Goal: Task Accomplishment & Management: Manage account settings

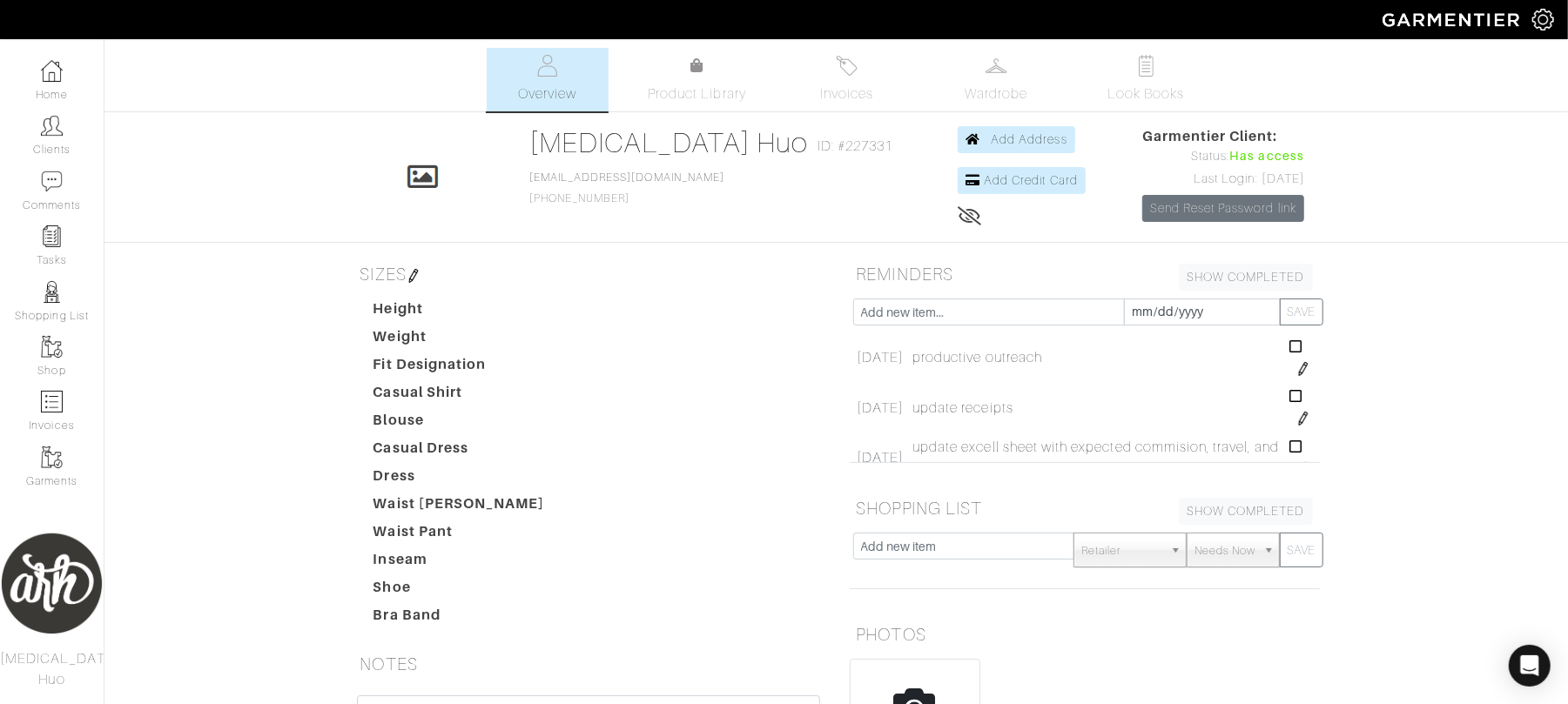
drag, startPoint x: 41, startPoint y: 70, endPoint x: 269, endPoint y: 463, distance: 454.3
click at [273, 467] on div "Alli Huo Overview Overview Product Library Invoices Wardrobe Look Books Overvie…" at bounding box center [784, 513] width 1568 height 931
click at [269, 463] on div "Alli Huo Overview Overview Product Library Invoices Wardrobe Look Books Overvie…" at bounding box center [784, 513] width 1568 height 931
click at [39, 238] on link "Tasks" at bounding box center [51, 246] width 103 height 55
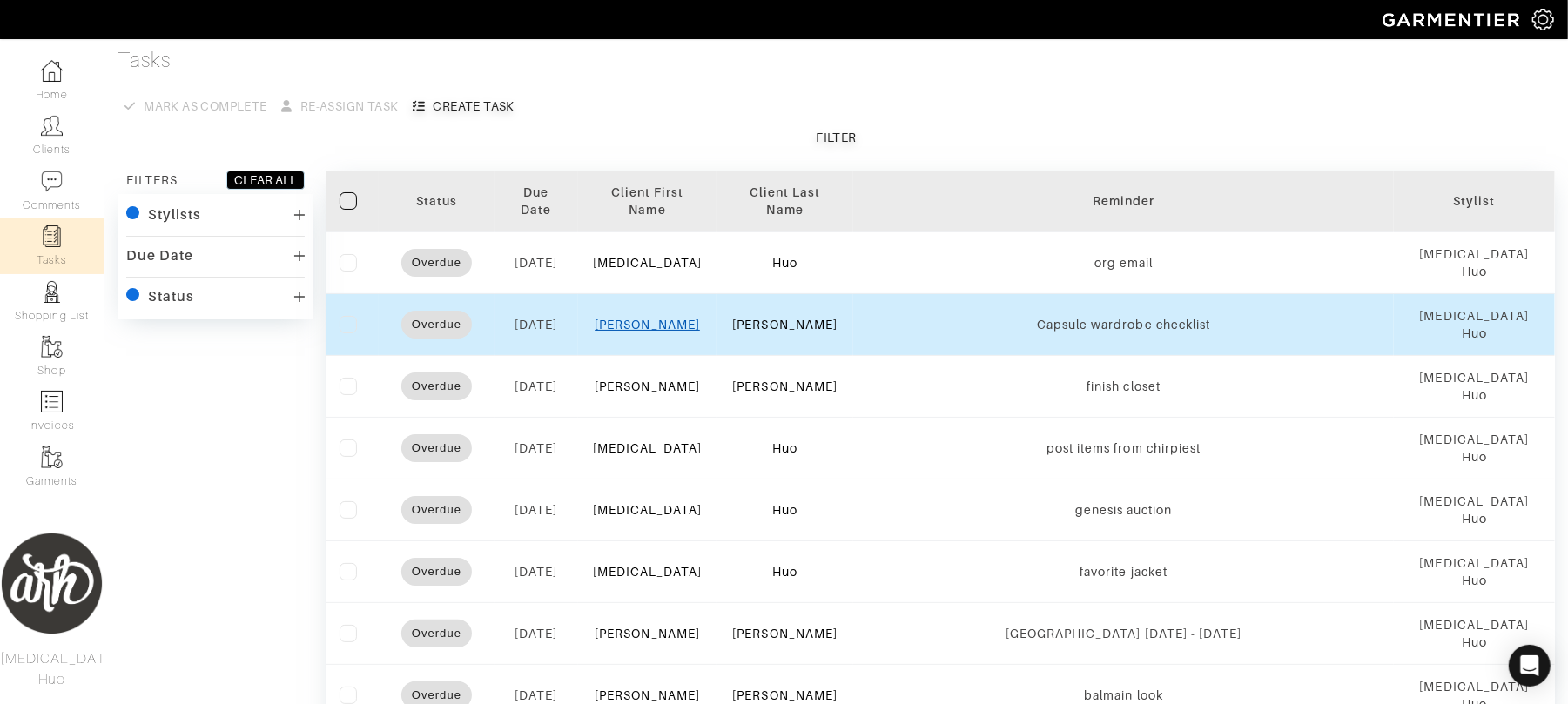
click at [666, 318] on link "Luke" at bounding box center [647, 325] width 105 height 14
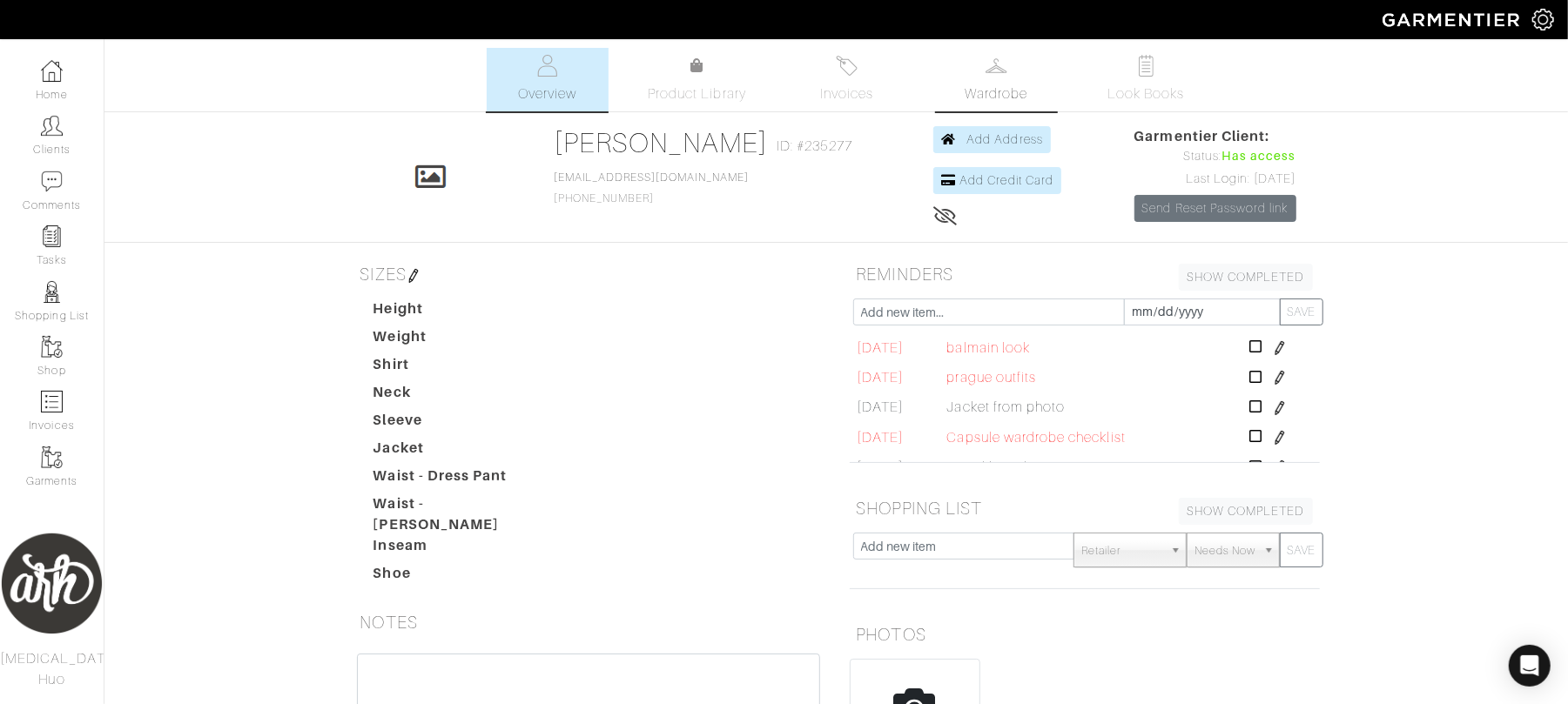
click at [989, 103] on span "Wardrobe" at bounding box center [995, 95] width 63 height 21
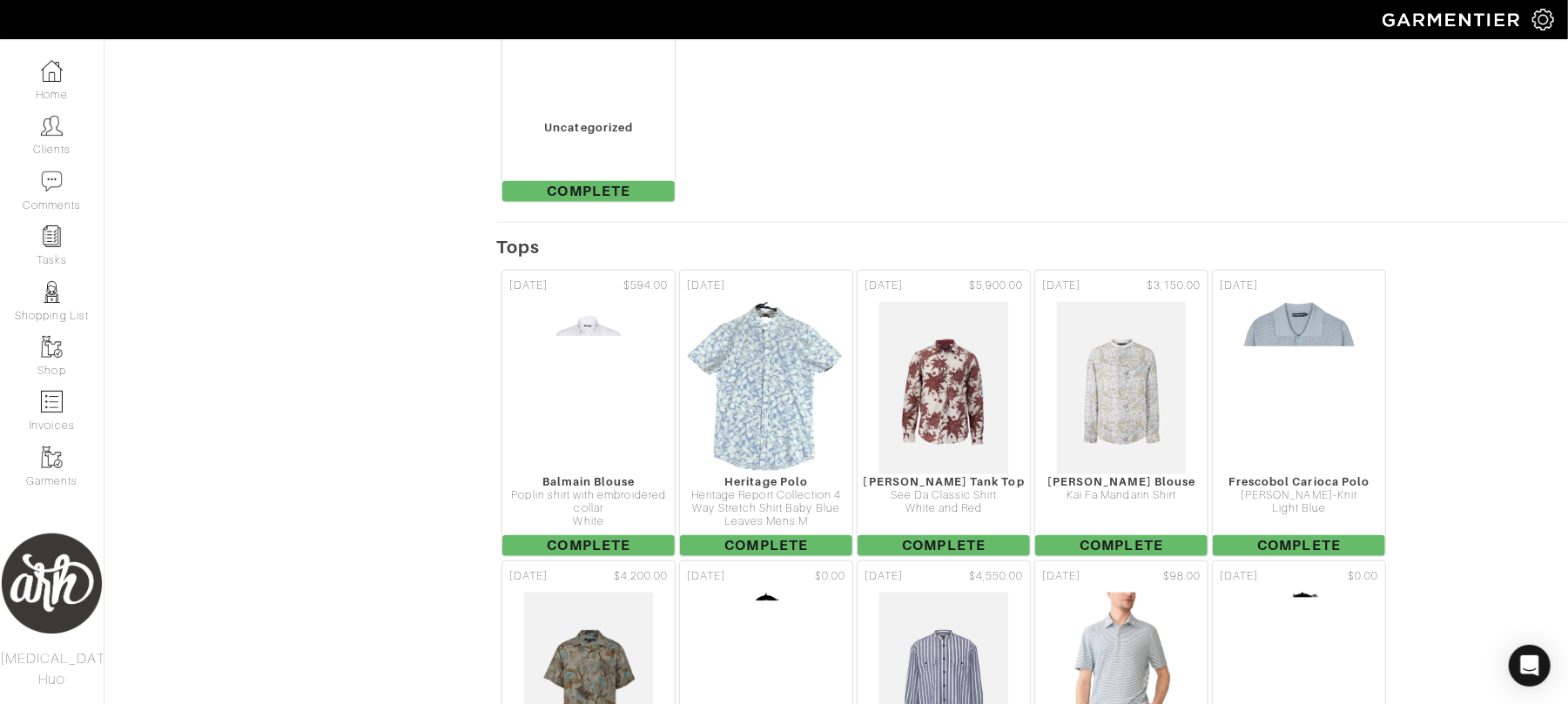
scroll to position [1076, 0]
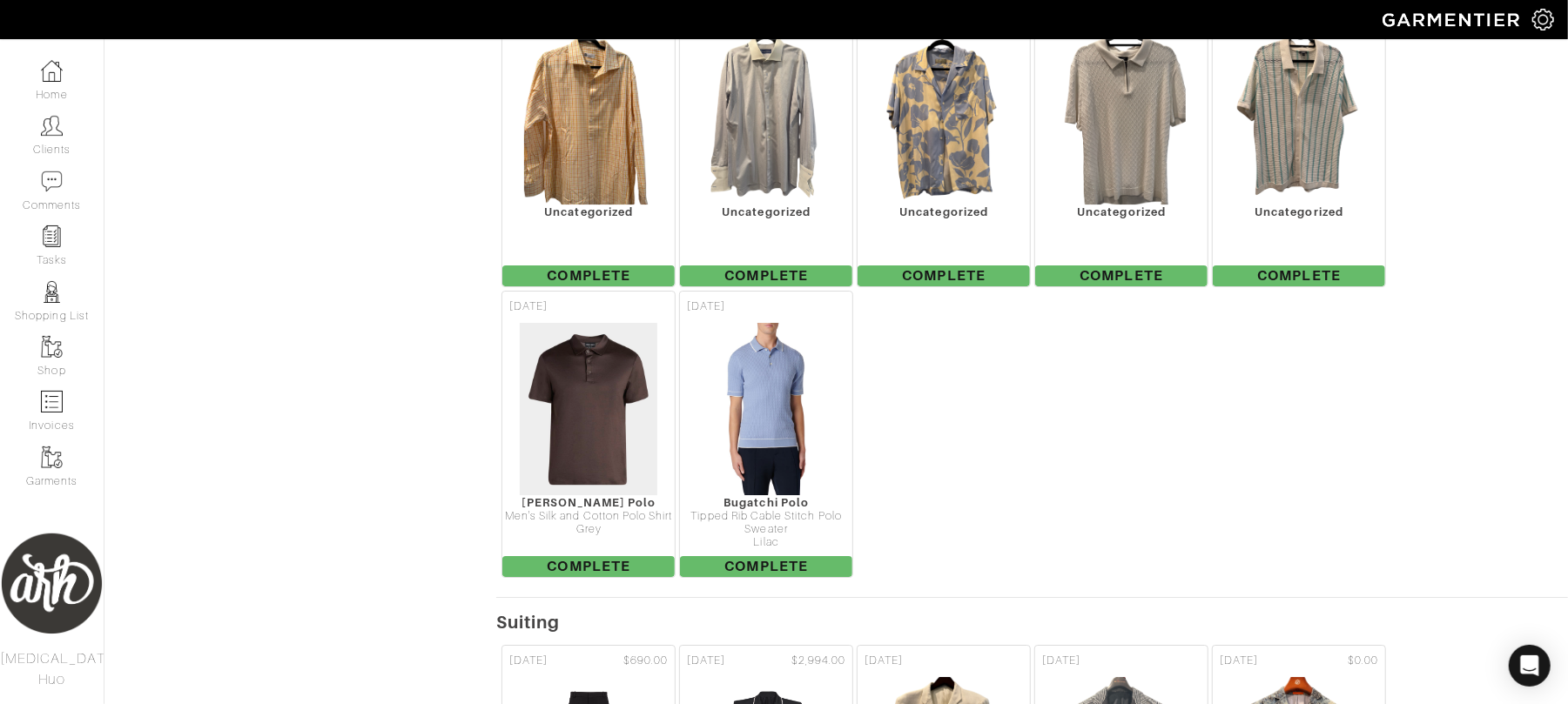
scroll to position [4156, 0]
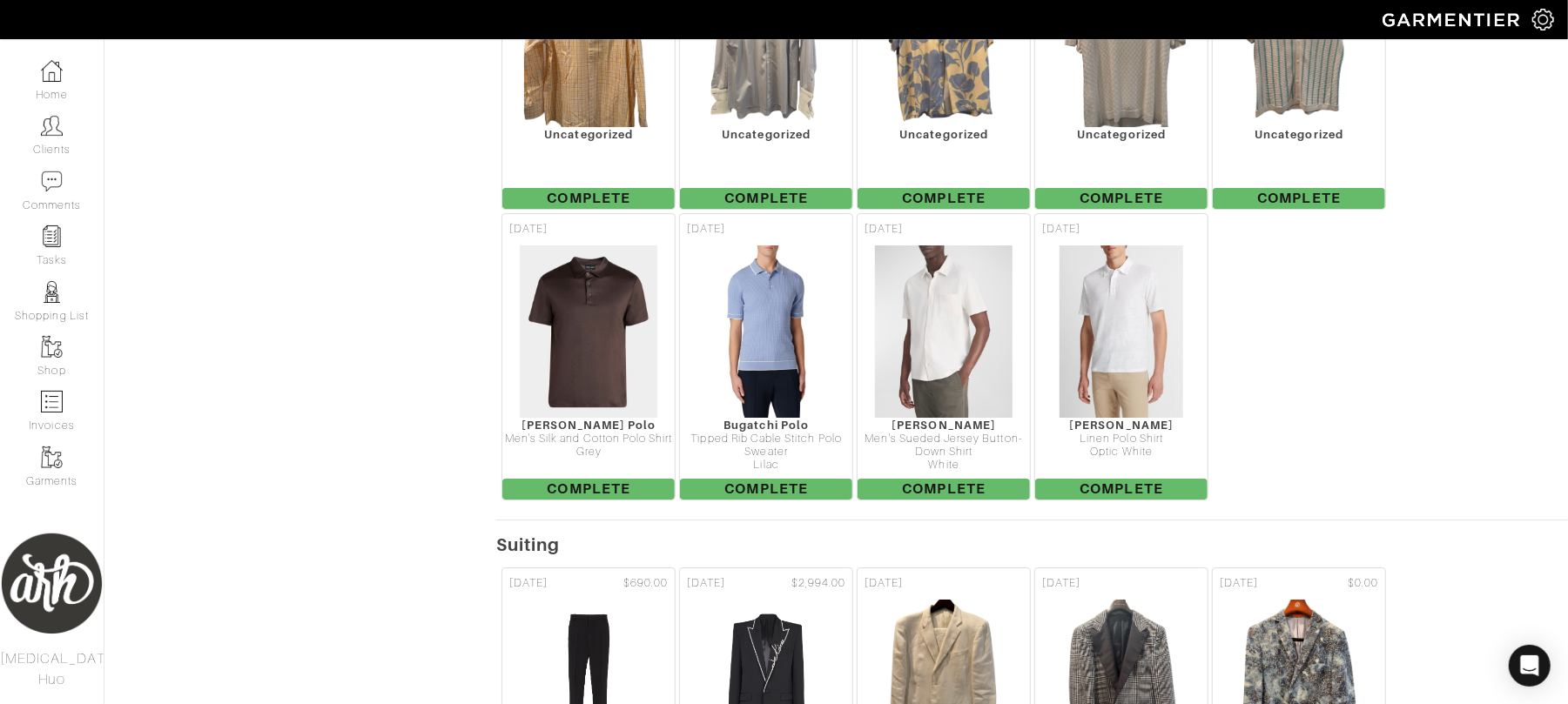
scroll to position [4271, 0]
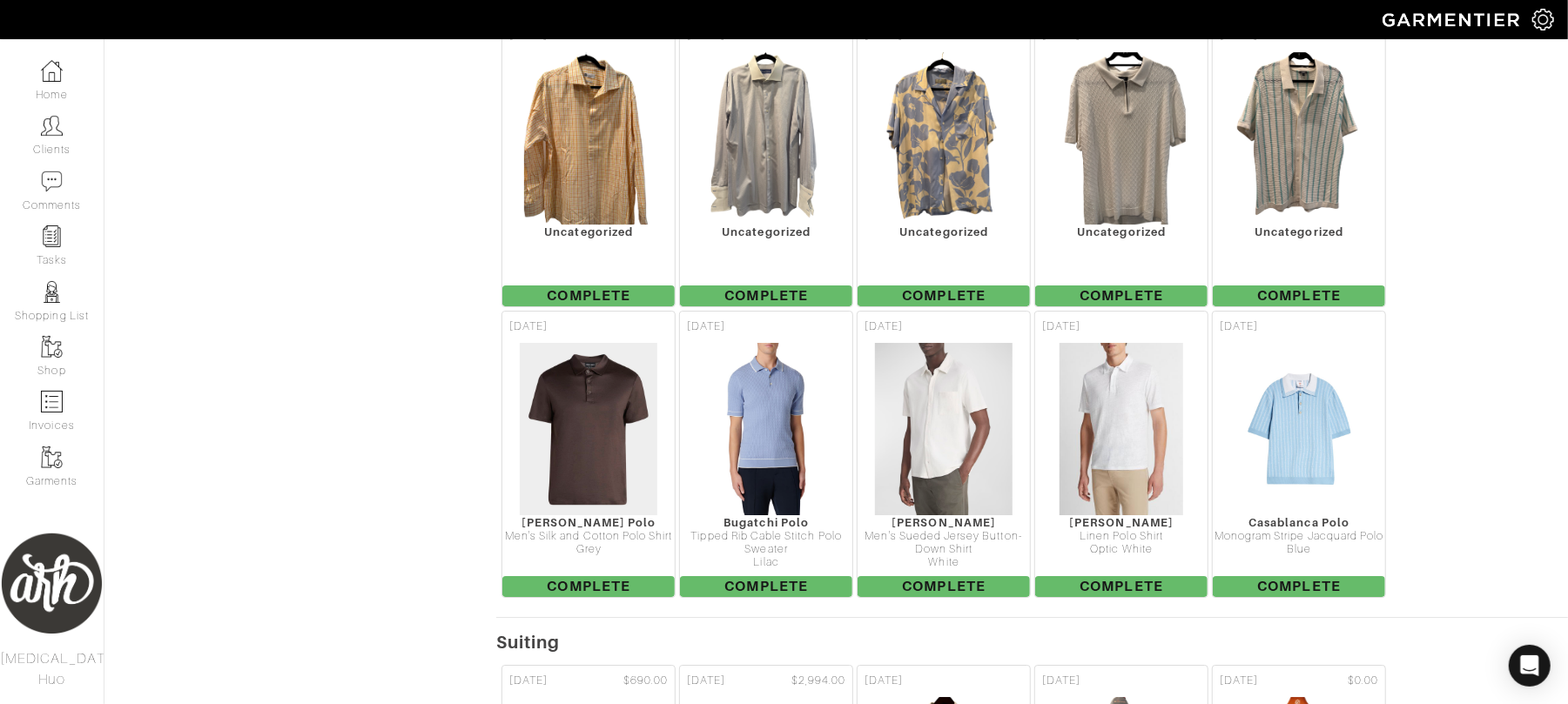
scroll to position [4140, 0]
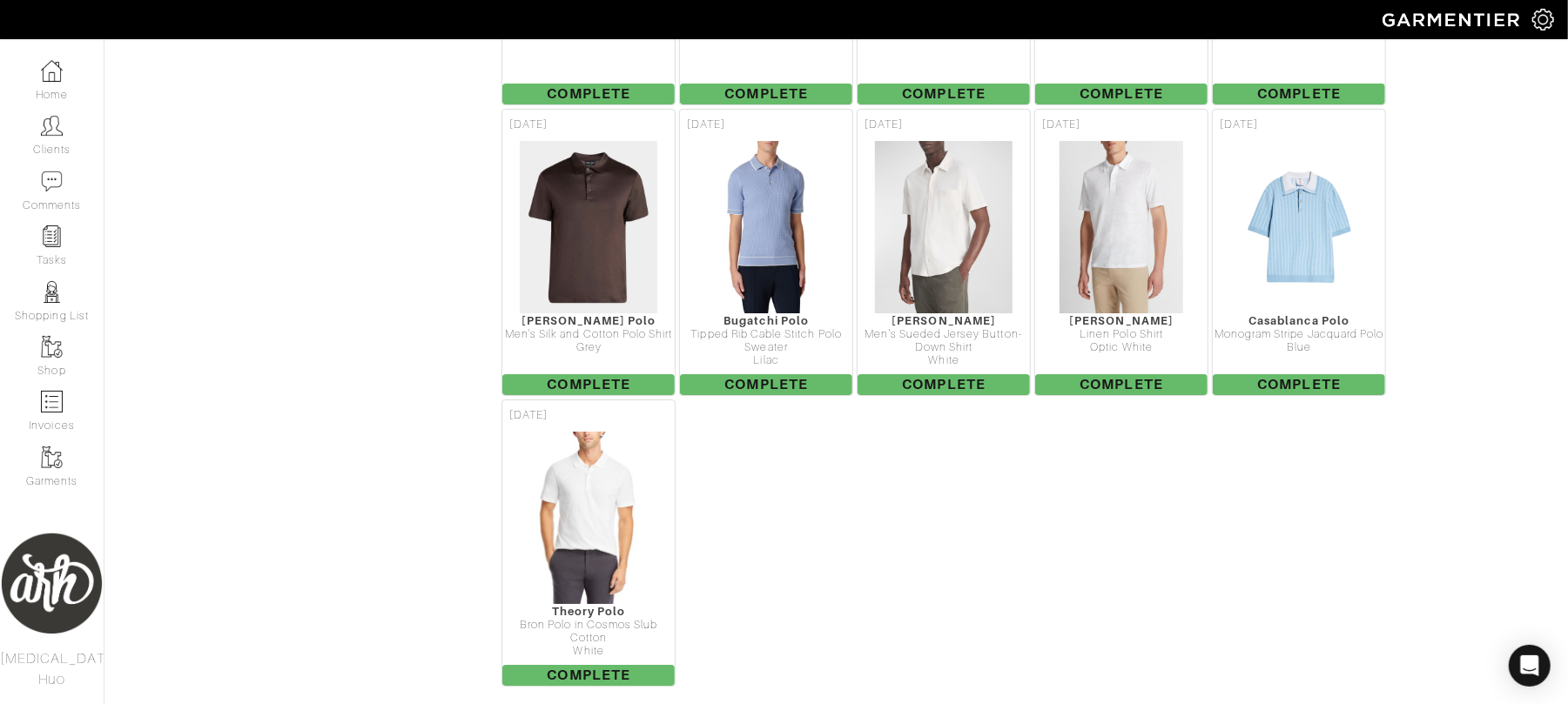
scroll to position [4427, 0]
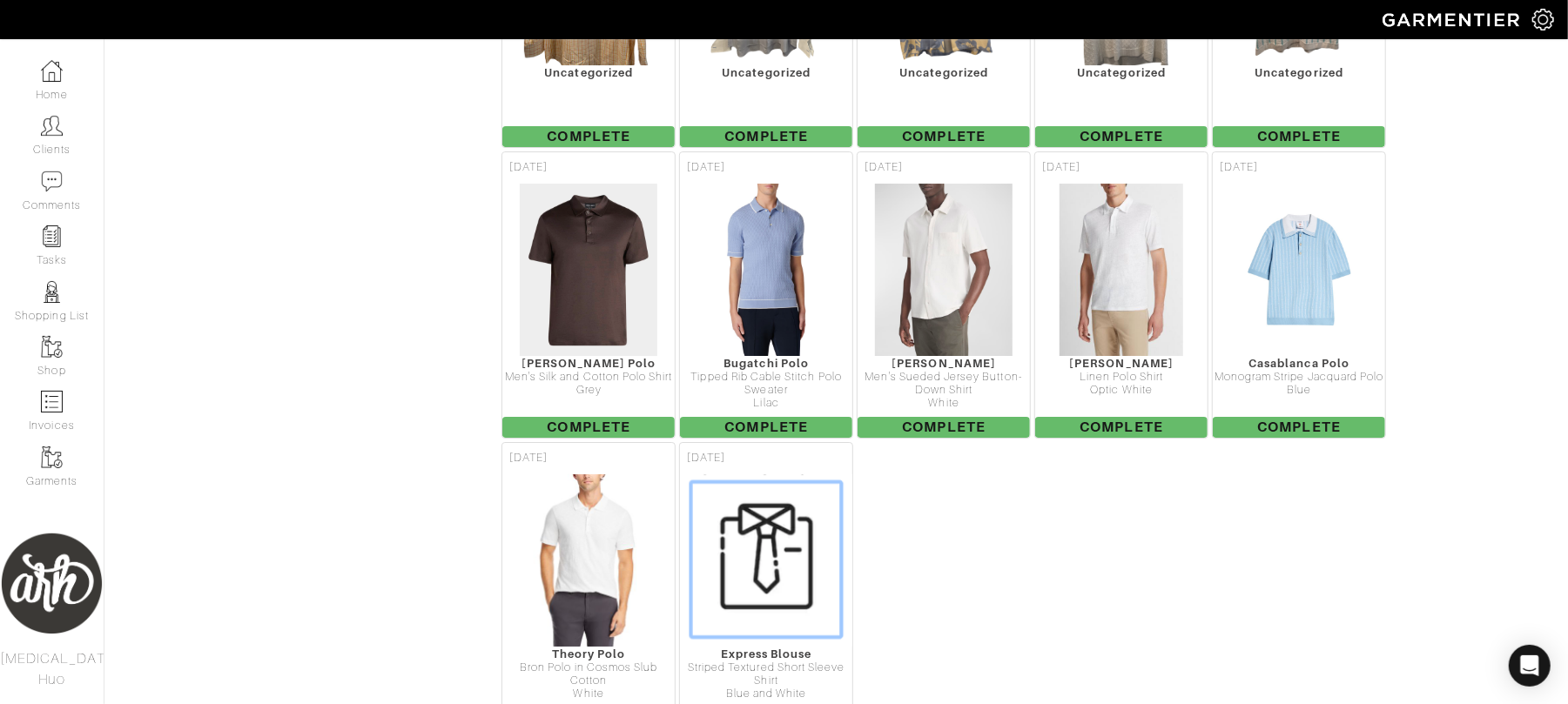
scroll to position [4294, 0]
click at [759, 540] on img at bounding box center [766, 559] width 176 height 175
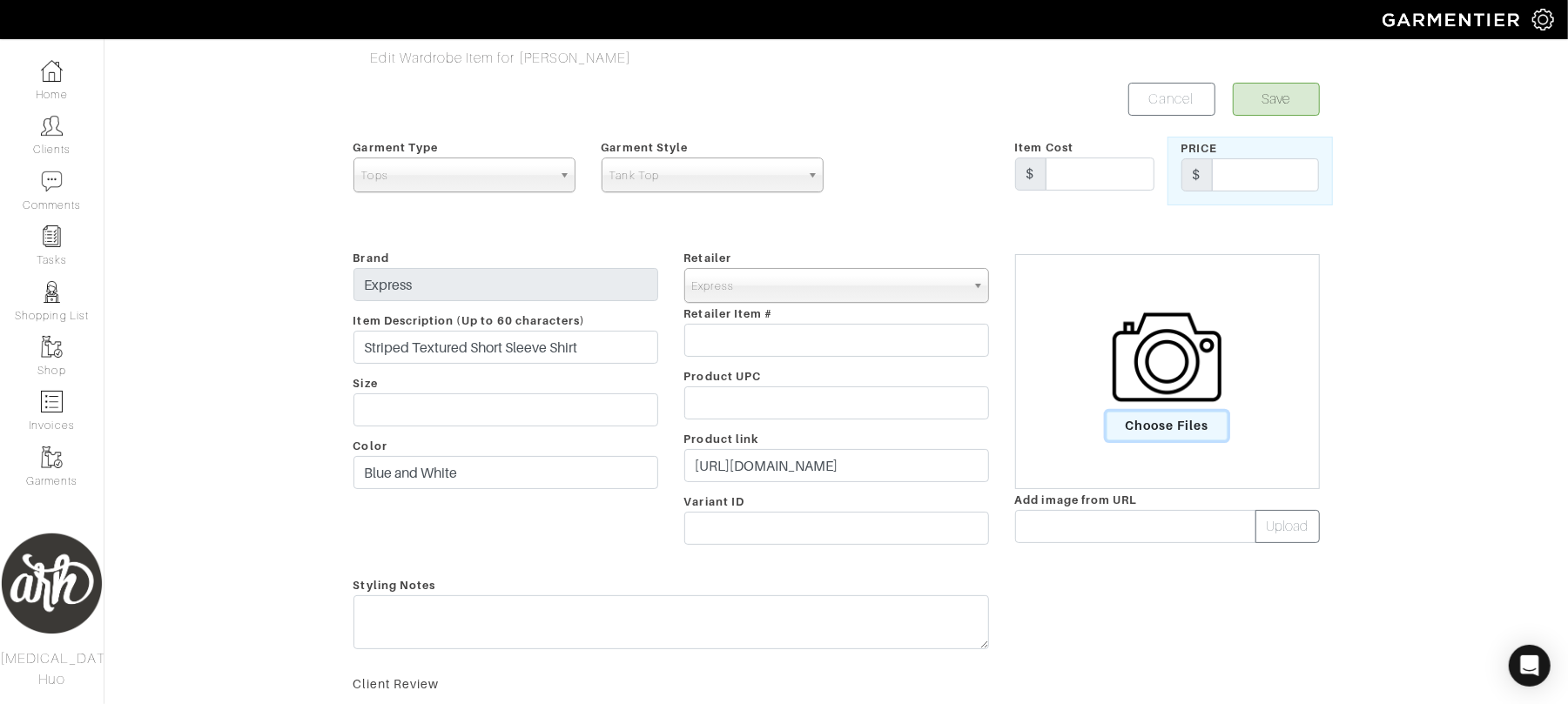
click at [1195, 426] on span "Choose Files" at bounding box center [1166, 426] width 121 height 29
click at [0, 0] on input "Choose Files" at bounding box center [0, 0] width 0 height 0
click at [1293, 95] on button "Save" at bounding box center [1276, 99] width 87 height 33
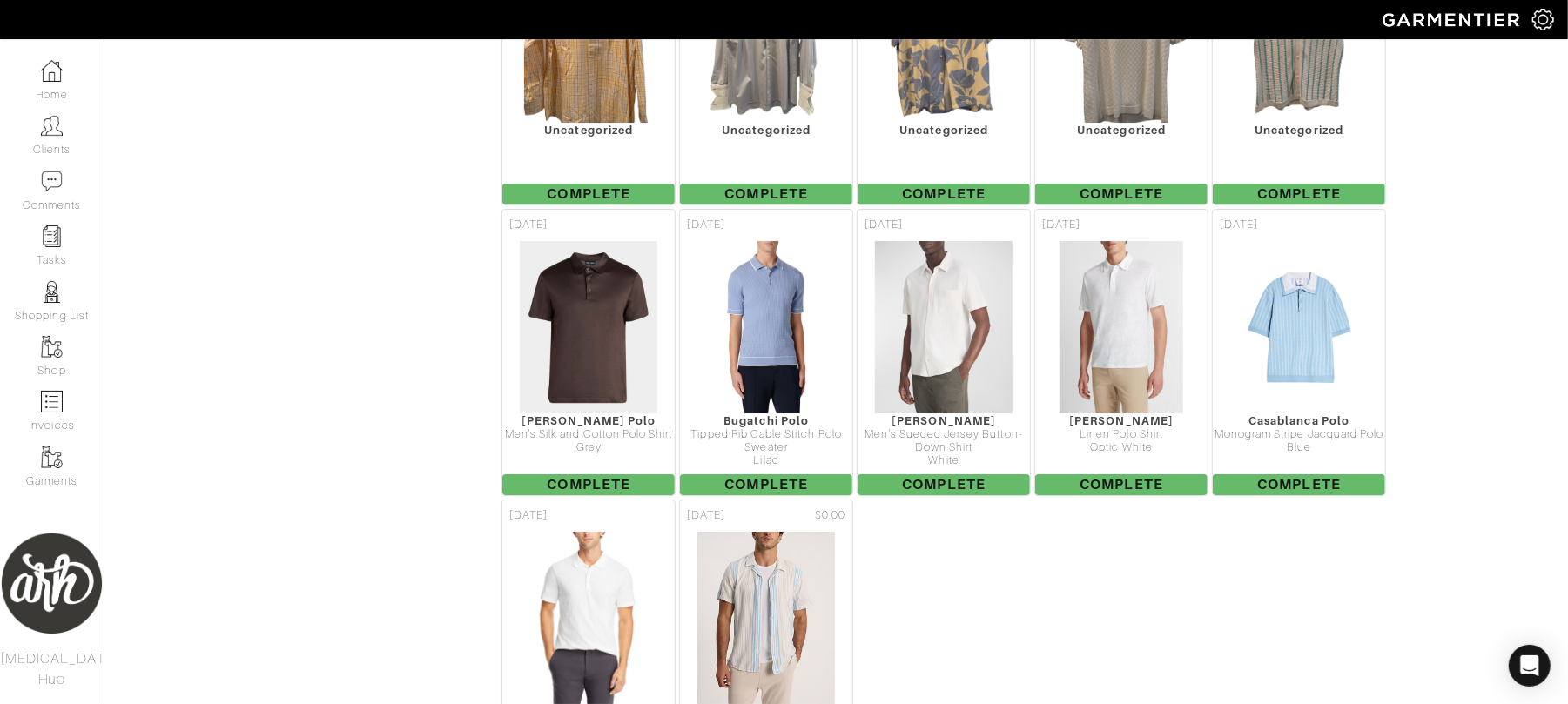
scroll to position [4248, 0]
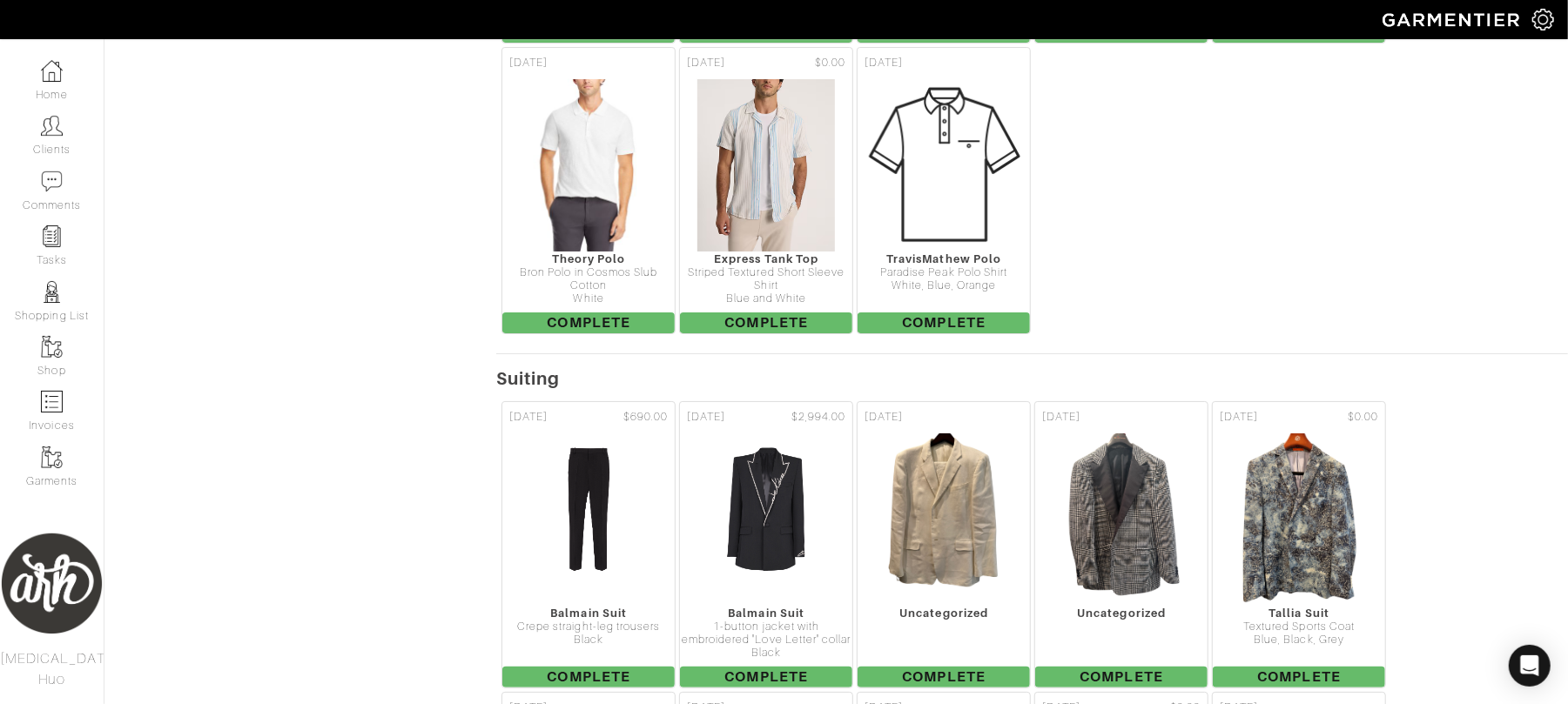
scroll to position [4681, 0]
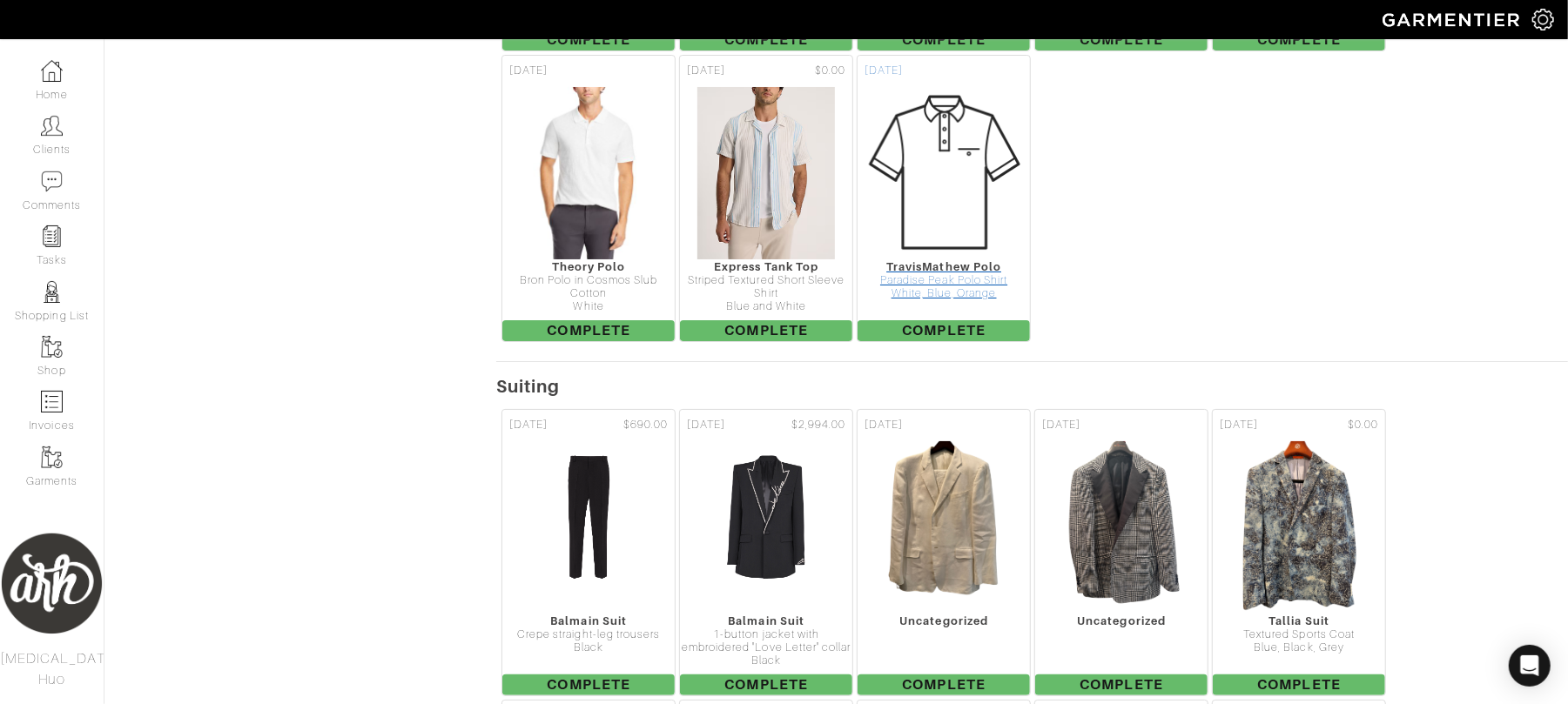
click at [960, 220] on img at bounding box center [943, 173] width 175 height 175
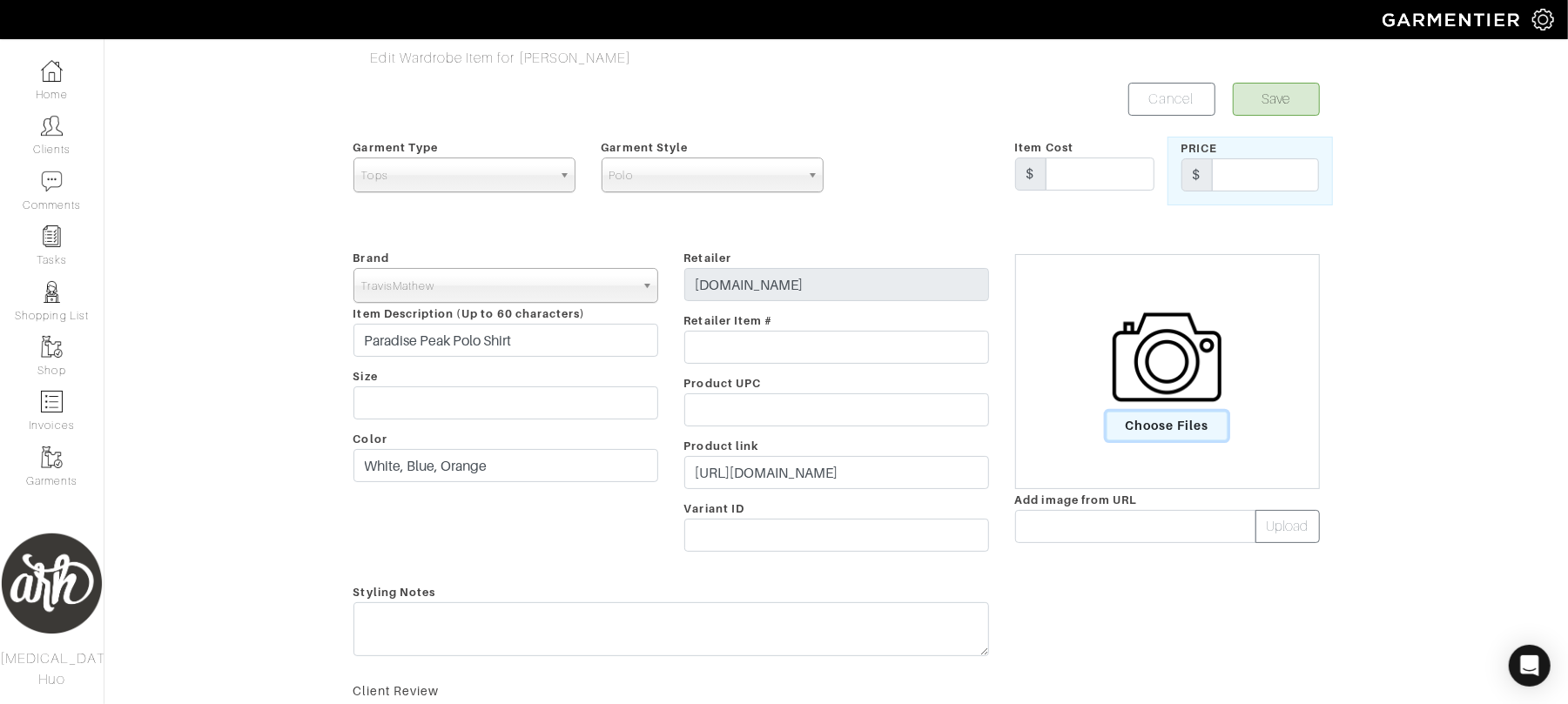
click at [1164, 428] on span "Choose Files" at bounding box center [1166, 426] width 121 height 29
click at [0, 0] on input "Choose Files" at bounding box center [0, 0] width 0 height 0
click at [1269, 105] on button "Save" at bounding box center [1276, 99] width 87 height 33
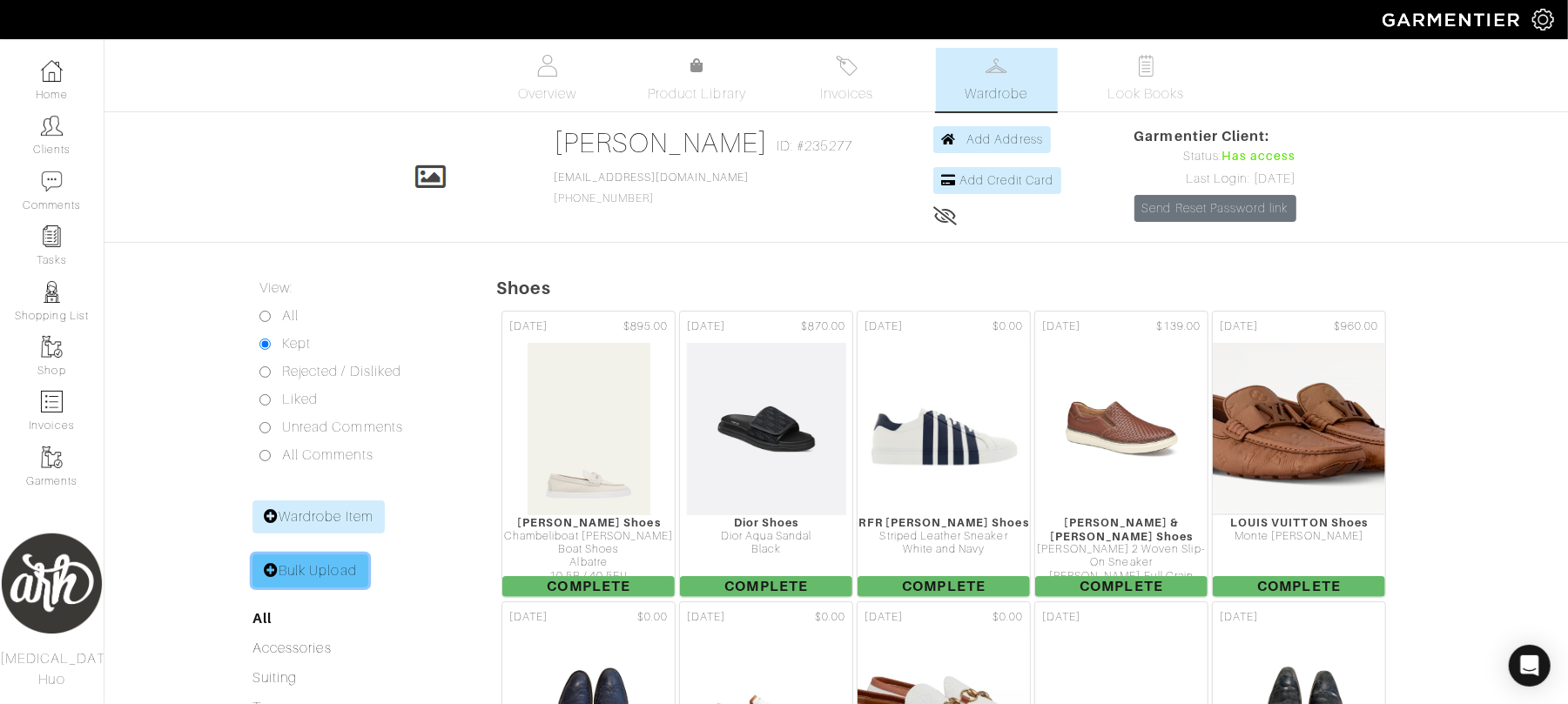
click at [313, 568] on link "Bulk Upload" at bounding box center [311, 571] width 116 height 33
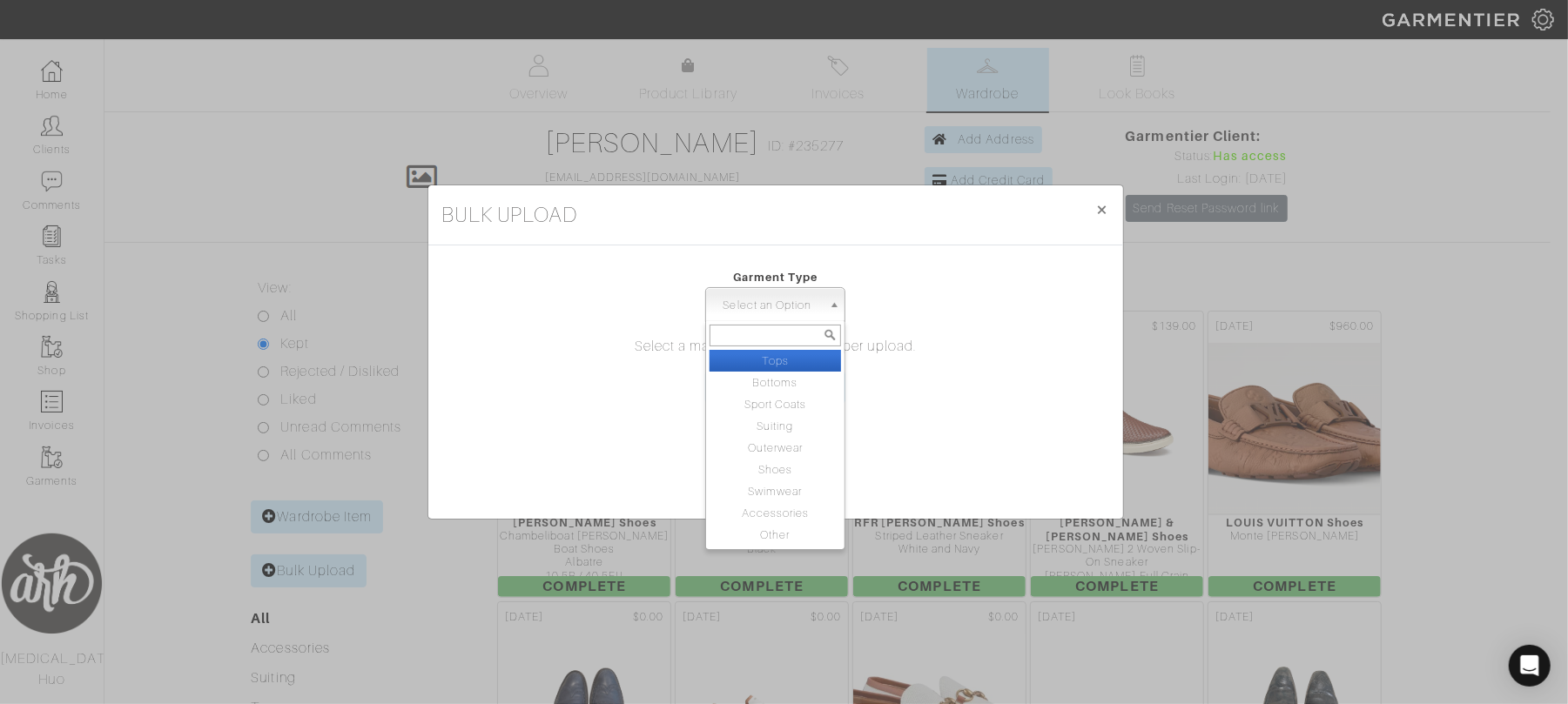
click at [789, 307] on span "Select an Option" at bounding box center [768, 306] width 110 height 35
click at [785, 356] on li "Tops" at bounding box center [775, 361] width 132 height 22
select select "1"
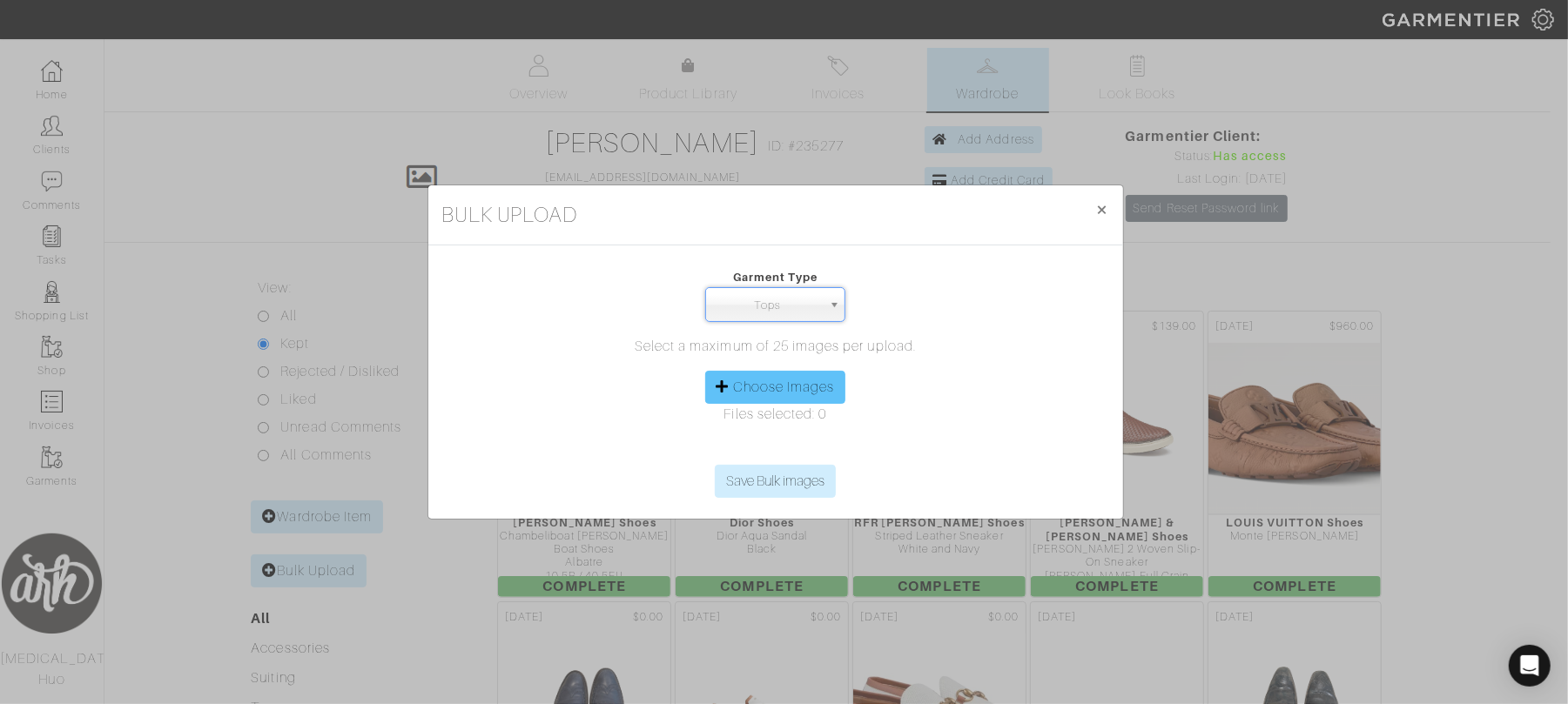
click at [782, 384] on label "Choose Images" at bounding box center [784, 388] width 102 height 21
click at [782, 439] on input "Choose Images" at bounding box center [775, 451] width 266 height 26
type input "C:\fakepath\65E6A977-C2D9-4A6C-A16E-2F4DA9232525_L0_001 - Edited.png"
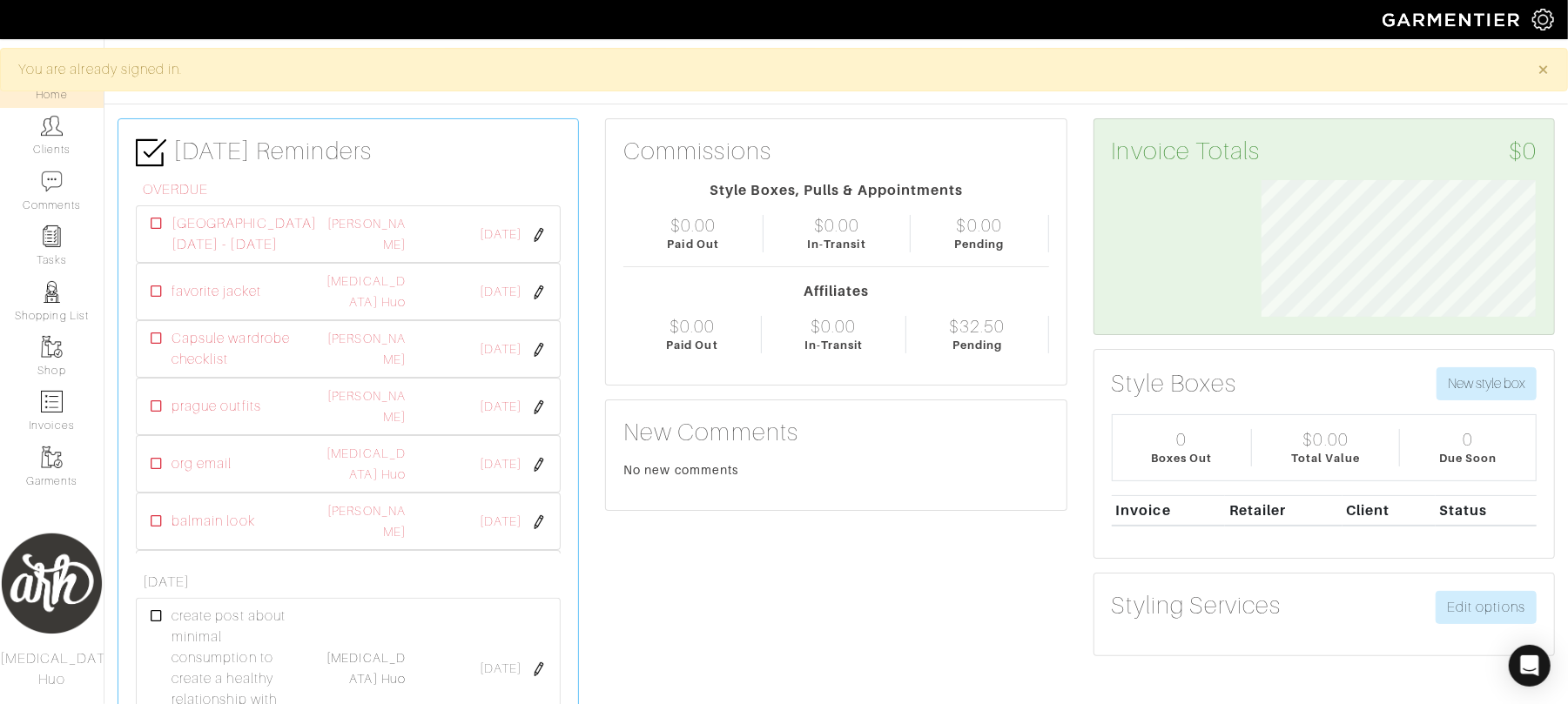
scroll to position [137, 300]
click at [384, 237] on link "[PERSON_NAME]" at bounding box center [365, 234] width 78 height 35
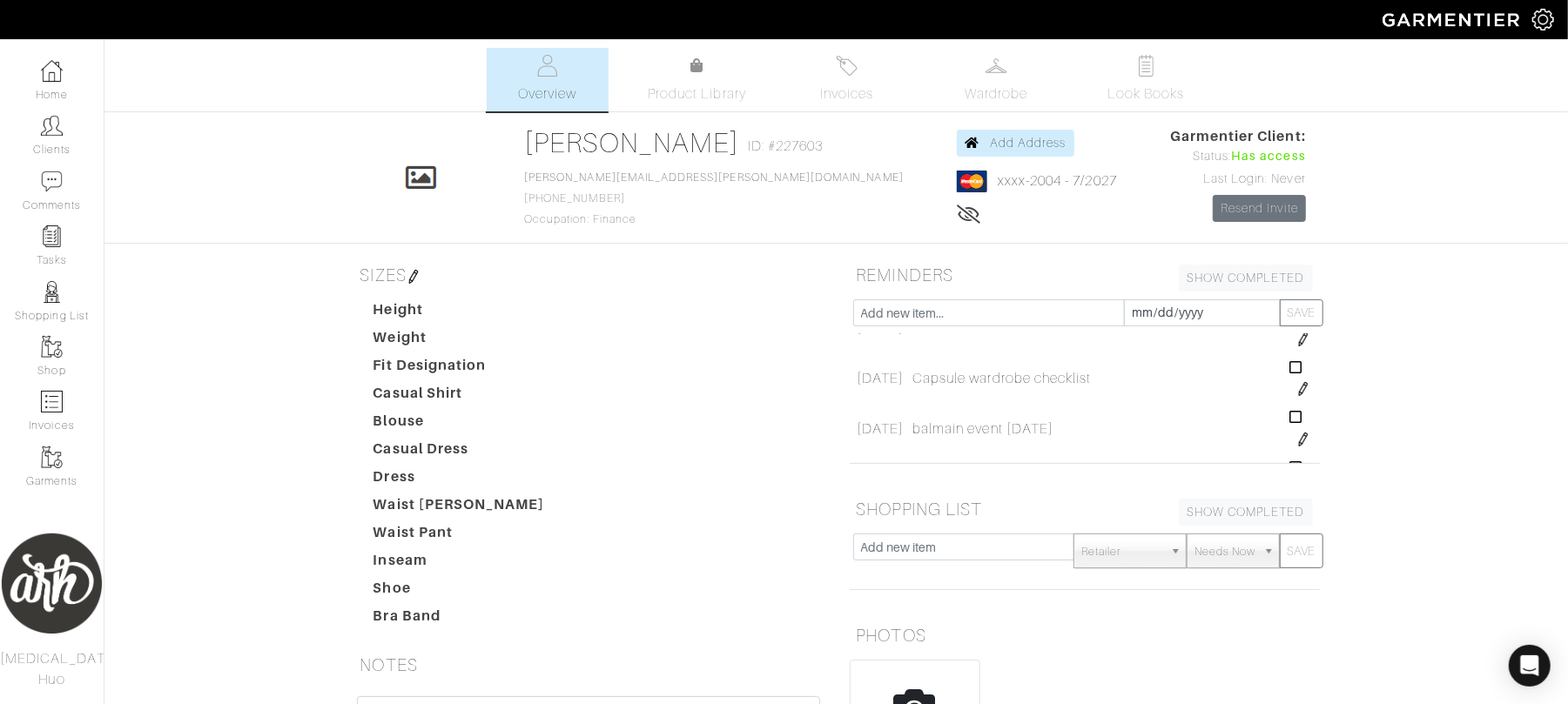
scroll to position [185, 0]
click at [937, 311] on input "text" at bounding box center [989, 313] width 272 height 27
type input "finish closet"
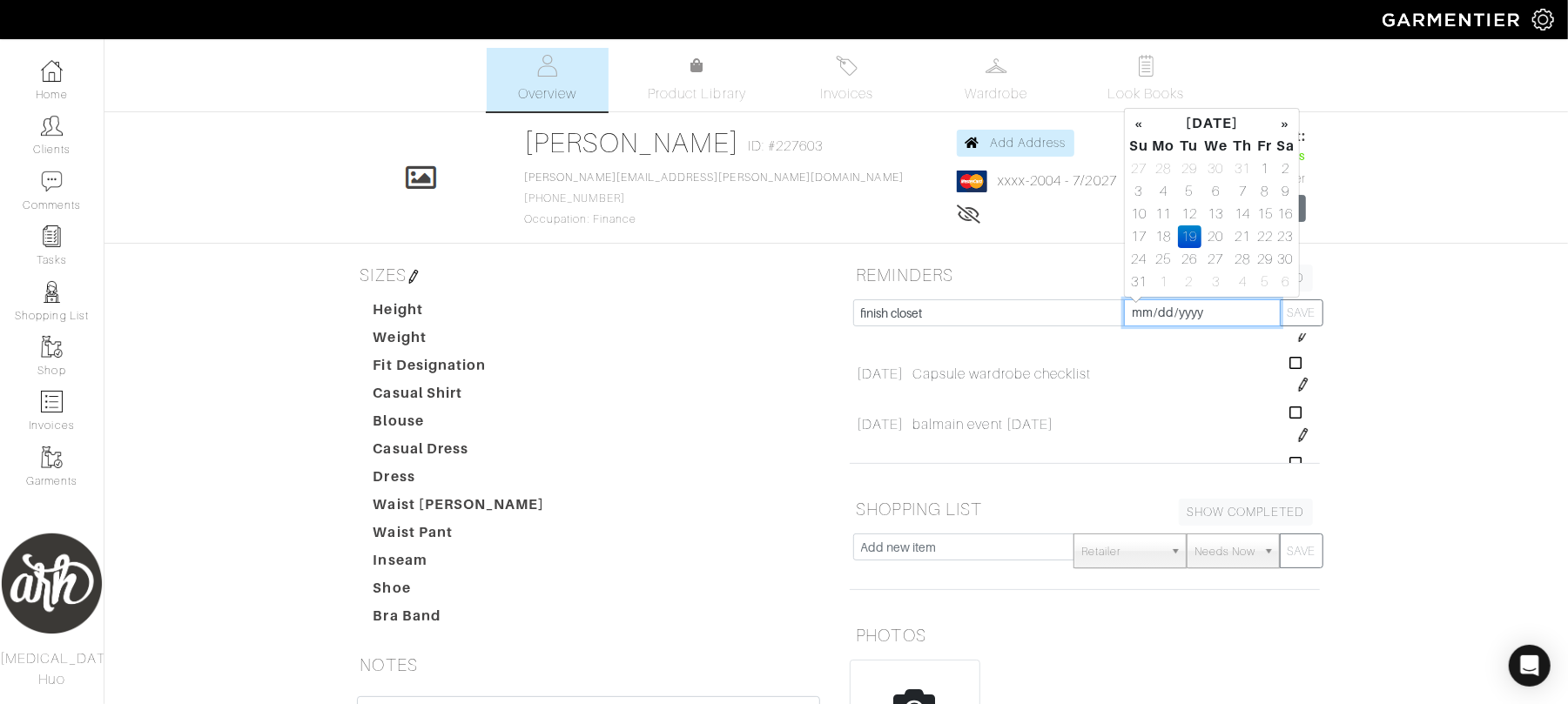
click at [1217, 304] on input "[DATE]" at bounding box center [1202, 313] width 156 height 27
click at [1245, 240] on td "21" at bounding box center [1242, 236] width 24 height 22
type input "[DATE]"
click at [1328, 318] on div "finish closet 2025-08-21 SAVE 08/18/2025 2025-08-18 finish closet finish closet…" at bounding box center [1085, 386] width 497 height 172
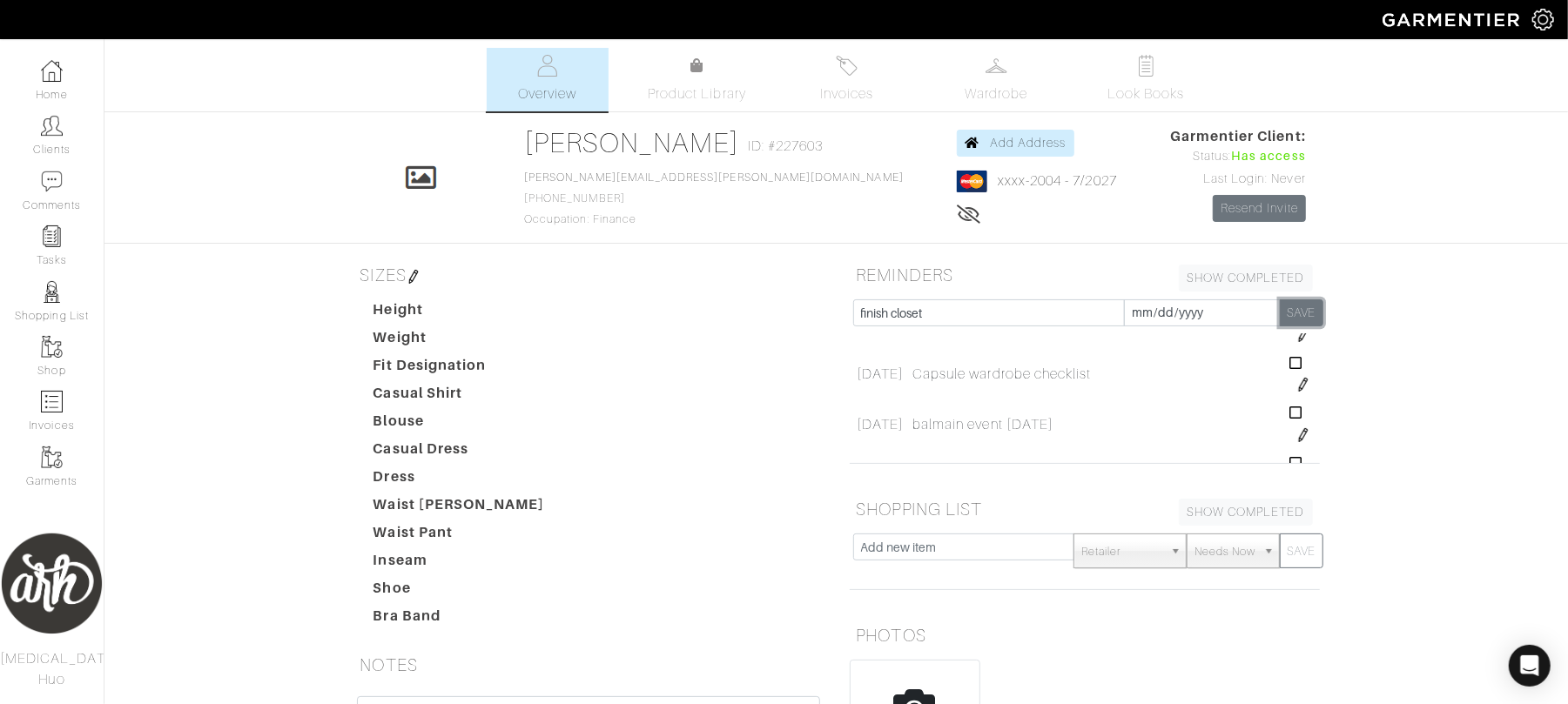
click at [1311, 315] on button "SAVE" at bounding box center [1301, 313] width 43 height 27
type input "[DATE]"
click at [31, 240] on link "Tasks" at bounding box center [51, 246] width 103 height 55
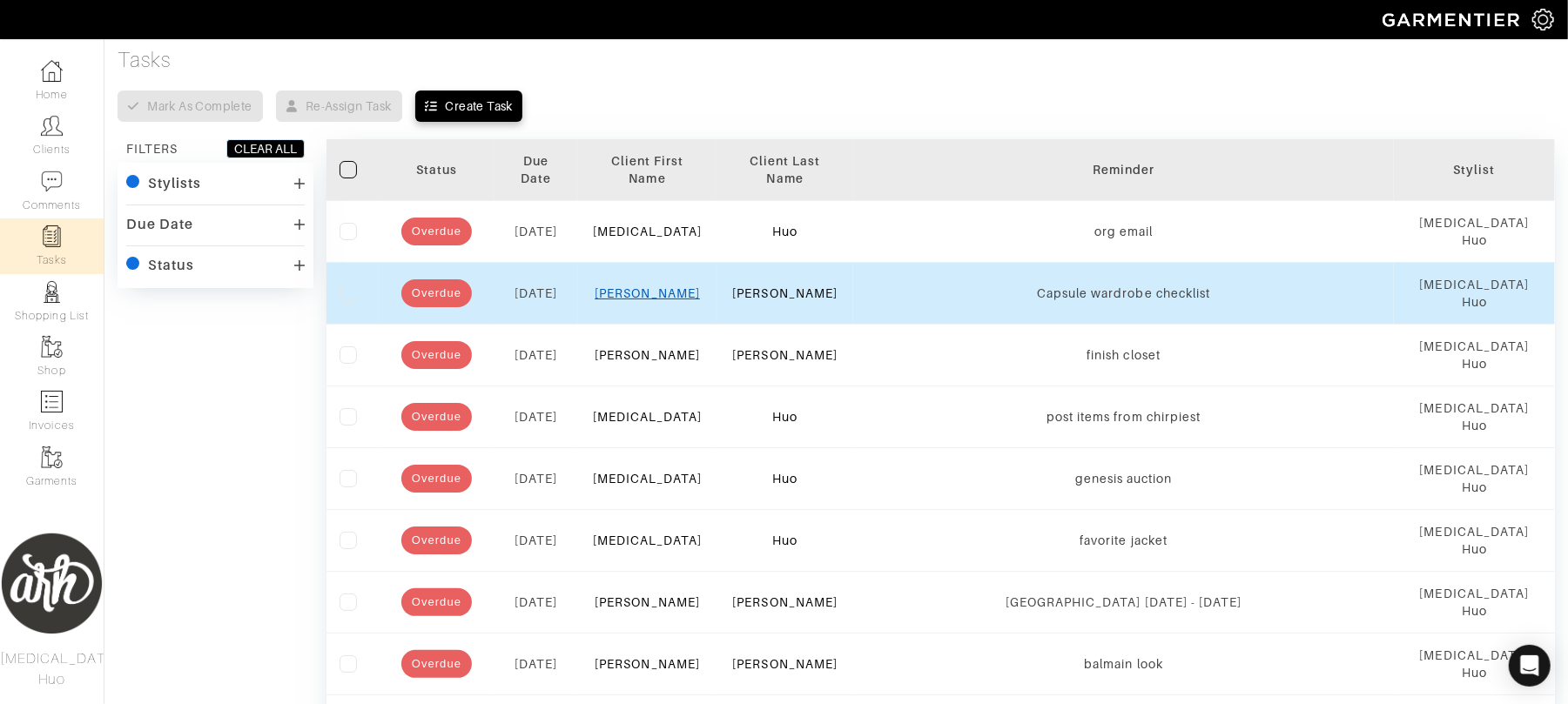
click at [665, 286] on link "[PERSON_NAME]" at bounding box center [647, 293] width 105 height 14
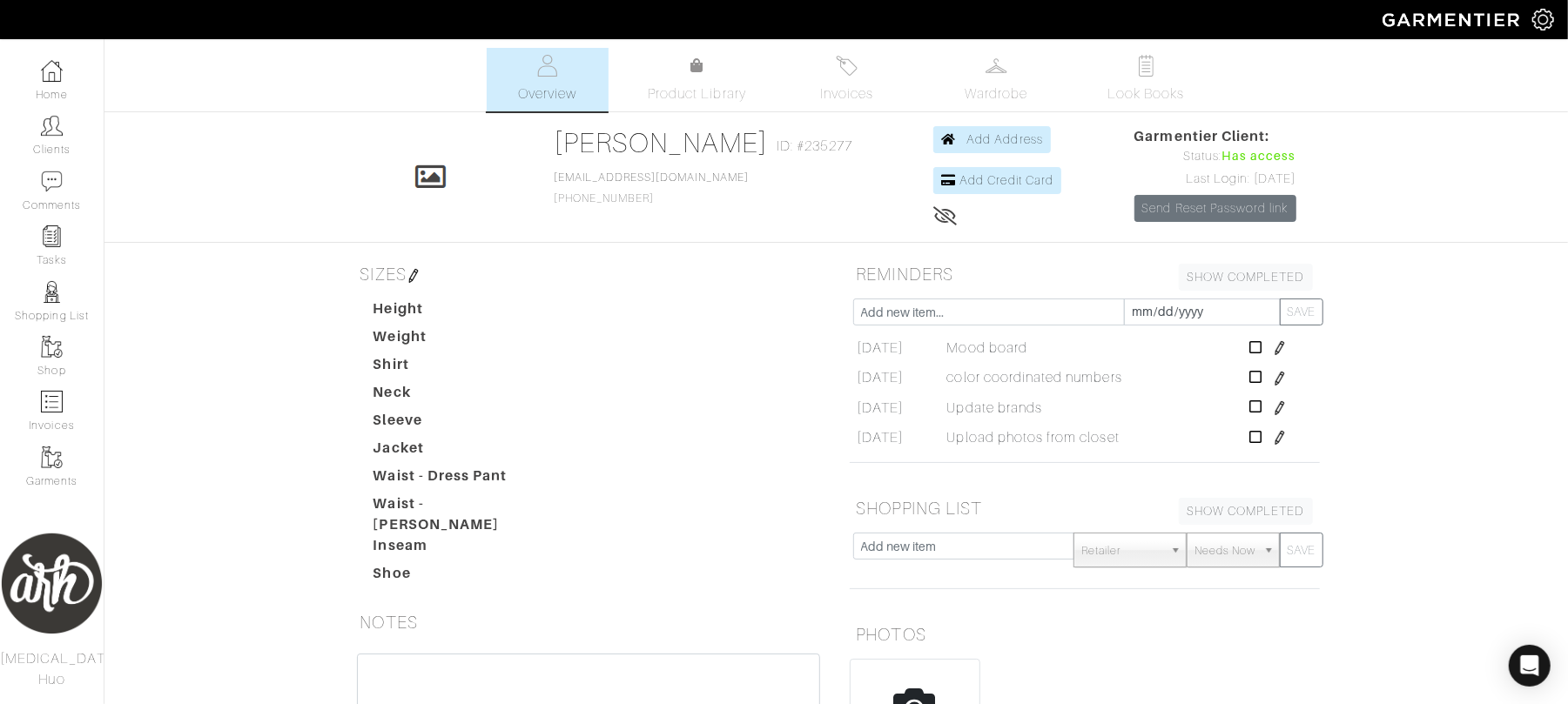
scroll to position [125, 0]
click at [1273, 435] on img at bounding box center [1280, 433] width 14 height 14
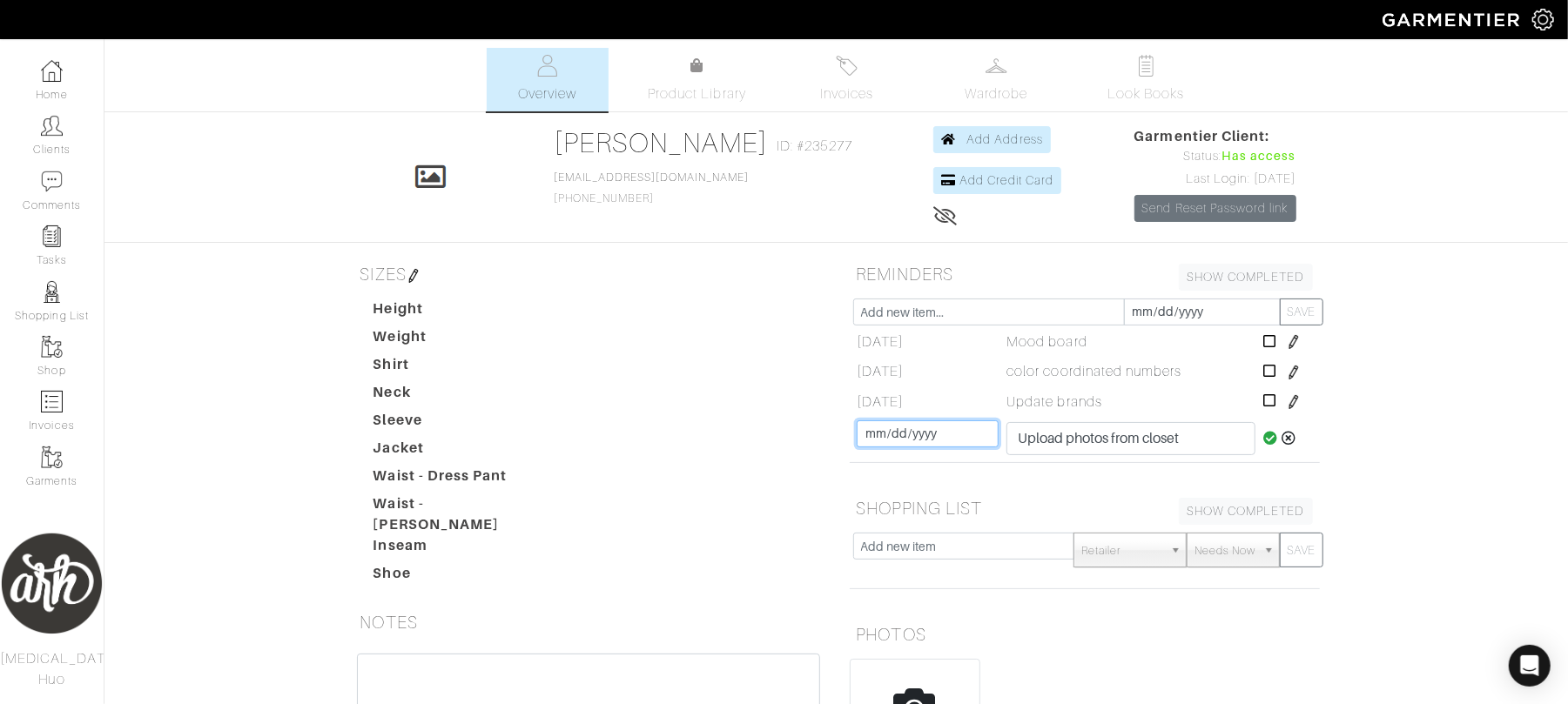
click at [876, 440] on input "[DATE]" at bounding box center [927, 434] width 141 height 27
click at [999, 357] on td "22" at bounding box center [998, 361] width 20 height 22
type input "[DATE]"
click at [1282, 440] on icon at bounding box center [1288, 438] width 14 height 14
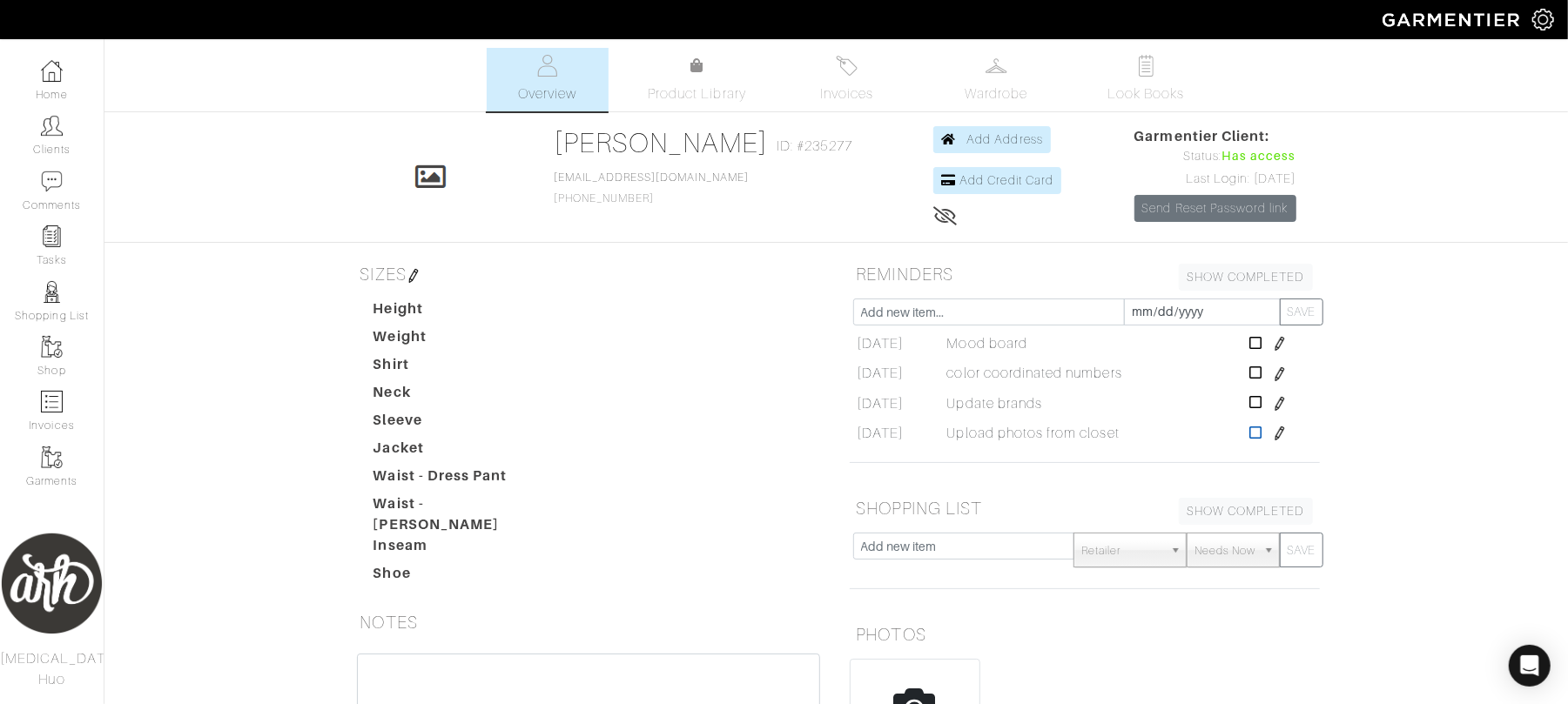
click at [1249, 437] on icon at bounding box center [1256, 432] width 14 height 14
click at [61, 245] on link "Tasks" at bounding box center [51, 246] width 103 height 55
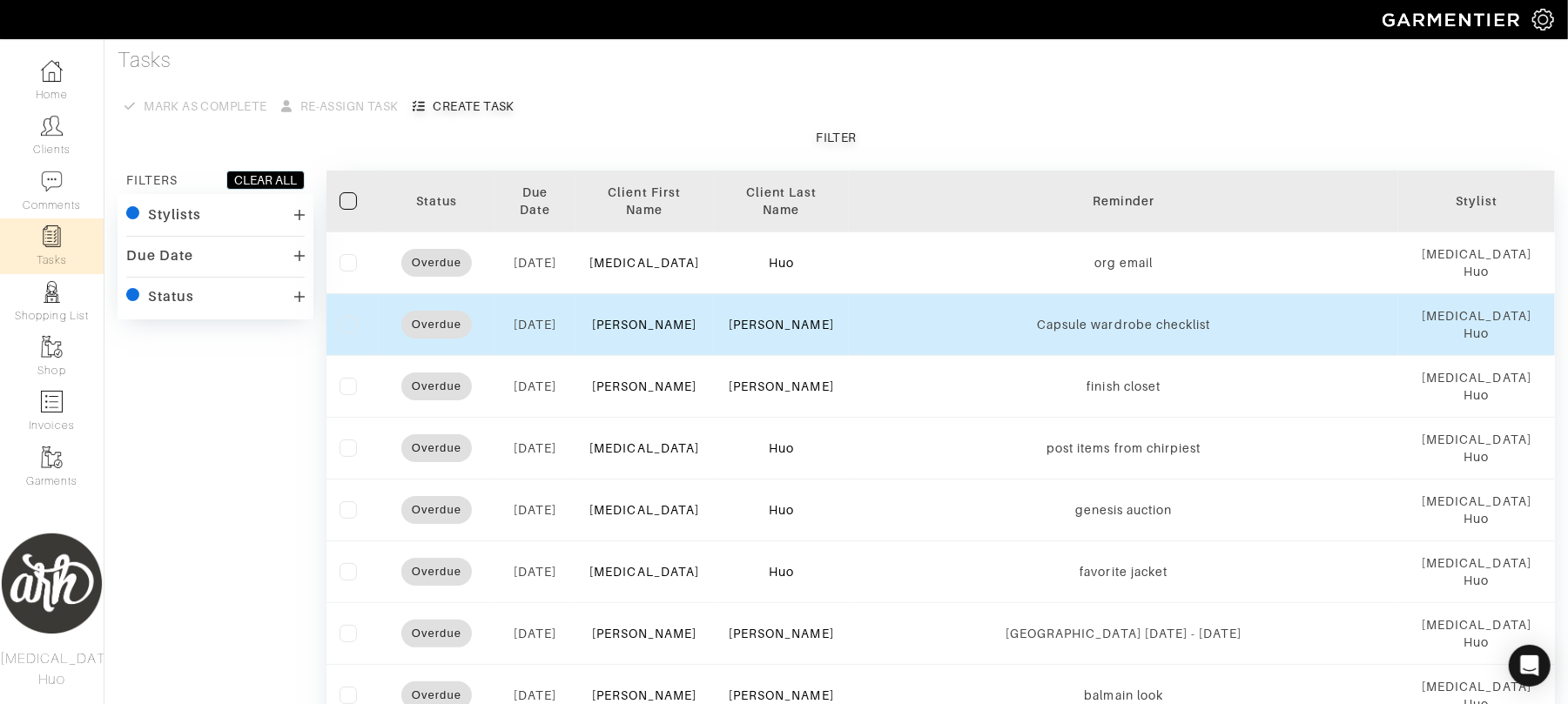
click at [346, 329] on label at bounding box center [348, 325] width 17 height 17
click at [0, 0] on input "checkbox" at bounding box center [0, 0] width 0 height 0
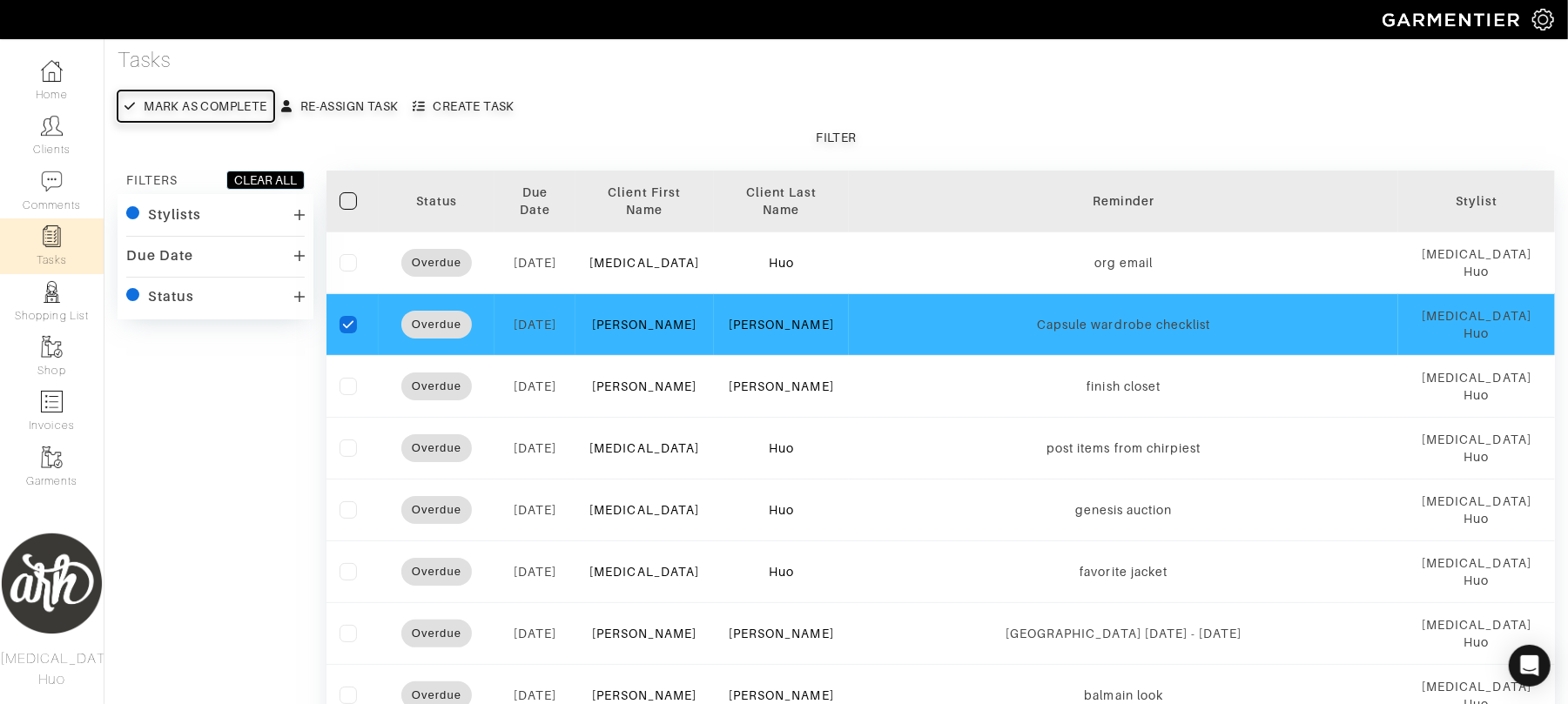
click at [233, 104] on div "Mark as complete" at bounding box center [204, 106] width 122 height 17
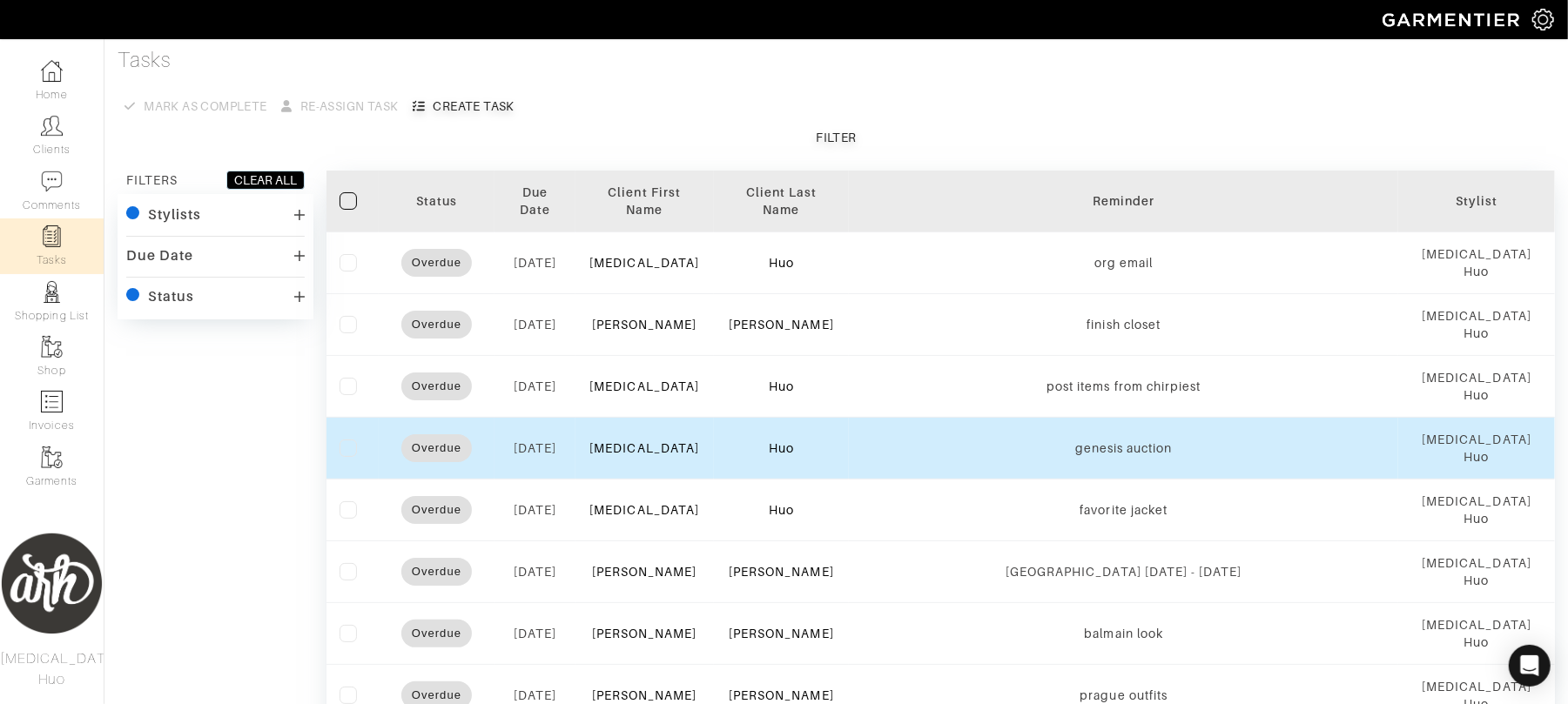
click at [348, 450] on label at bounding box center [348, 448] width 17 height 17
click at [0, 0] on input "checkbox" at bounding box center [0, 0] width 0 height 0
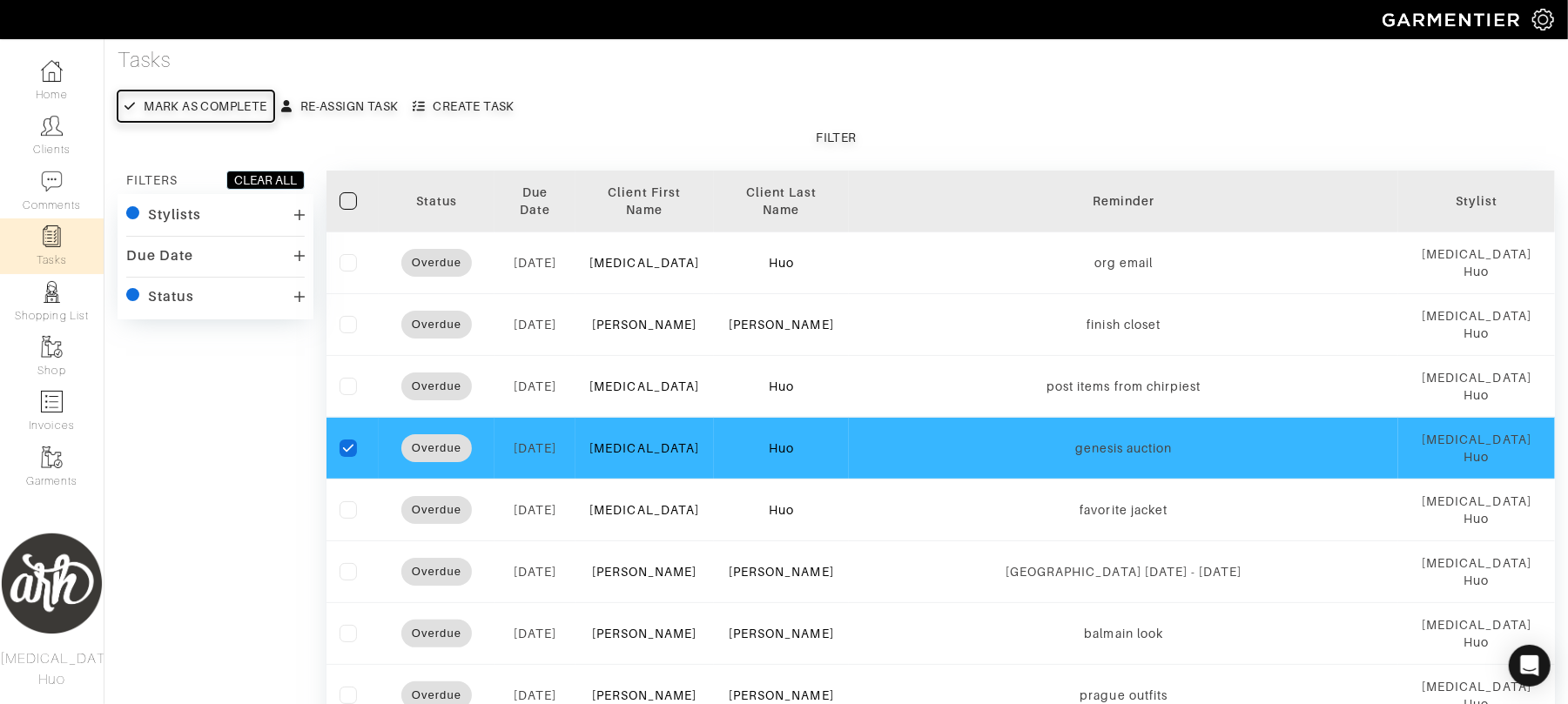
click at [214, 99] on div "Mark as complete" at bounding box center [204, 106] width 122 height 17
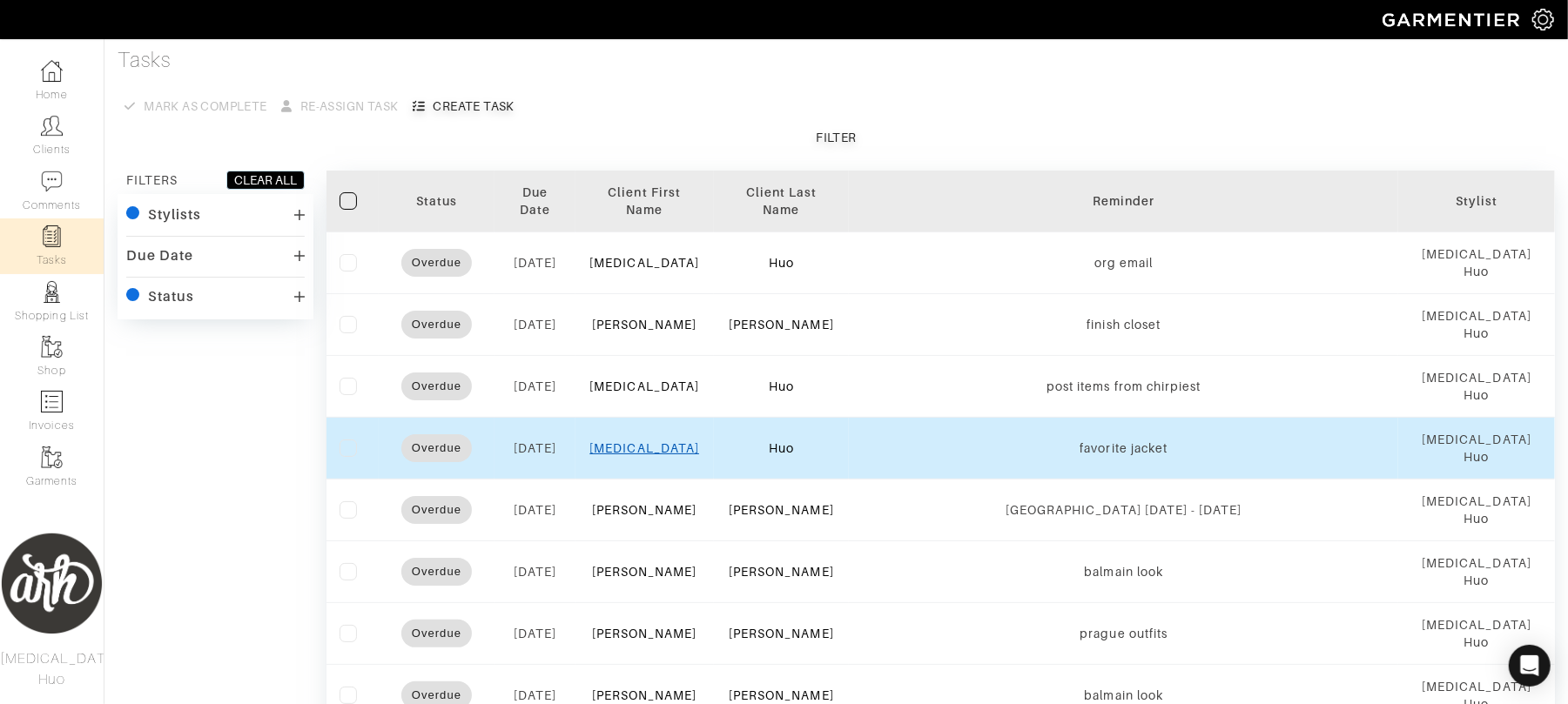
click at [646, 452] on link "[MEDICAL_DATA]" at bounding box center [644, 448] width 110 height 14
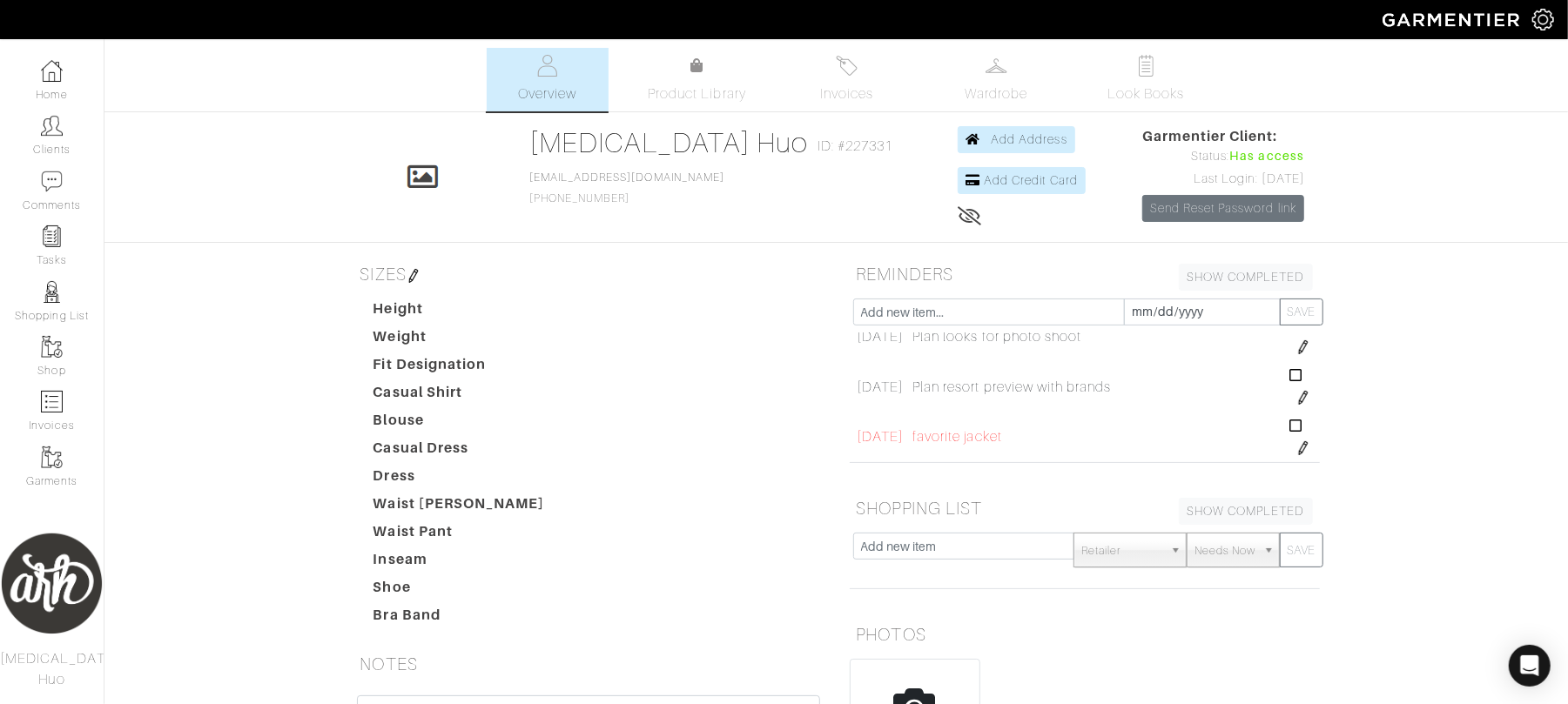
scroll to position [774, 0]
click at [1296, 447] on img at bounding box center [1303, 447] width 14 height 14
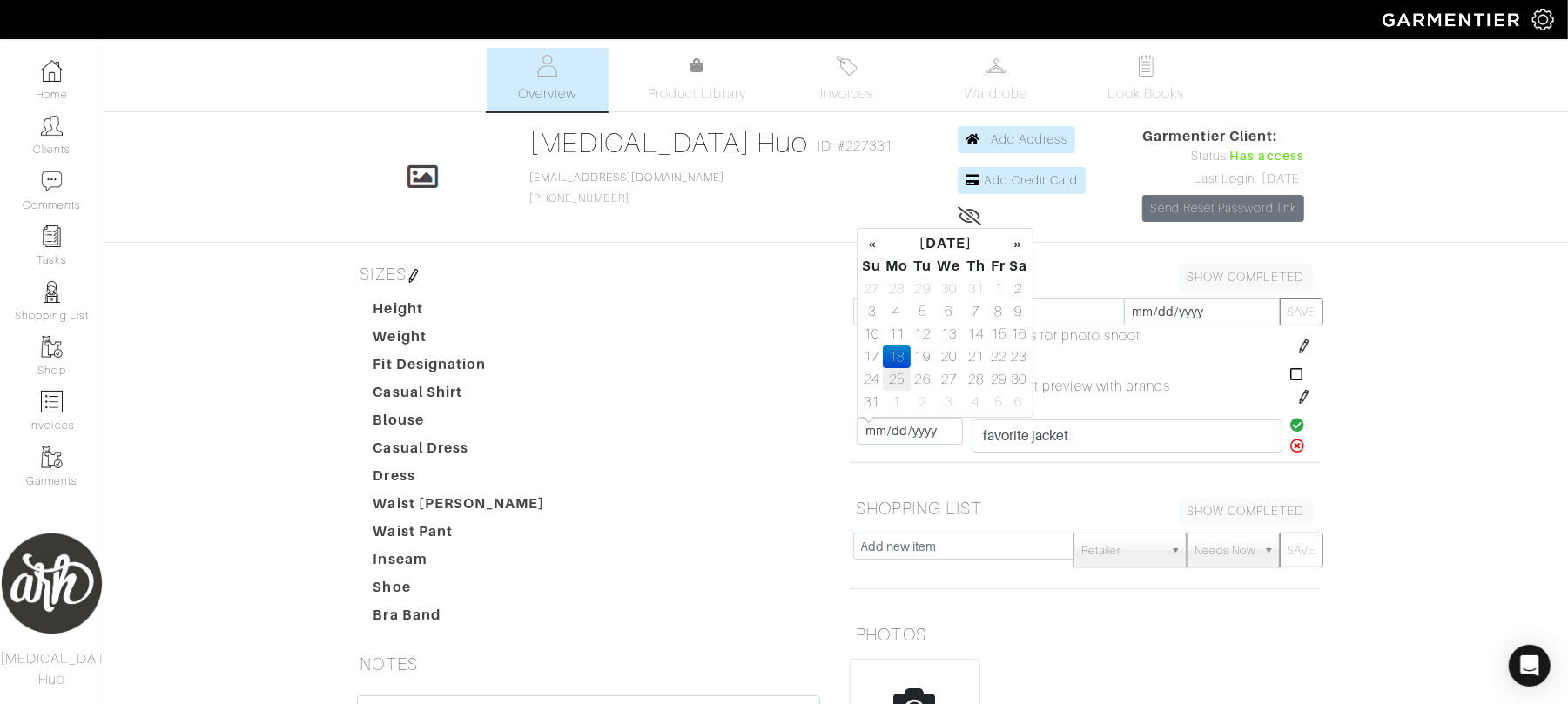
drag, startPoint x: 914, startPoint y: 434, endPoint x: 897, endPoint y: 378, distance: 58.5
click at [897, 378] on td "25" at bounding box center [897, 379] width 29 height 22
click at [900, 398] on td "1" at bounding box center [897, 401] width 29 height 22
click at [1290, 423] on icon at bounding box center [1297, 424] width 14 height 14
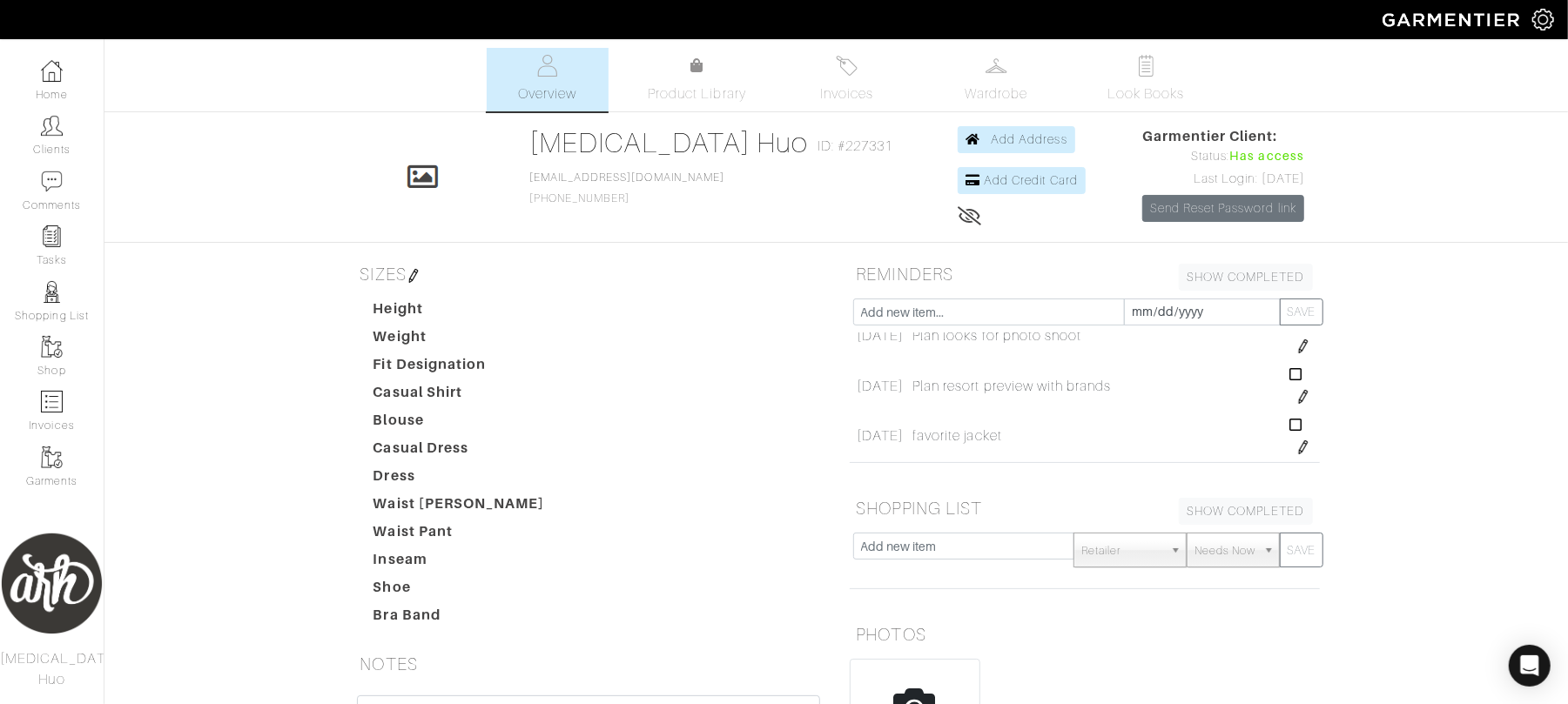
drag, startPoint x: 1288, startPoint y: 449, endPoint x: 1280, endPoint y: 447, distance: 8.2
click at [1296, 447] on img at bounding box center [1303, 447] width 14 height 14
click at [893, 440] on input "[DATE]" at bounding box center [909, 431] width 106 height 27
click at [925, 287] on td "2" at bounding box center [922, 288] width 23 height 22
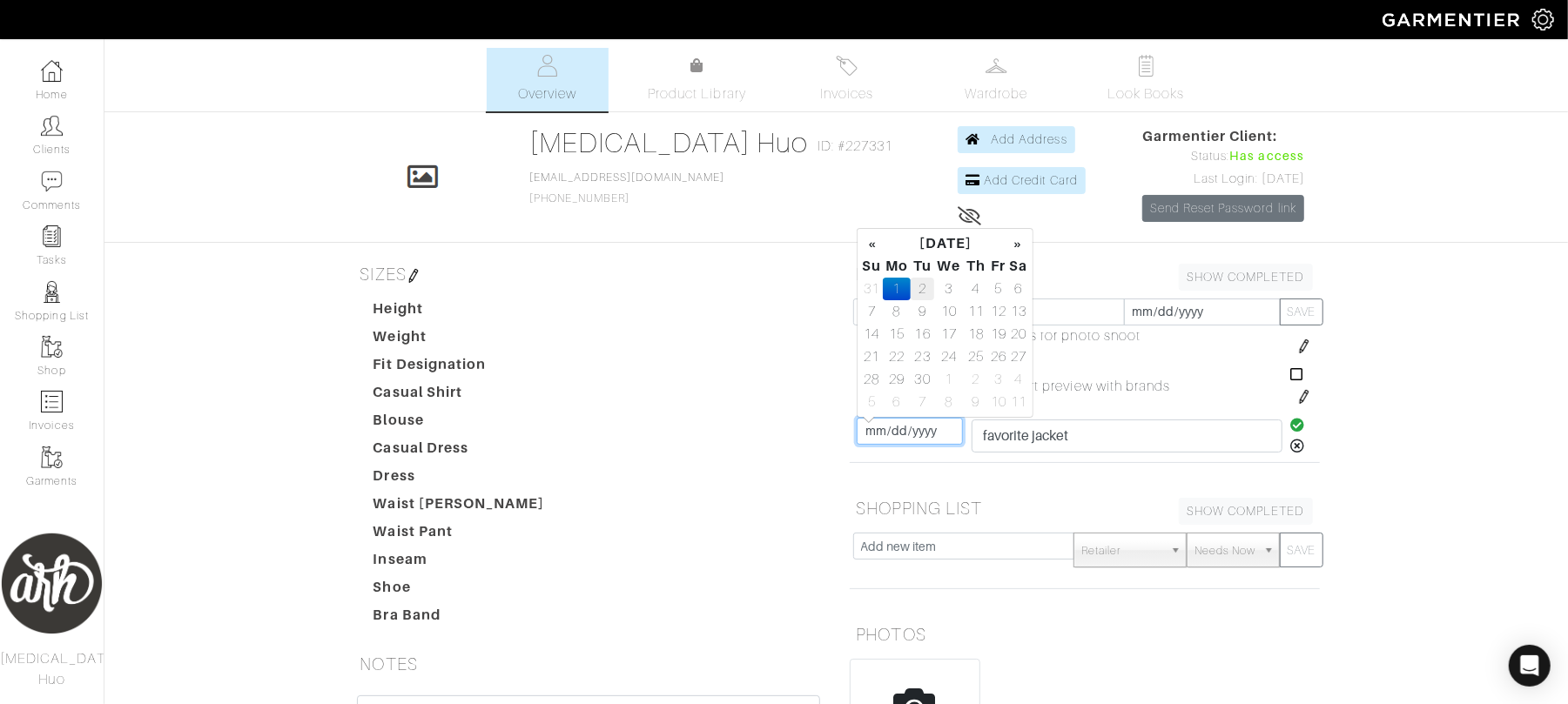
type input "[DATE]"
click at [1290, 422] on icon at bounding box center [1297, 424] width 14 height 14
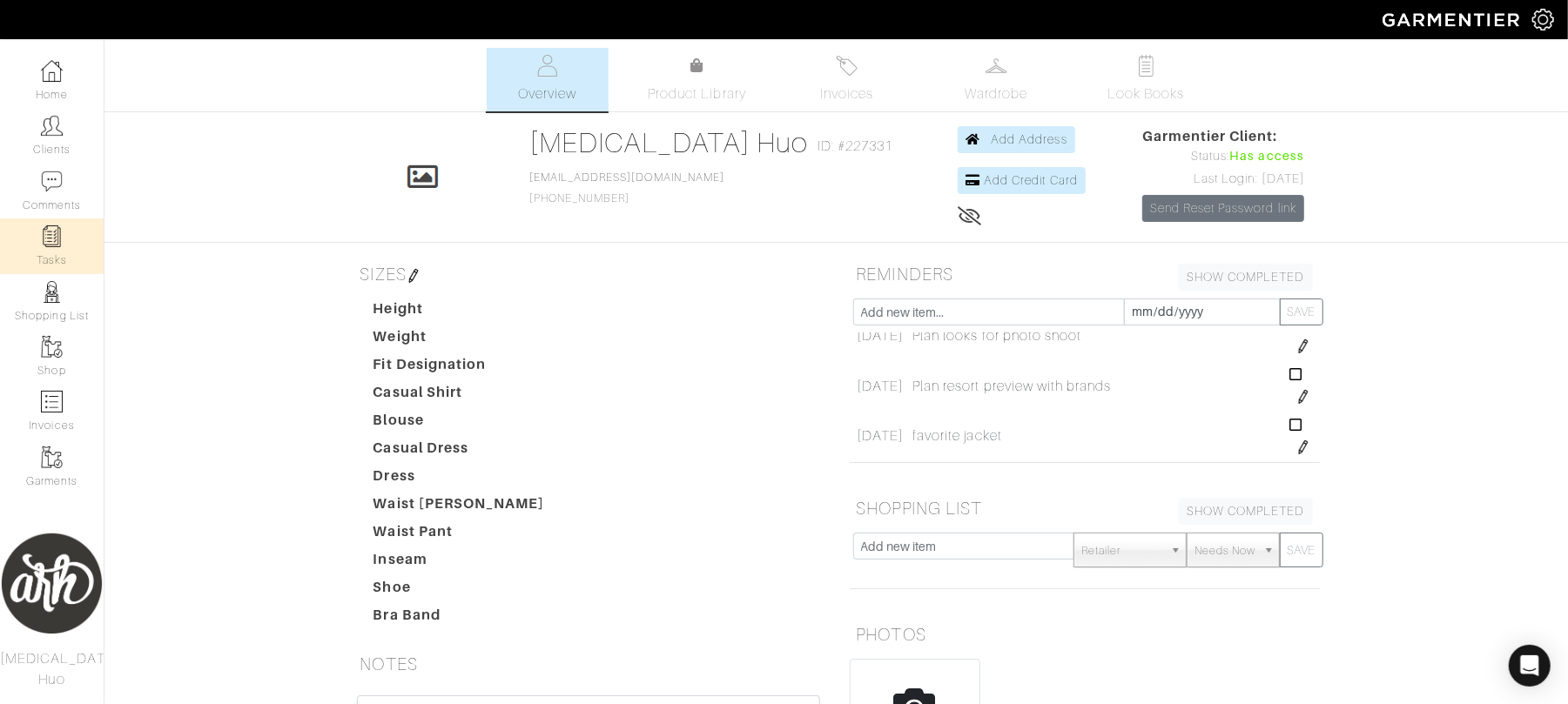
click at [45, 256] on link "Tasks" at bounding box center [51, 246] width 103 height 55
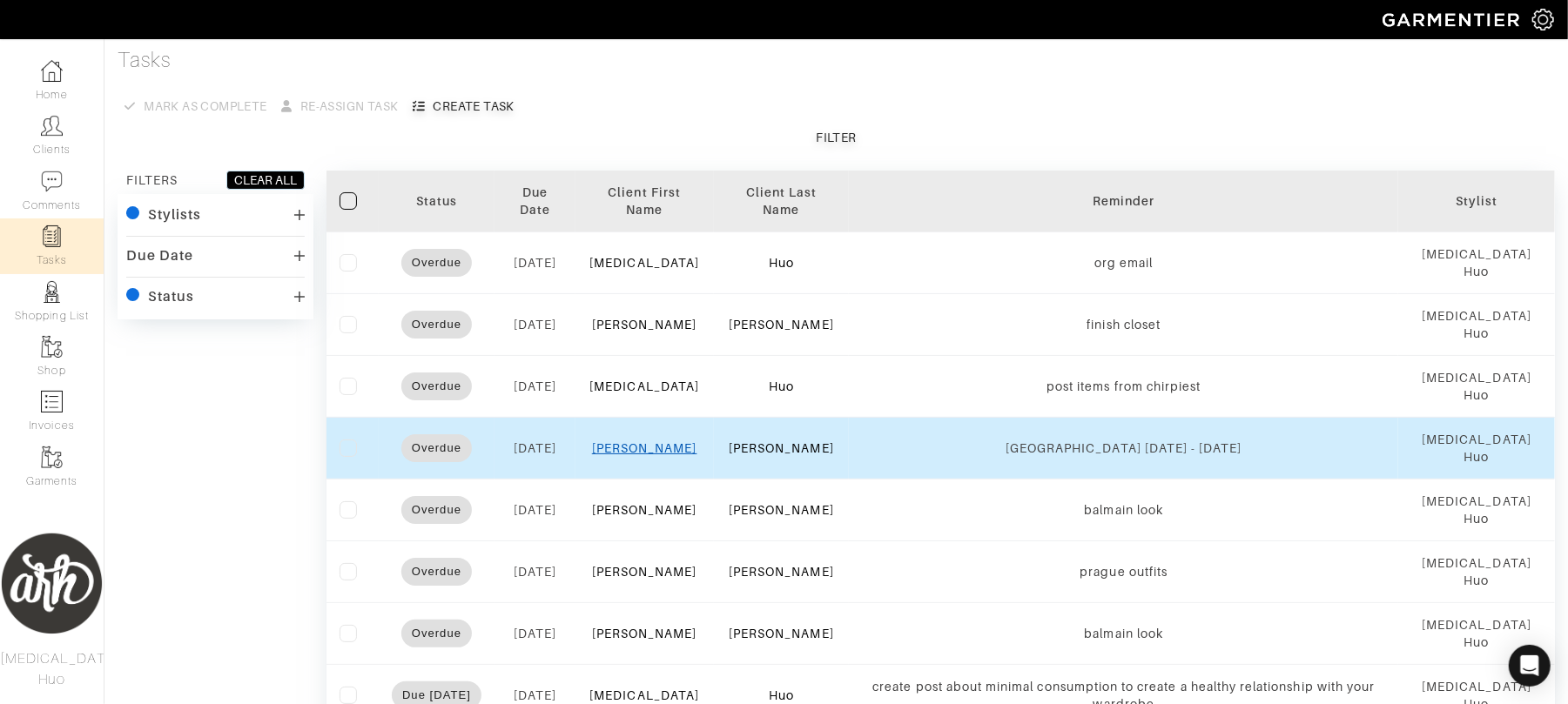
click at [665, 444] on link "[PERSON_NAME]" at bounding box center [644, 448] width 105 height 14
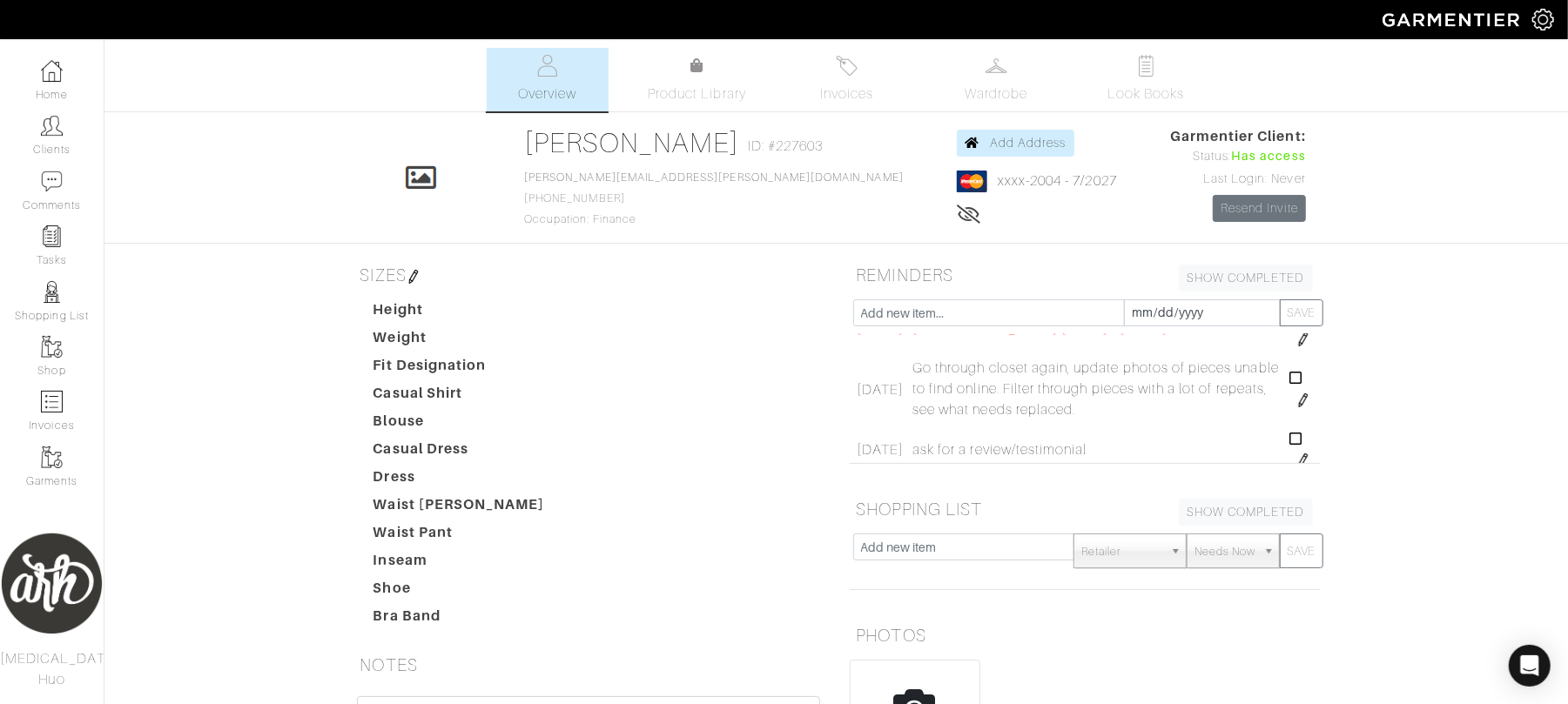
scroll to position [449, 0]
click at [1296, 373] on img at bounding box center [1303, 371] width 14 height 14
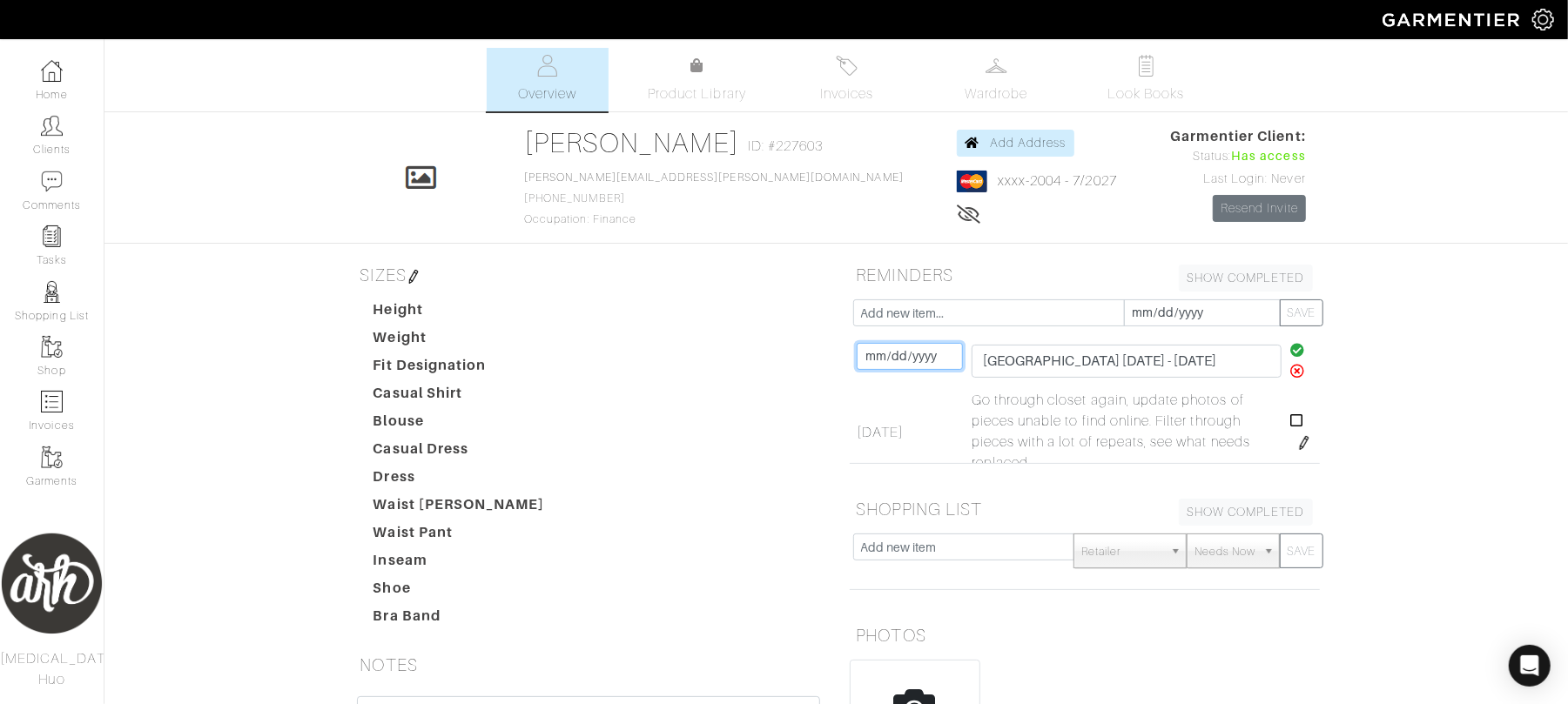
click at [910, 354] on input "[DATE]" at bounding box center [909, 357] width 106 height 27
click at [899, 301] on td "25" at bounding box center [897, 303] width 29 height 22
type input "[DATE]"
click at [1290, 346] on icon at bounding box center [1297, 350] width 14 height 14
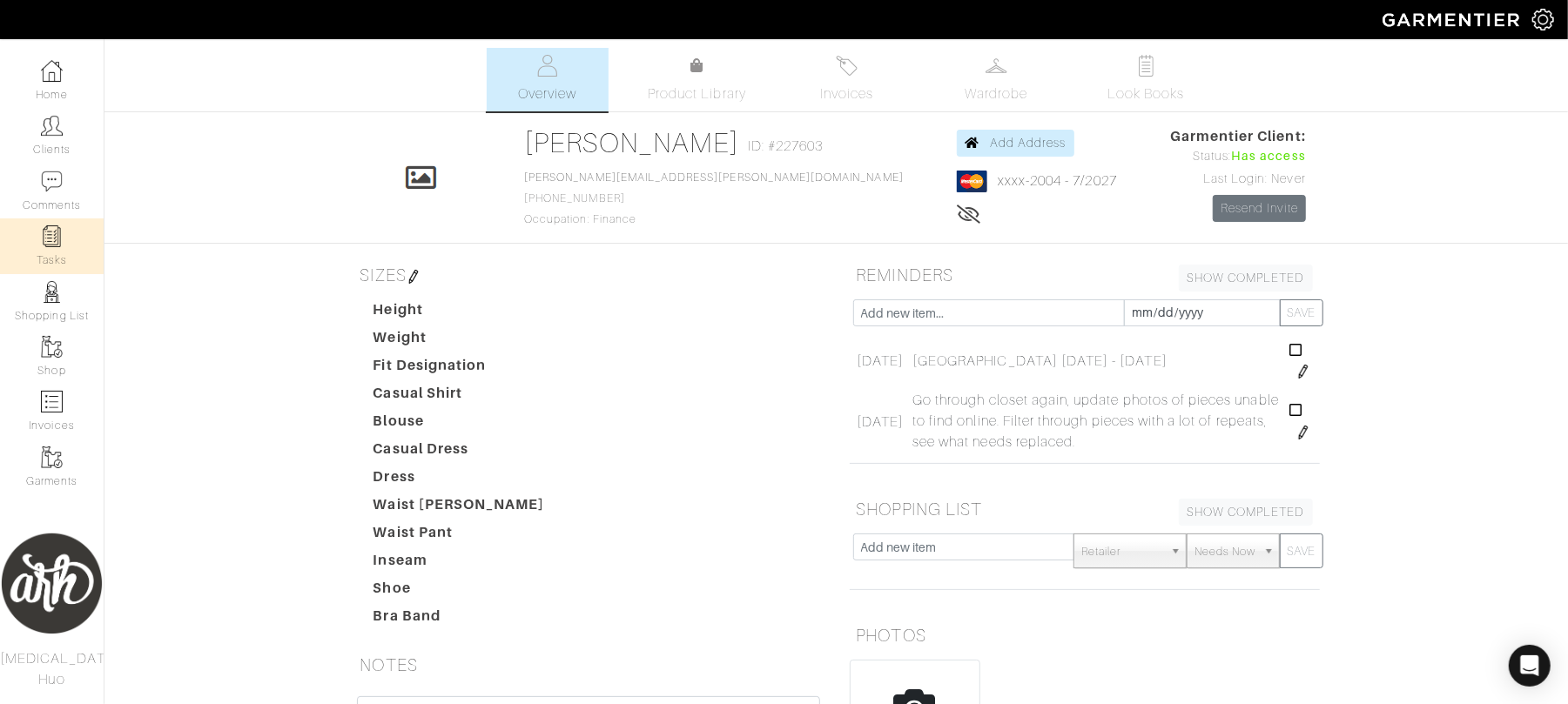
click at [71, 242] on link "Tasks" at bounding box center [51, 246] width 103 height 55
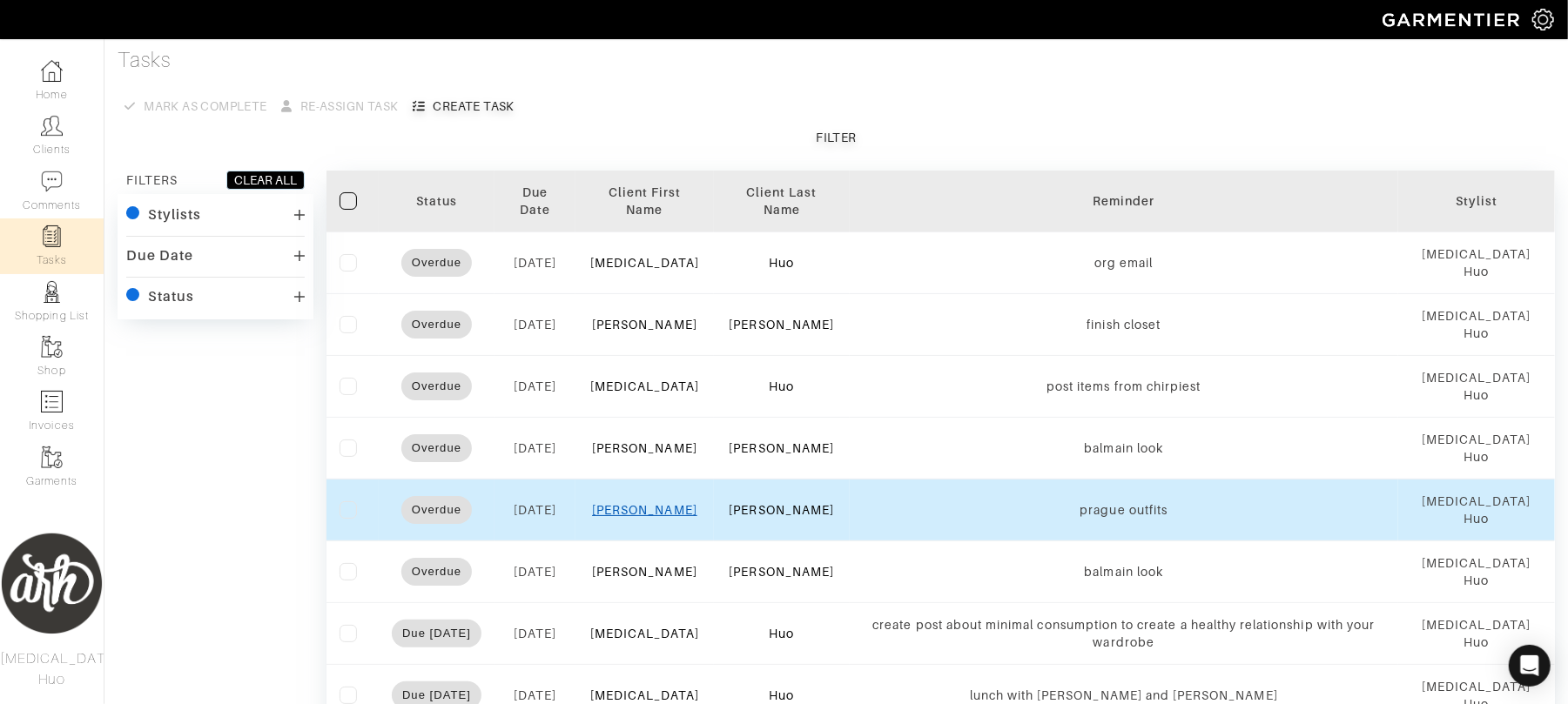
click at [645, 514] on link "[PERSON_NAME]" at bounding box center [644, 510] width 105 height 14
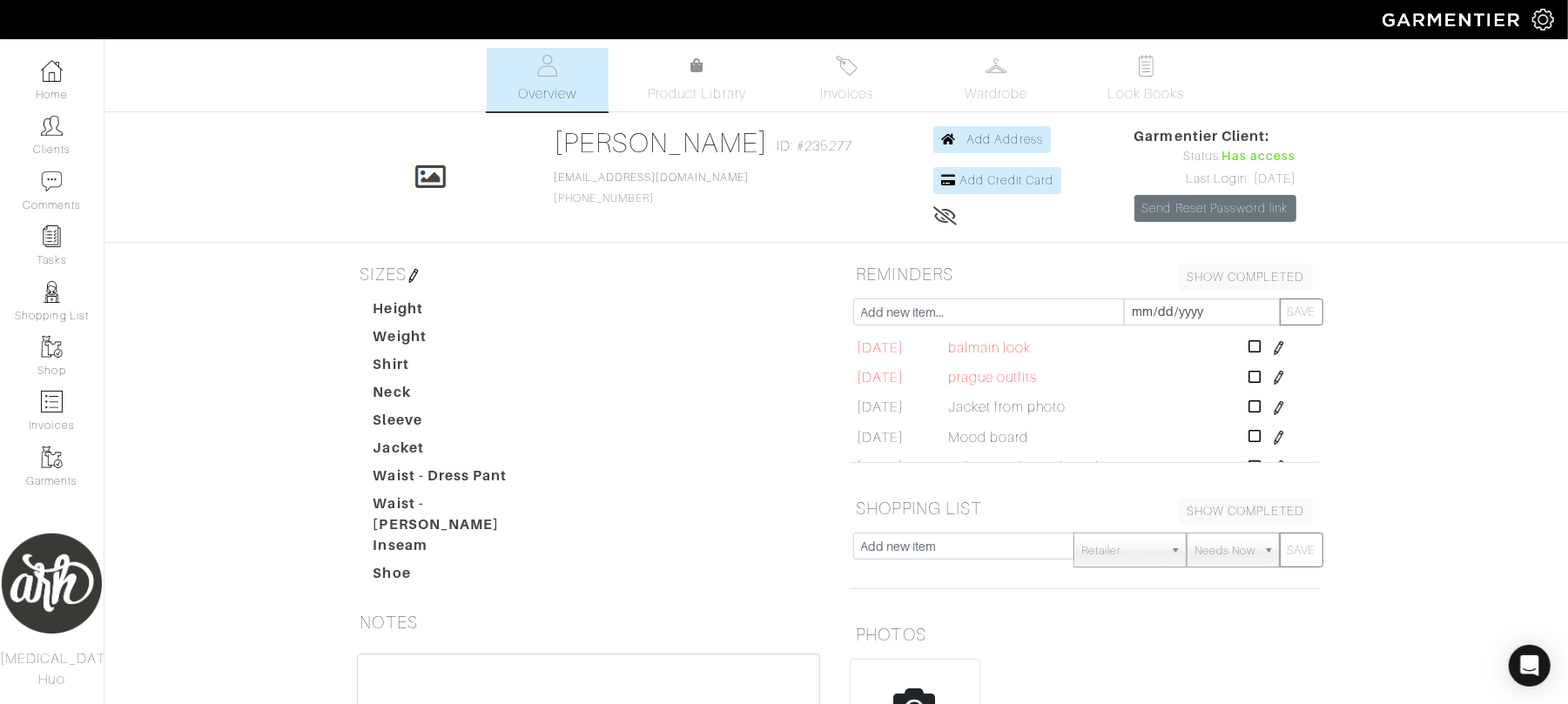
drag, startPoint x: 1272, startPoint y: 376, endPoint x: 1206, endPoint y: 383, distance: 66.4
click at [1206, 383] on td "prague outfits prague outfits" at bounding box center [1094, 377] width 300 height 30
click at [1272, 381] on img at bounding box center [1279, 378] width 14 height 14
click at [921, 384] on input "[DATE]" at bounding box center [927, 380] width 141 height 27
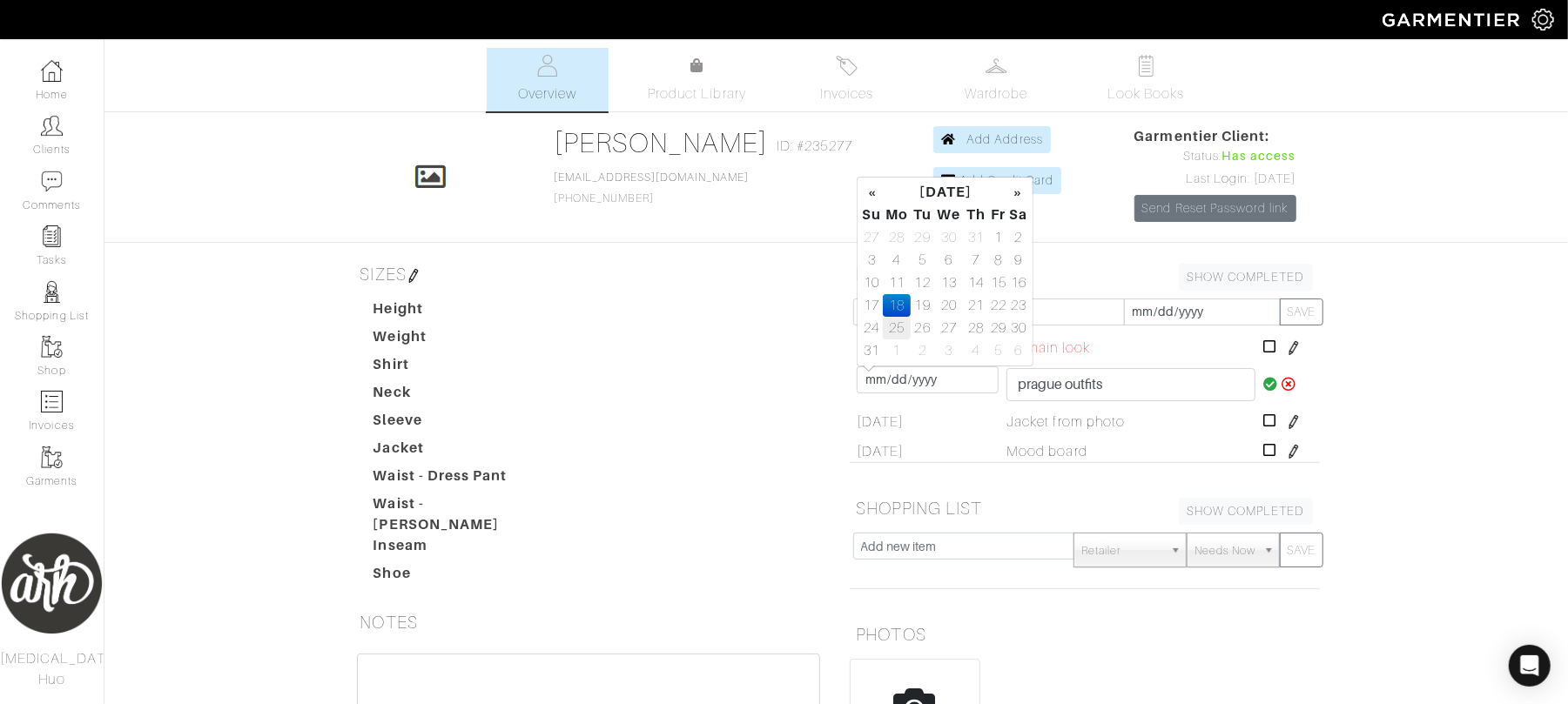
click at [896, 324] on td "25" at bounding box center [897, 328] width 29 height 22
type input "[DATE]"
click at [1263, 387] on icon at bounding box center [1270, 384] width 14 height 14
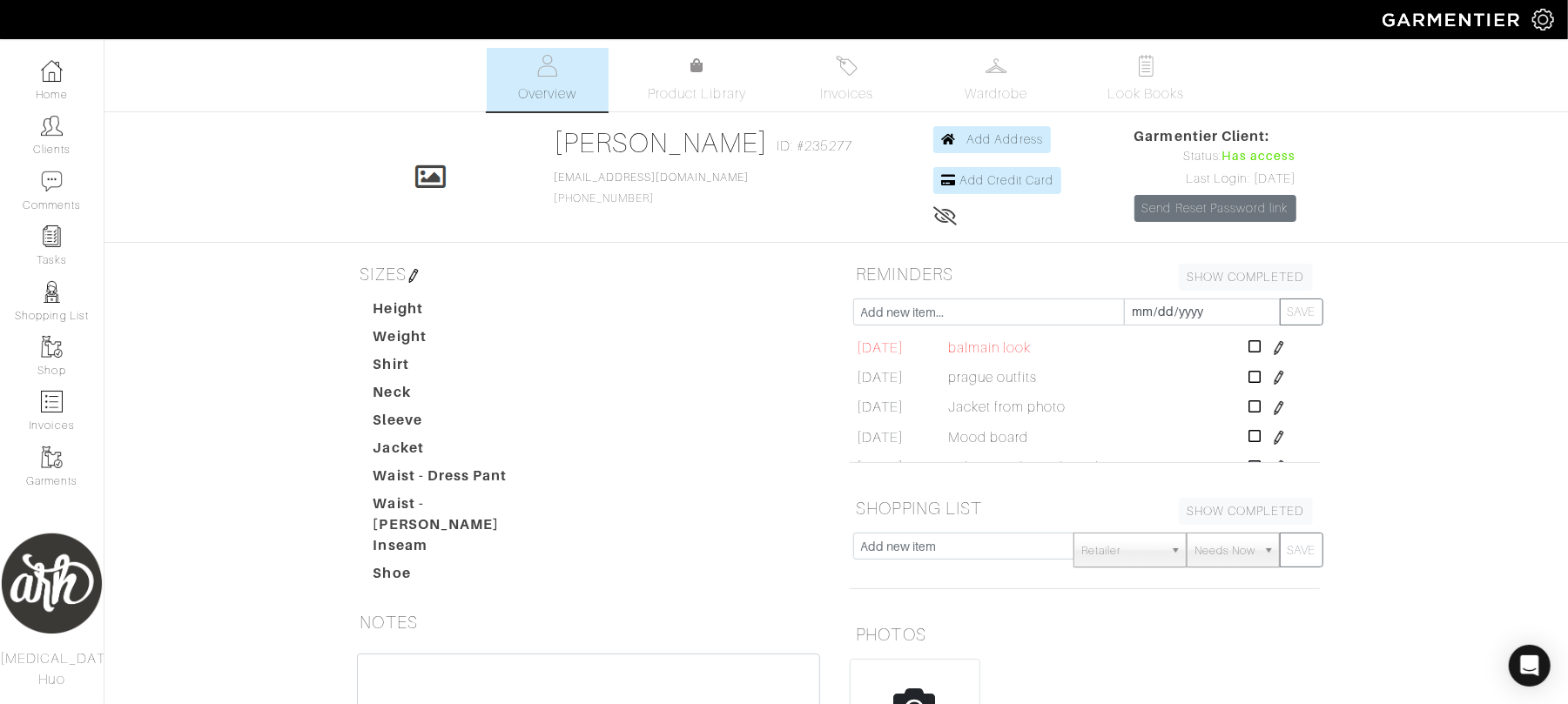
click at [1272, 350] on img at bounding box center [1279, 348] width 14 height 14
click at [906, 346] on input "[DATE]" at bounding box center [927, 350] width 141 height 27
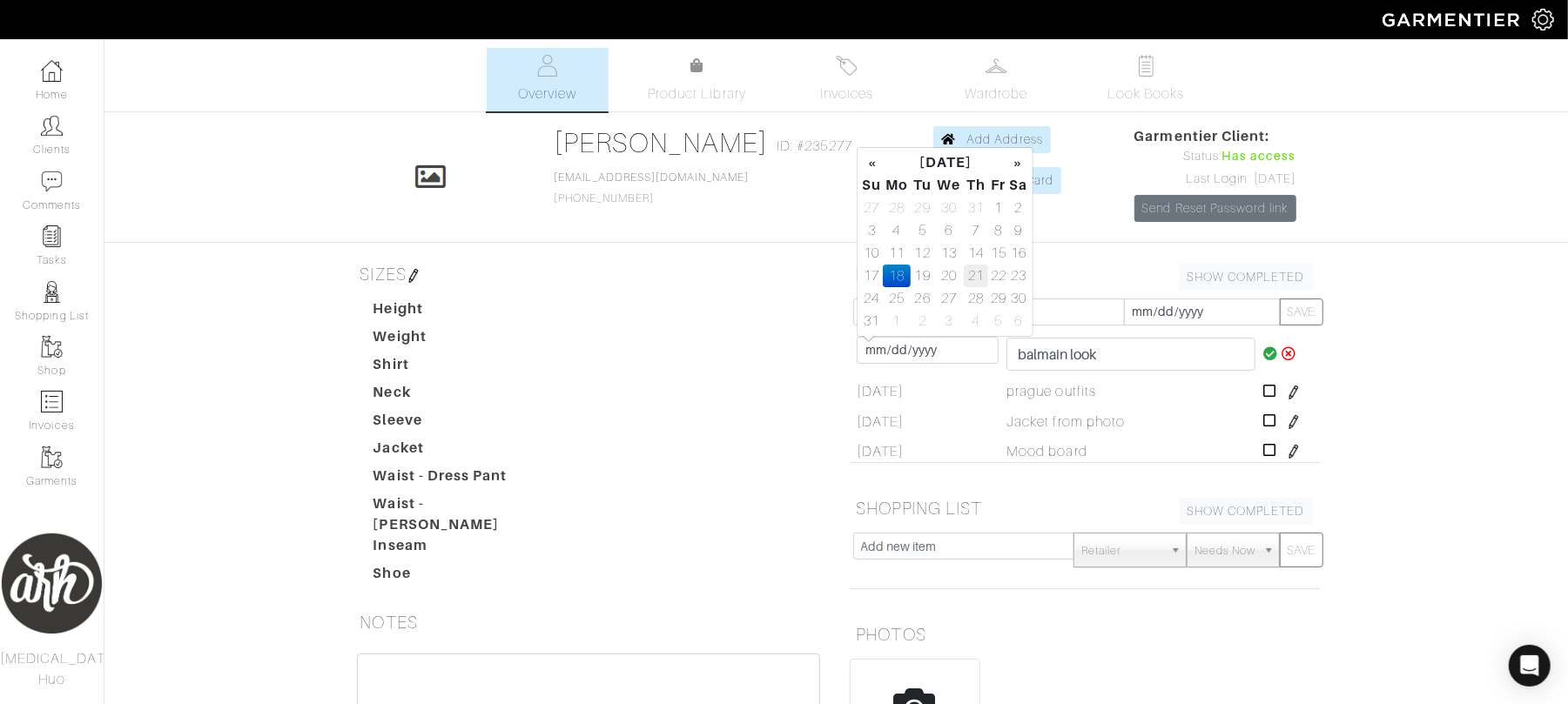
click at [969, 282] on td "21" at bounding box center [975, 275] width 24 height 22
type input "[DATE]"
click at [1263, 357] on icon at bounding box center [1270, 353] width 14 height 14
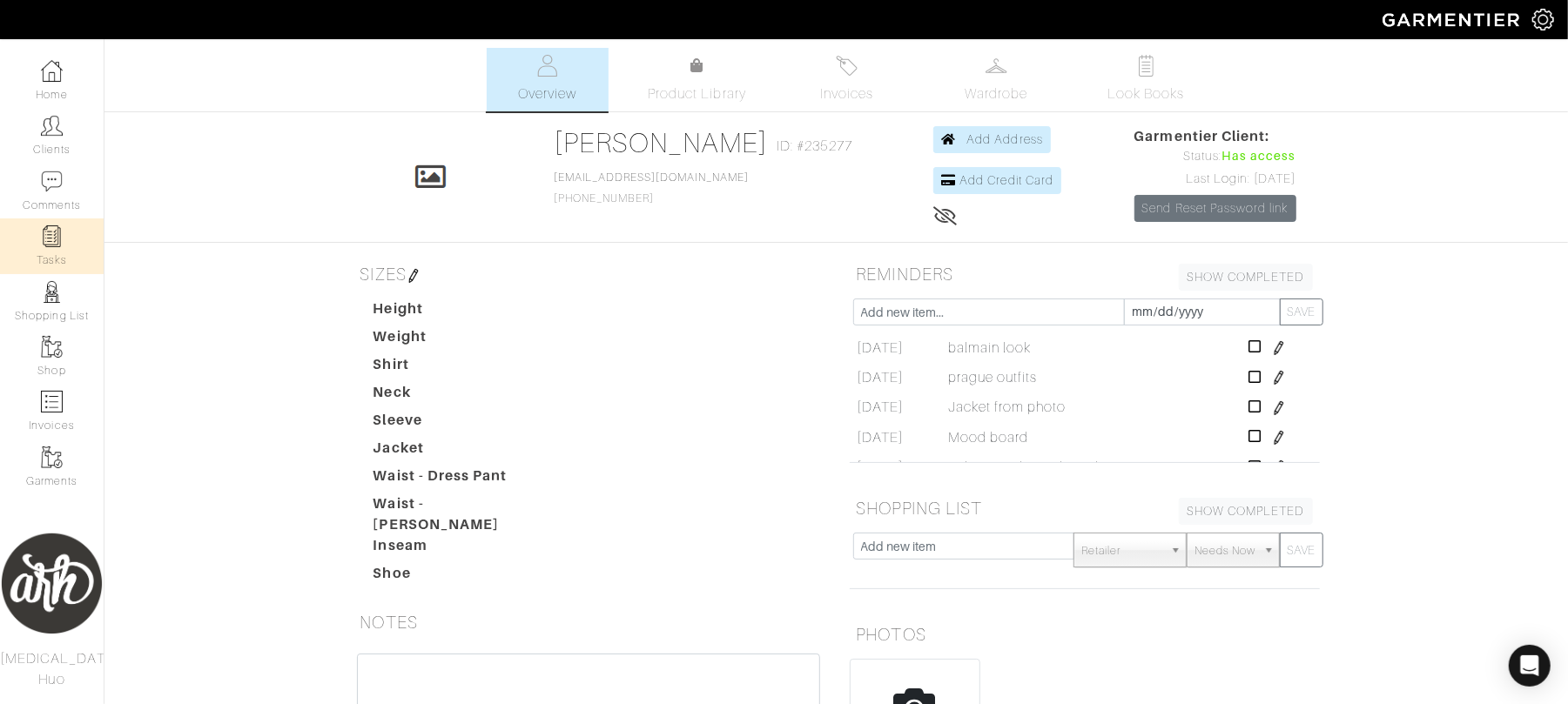
click at [67, 257] on link "Tasks" at bounding box center [51, 246] width 103 height 55
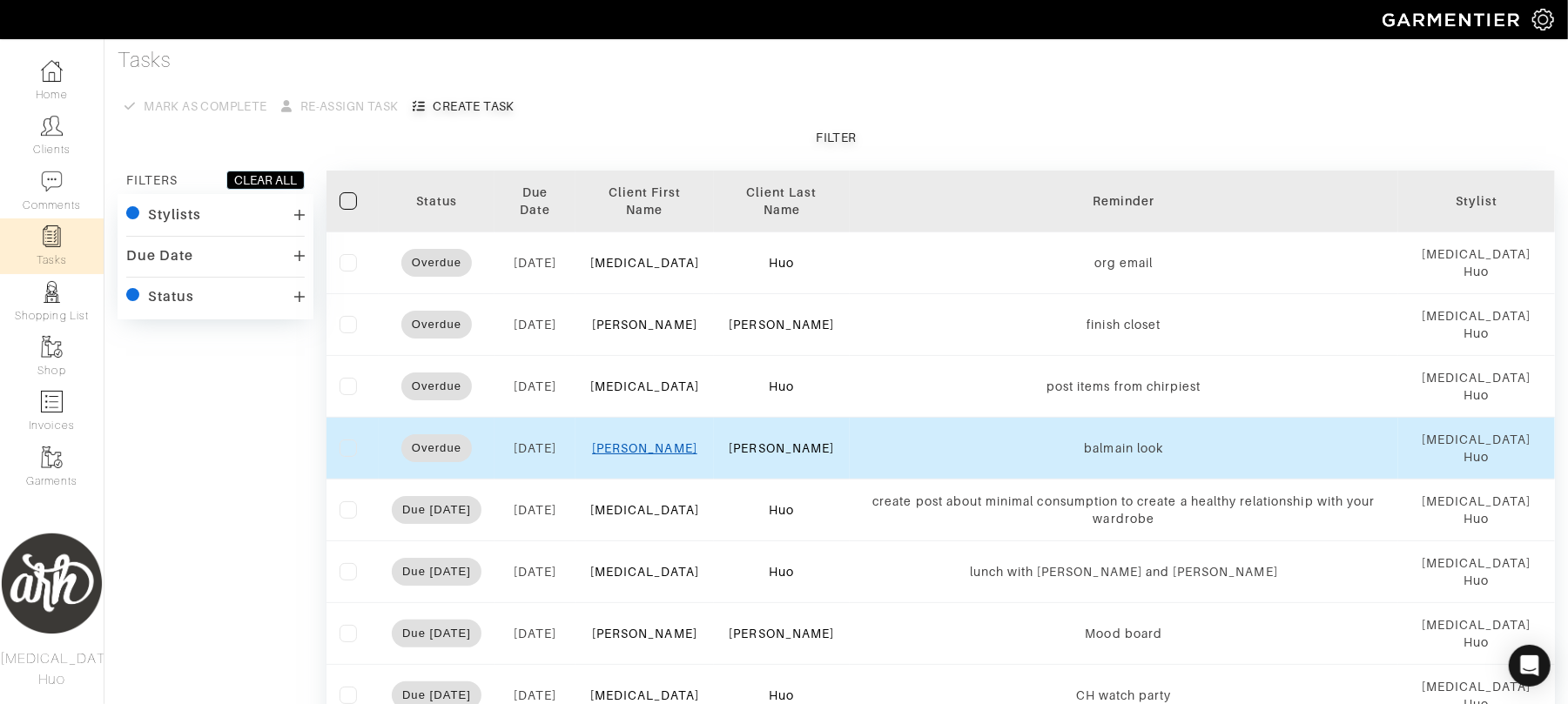
click at [666, 452] on link "[PERSON_NAME]" at bounding box center [644, 448] width 105 height 14
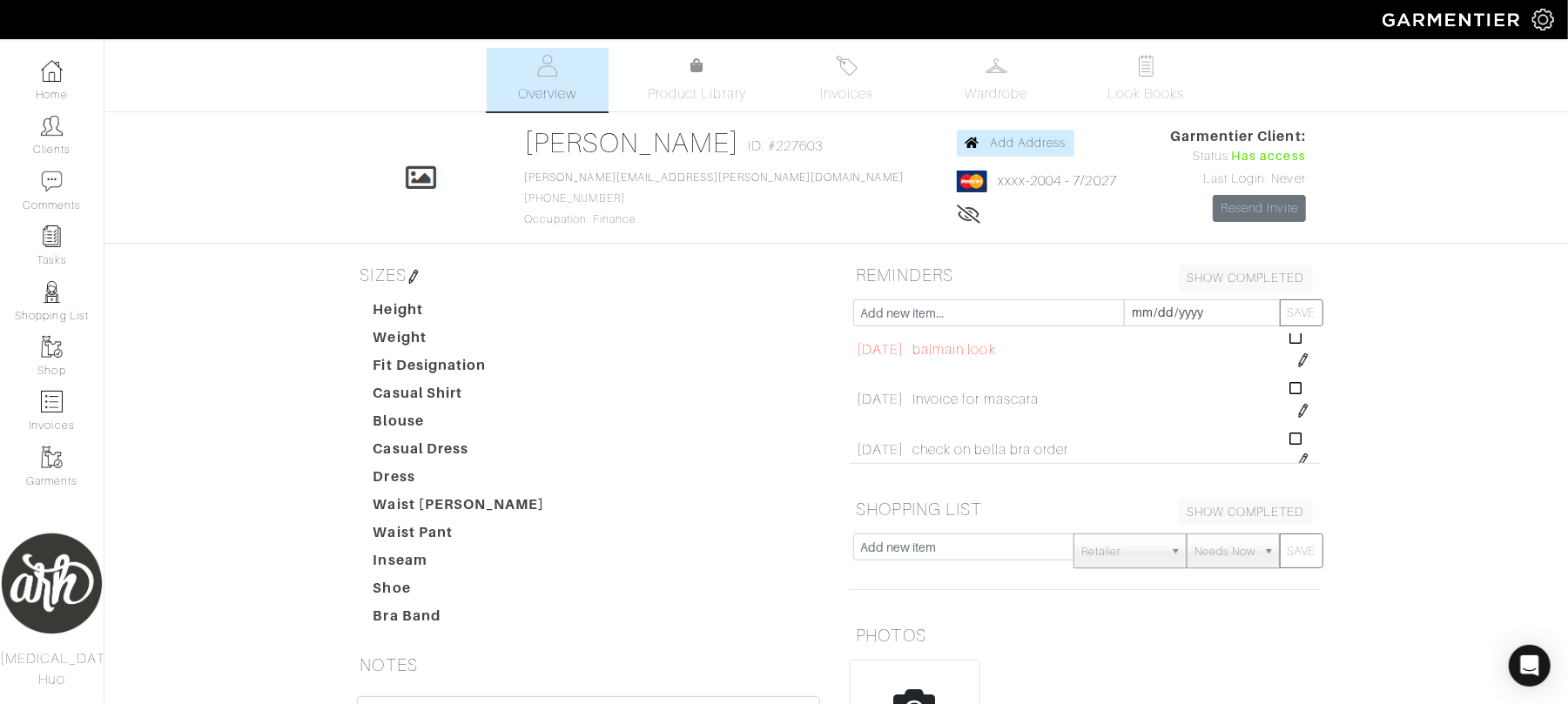
scroll to position [116, 0]
drag, startPoint x: 1283, startPoint y: 357, endPoint x: 1057, endPoint y: 359, distance: 226.0
drag, startPoint x: 1057, startPoint y: 359, endPoint x: 1236, endPoint y: 366, distance: 179.1
click at [1236, 366] on td "balmain look balmain look" at bounding box center [1096, 343] width 377 height 50
click at [1296, 350] on img at bounding box center [1303, 354] width 14 height 14
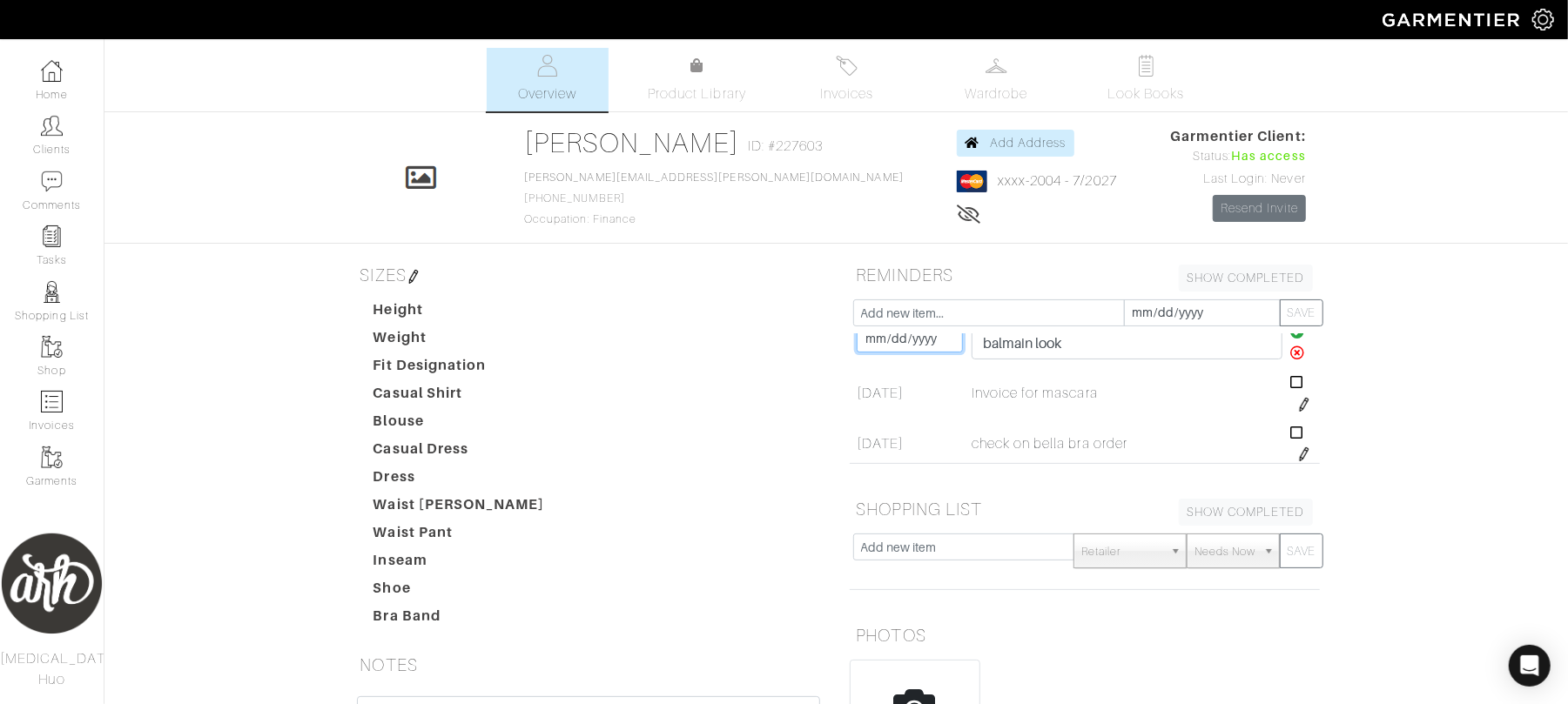
click at [909, 339] on input "[DATE]" at bounding box center [909, 339] width 106 height 27
click at [937, 263] on td "20" at bounding box center [949, 262] width 30 height 22
type input "[DATE]"
click at [1290, 345] on icon at bounding box center [1297, 339] width 14 height 14
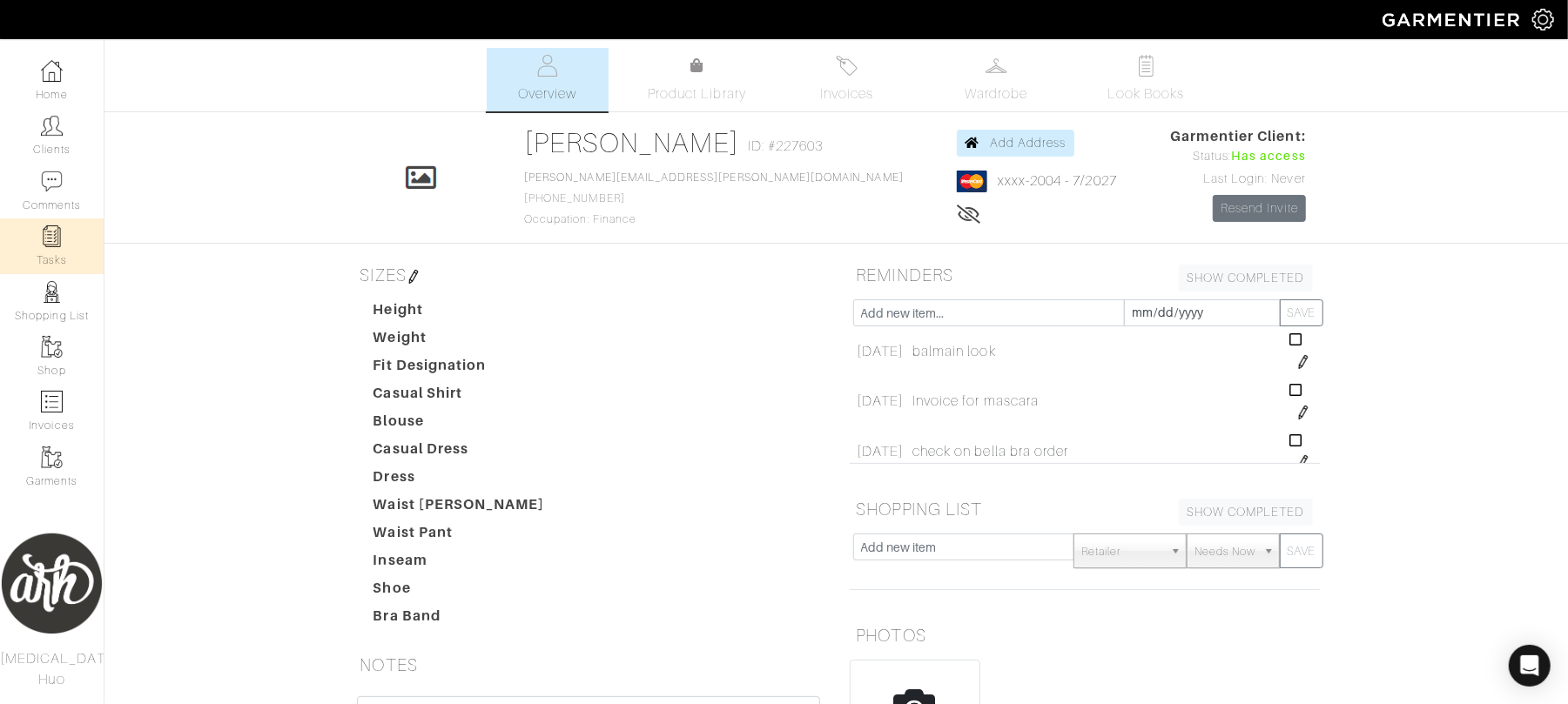
click at [68, 257] on link "Tasks" at bounding box center [51, 246] width 103 height 55
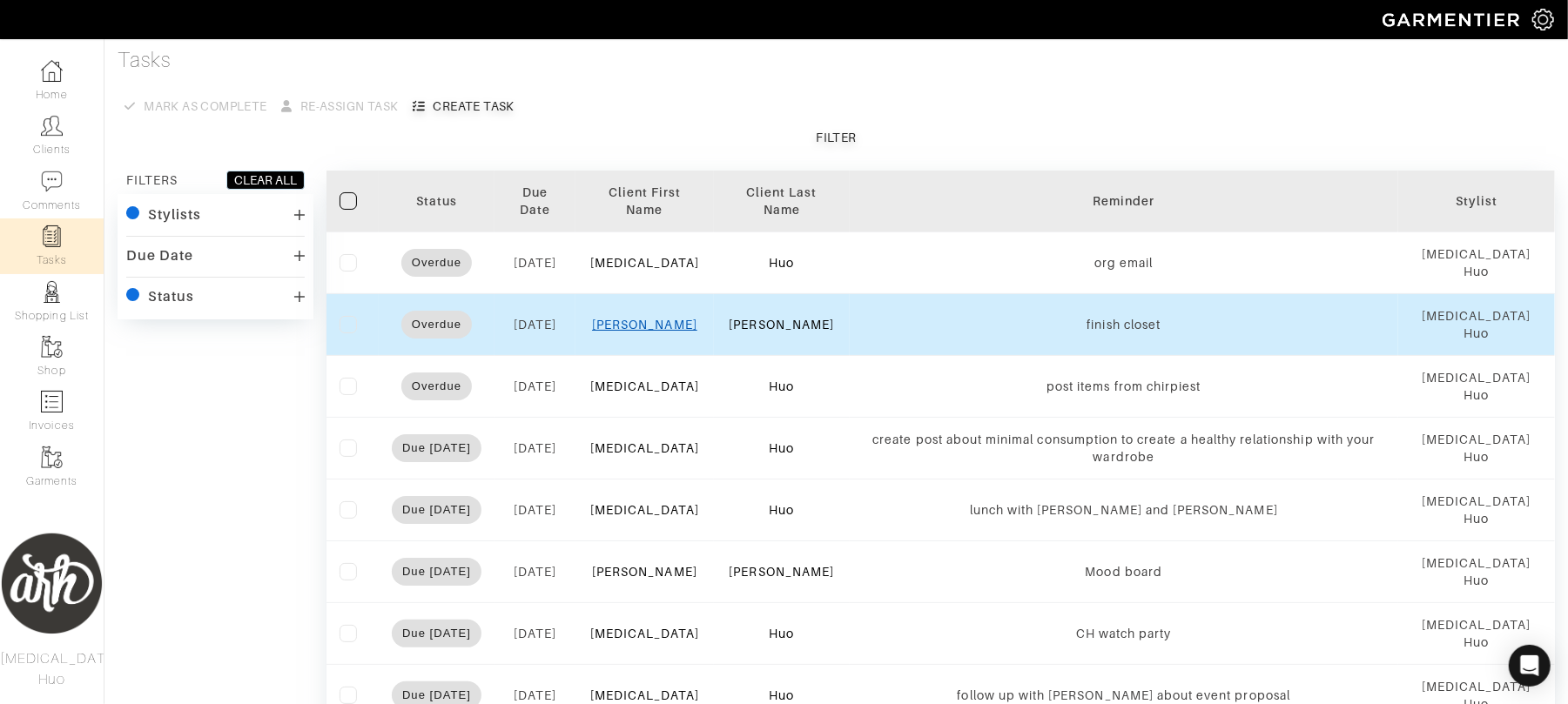
click at [653, 325] on link "[PERSON_NAME]" at bounding box center [644, 325] width 105 height 14
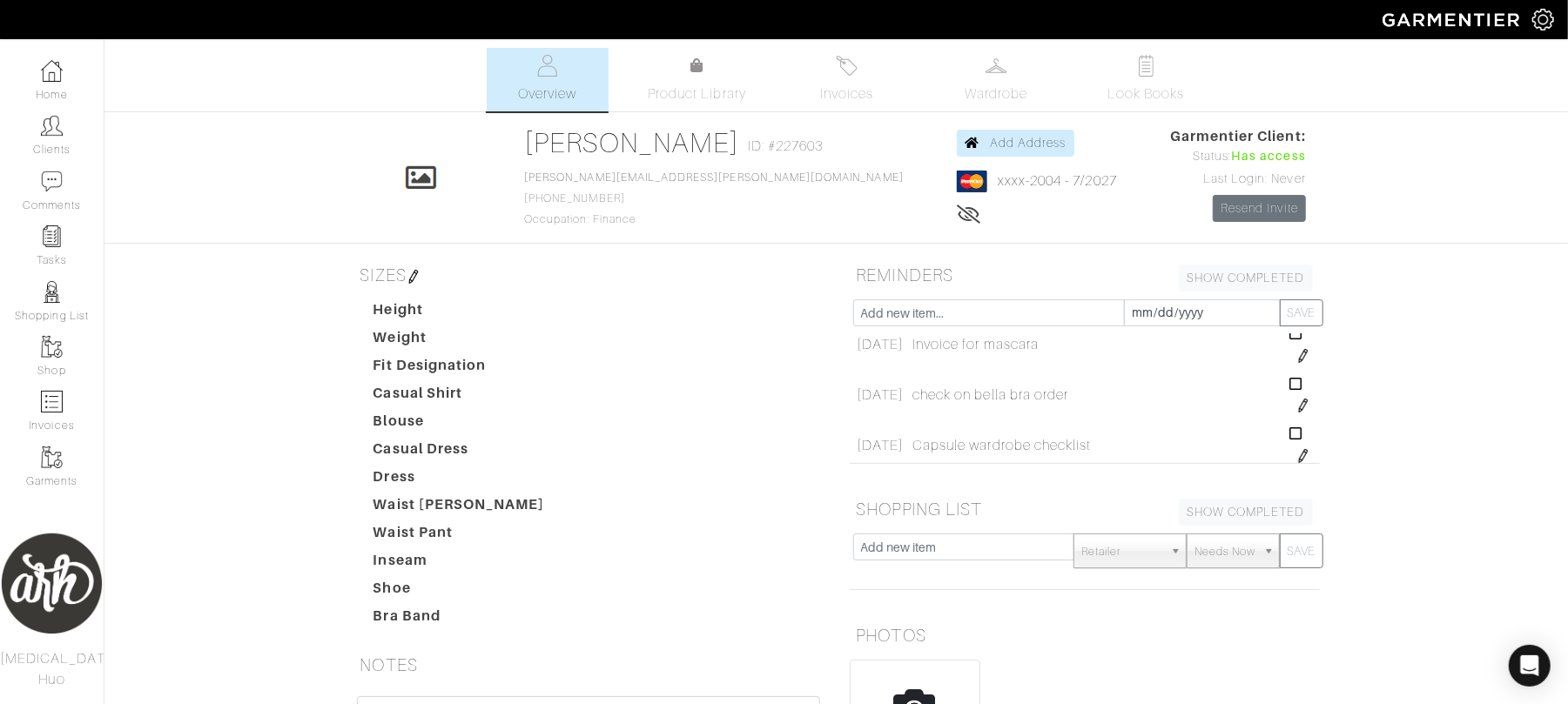
scroll to position [162, 0]
click at [54, 256] on link "Tasks" at bounding box center [51, 246] width 103 height 55
click at [54, 253] on link "Tasks" at bounding box center [51, 246] width 103 height 55
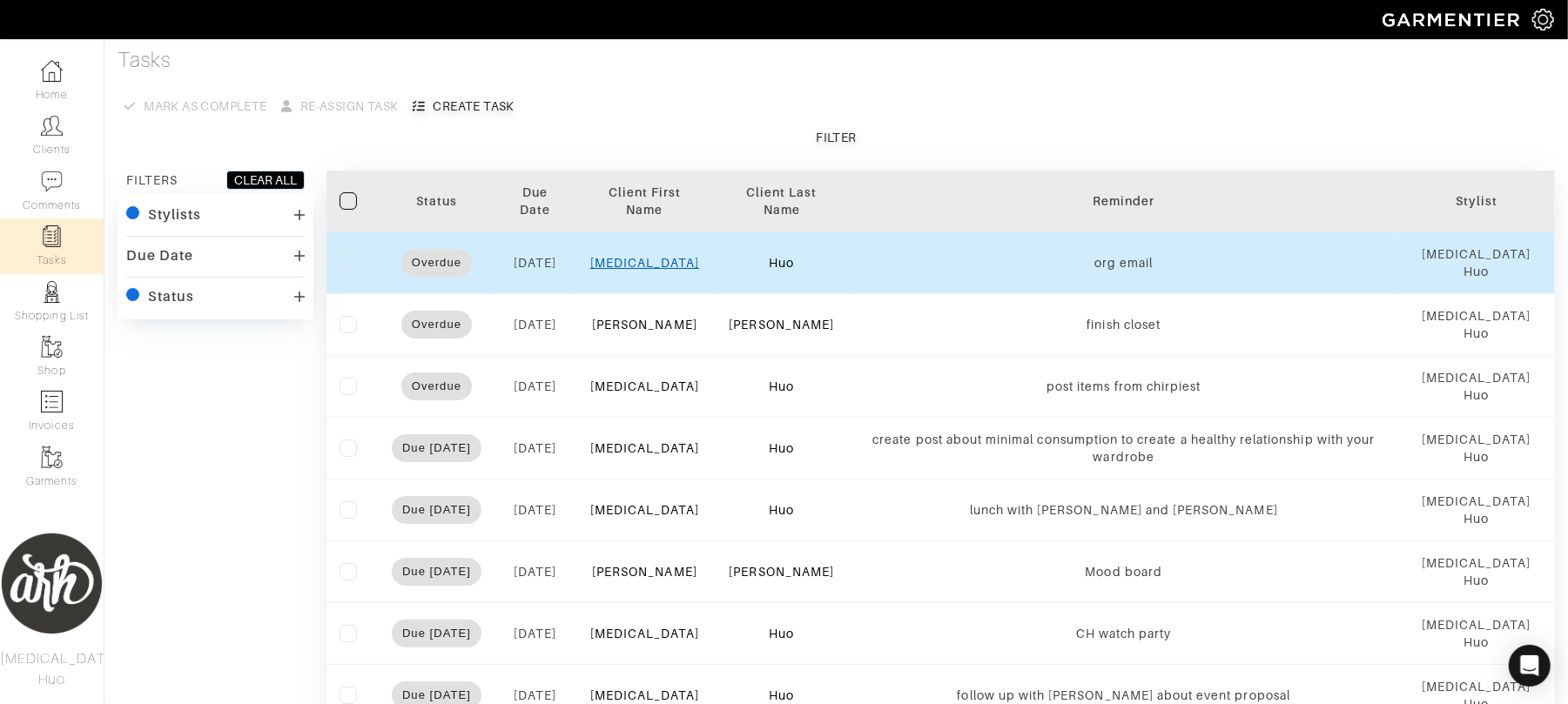
click at [649, 262] on link "[MEDICAL_DATA]" at bounding box center [645, 262] width 110 height 14
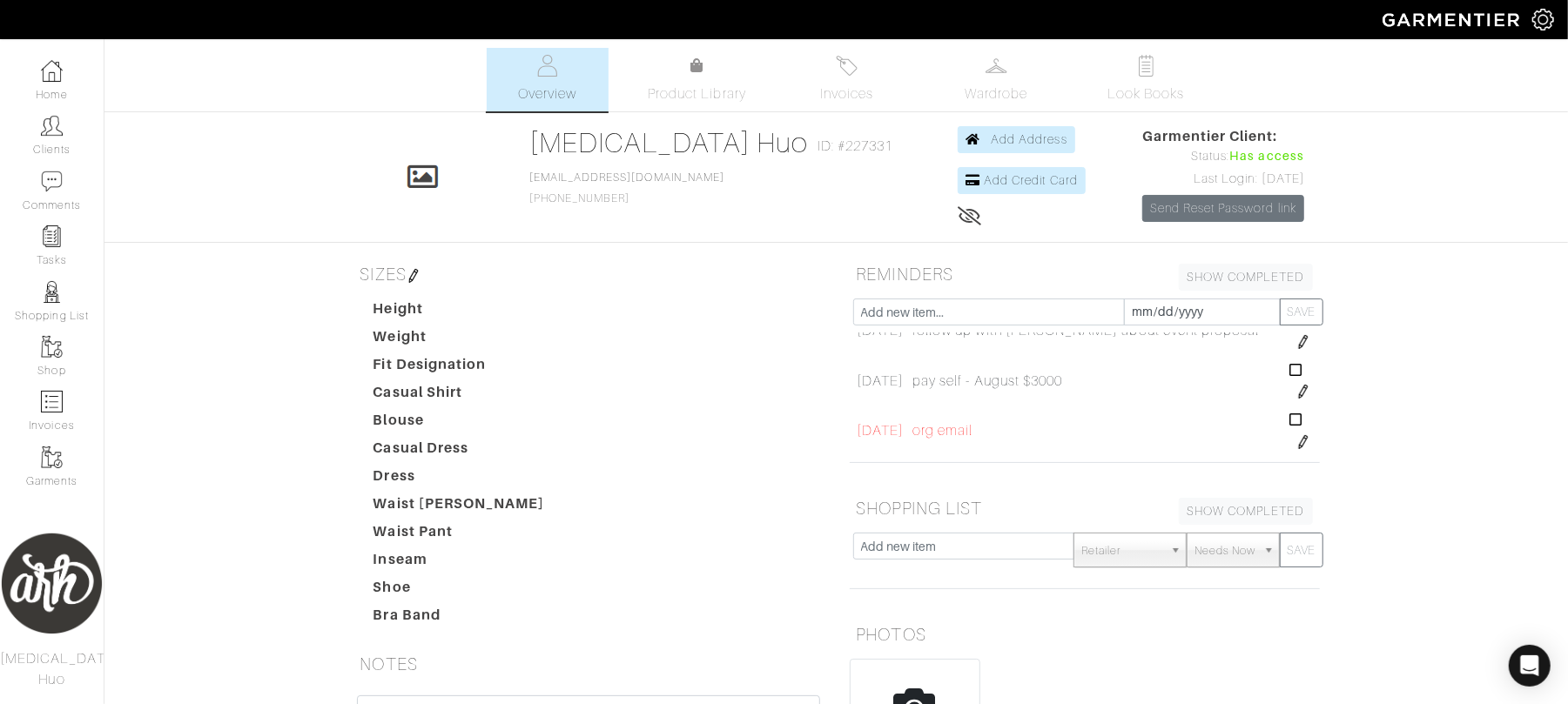
scroll to position [627, 0]
click at [1296, 450] on img at bounding box center [1303, 444] width 14 height 14
click at [893, 434] on input "[DATE]" at bounding box center [909, 429] width 106 height 27
click at [920, 397] on td "2" at bounding box center [922, 398] width 23 height 22
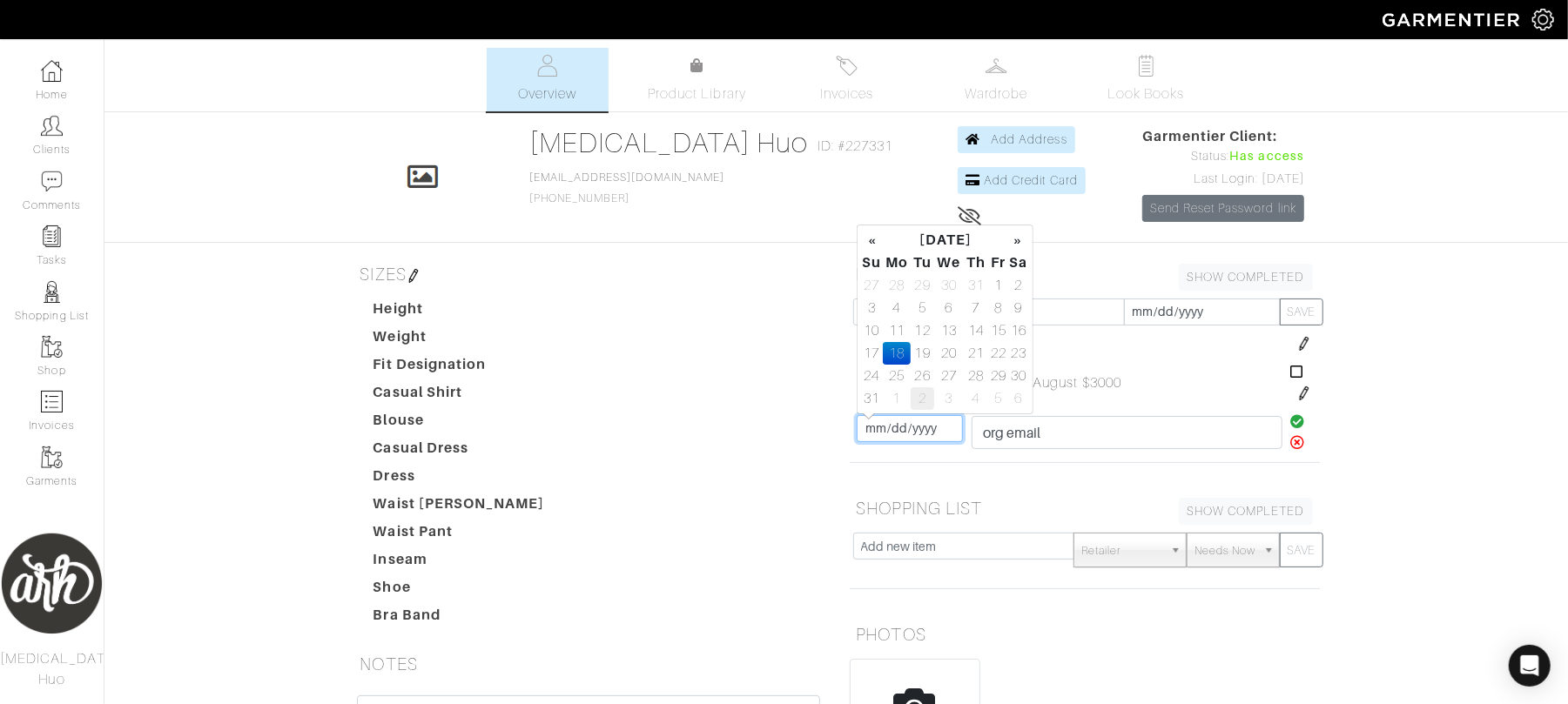
type input "[DATE]"
click at [1290, 426] on icon at bounding box center [1297, 421] width 14 height 14
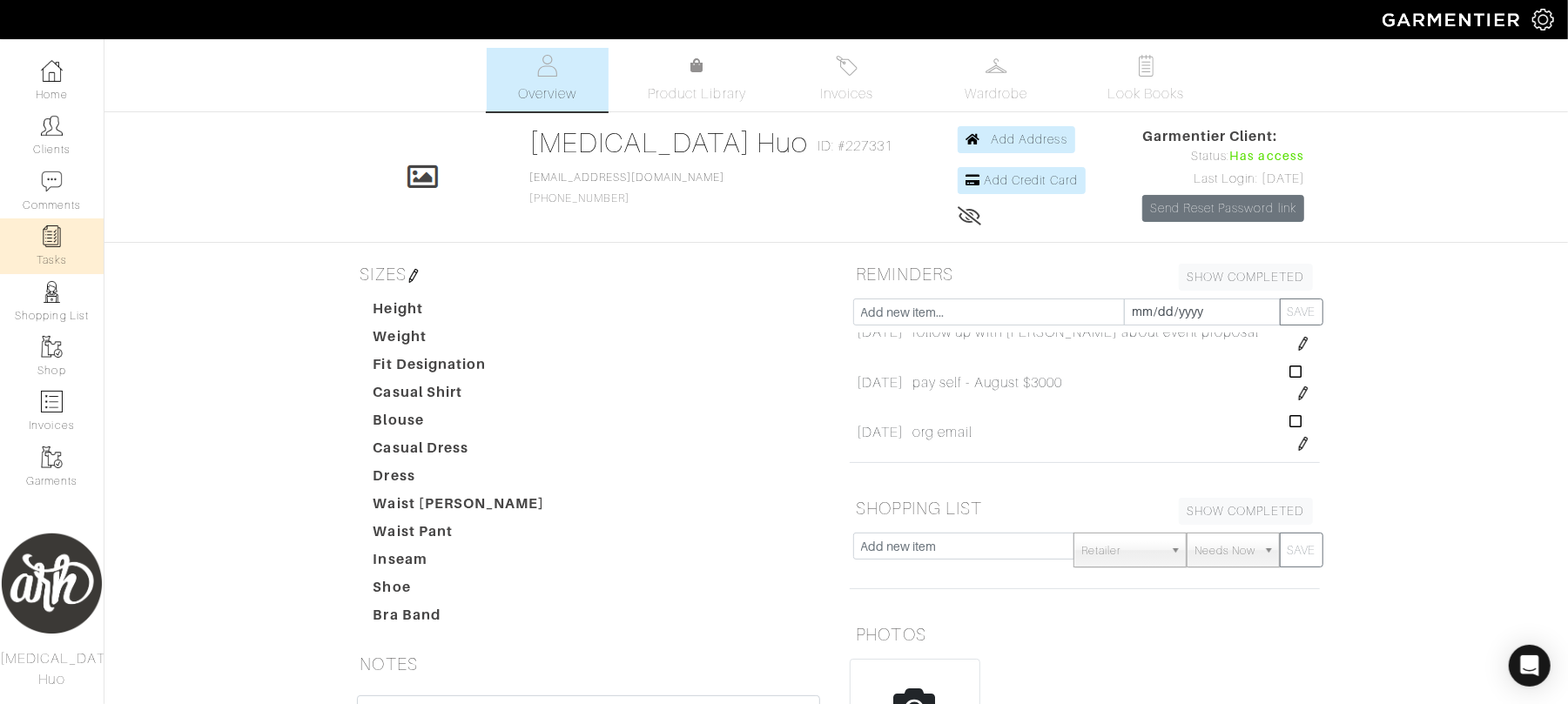
click at [68, 237] on link "Tasks" at bounding box center [51, 246] width 103 height 55
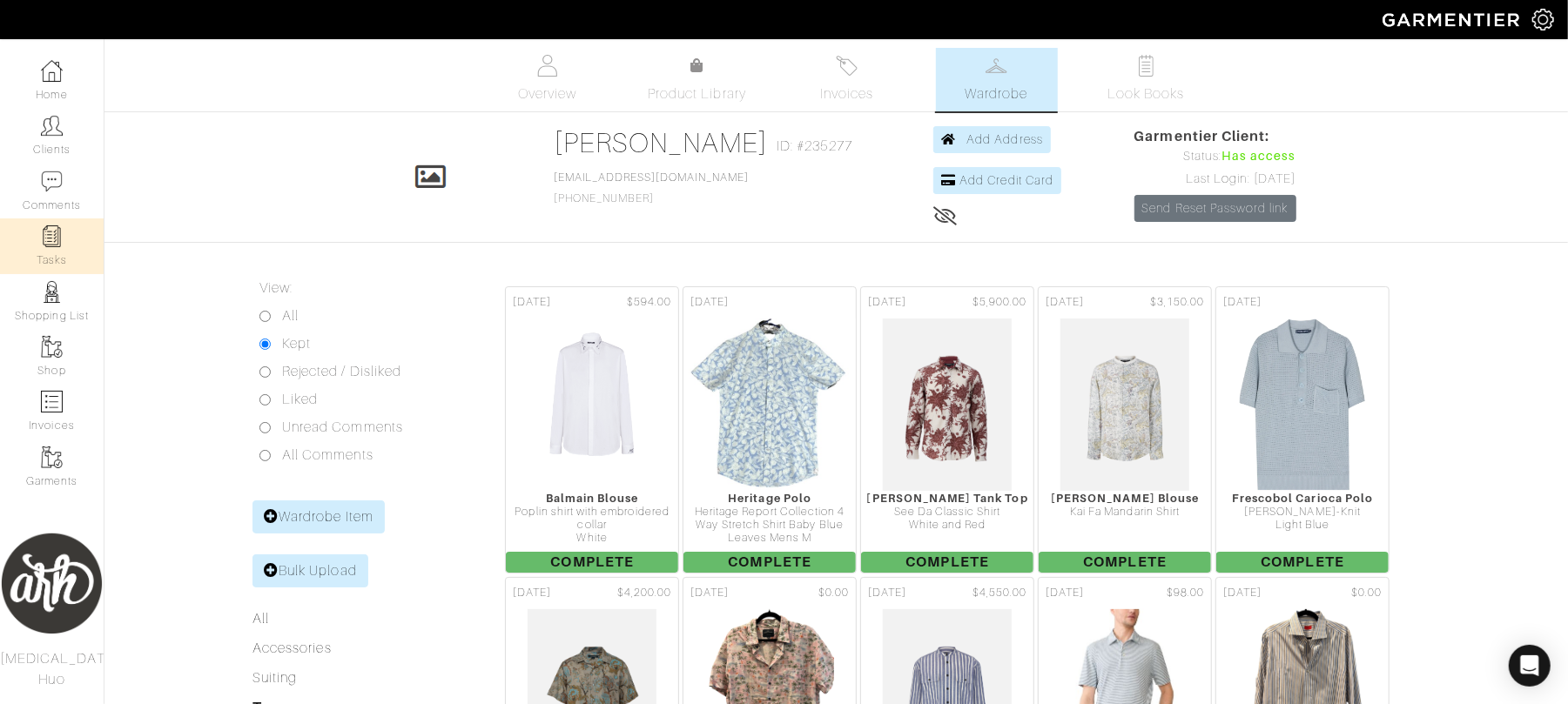
click at [64, 253] on link "Tasks" at bounding box center [51, 246] width 103 height 55
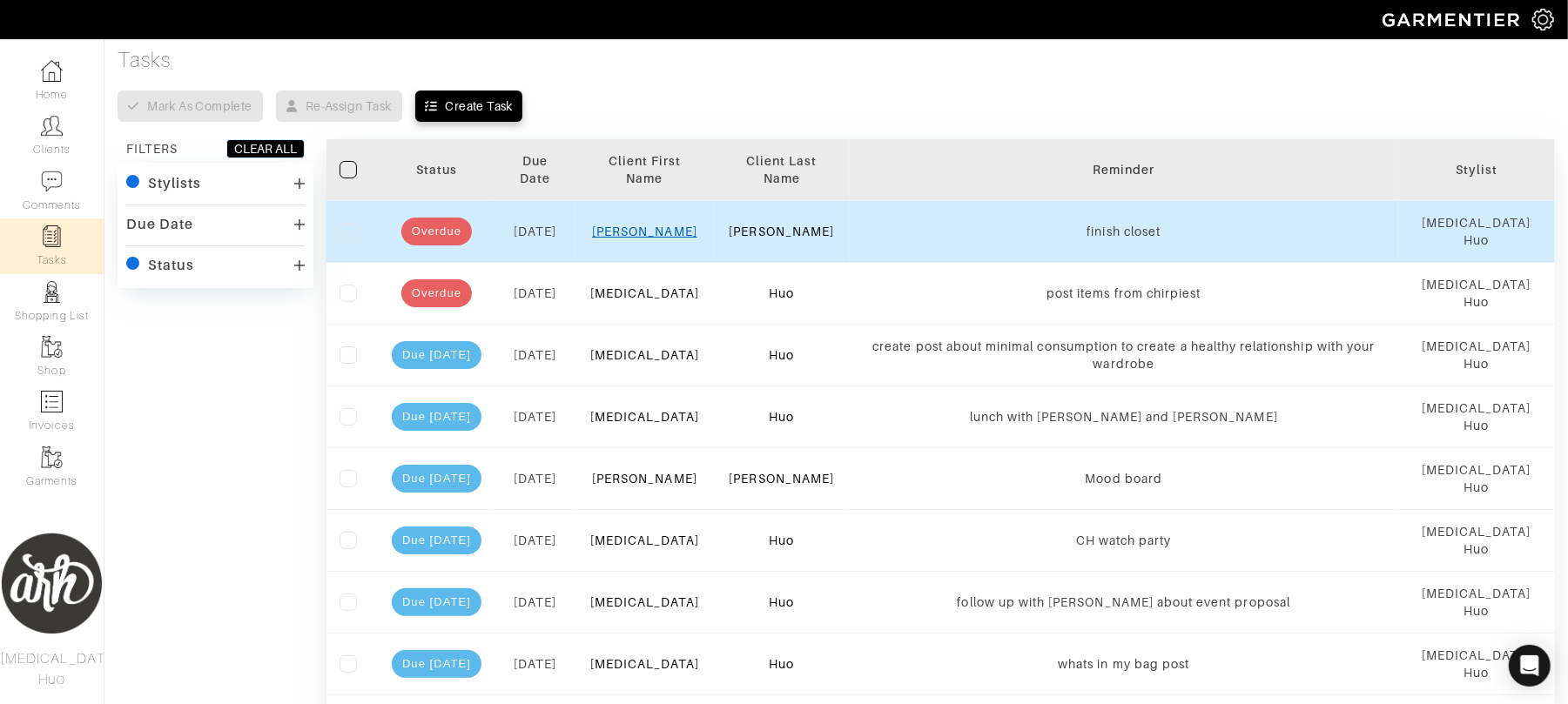
click at [660, 233] on link "[PERSON_NAME]" at bounding box center [644, 231] width 105 height 14
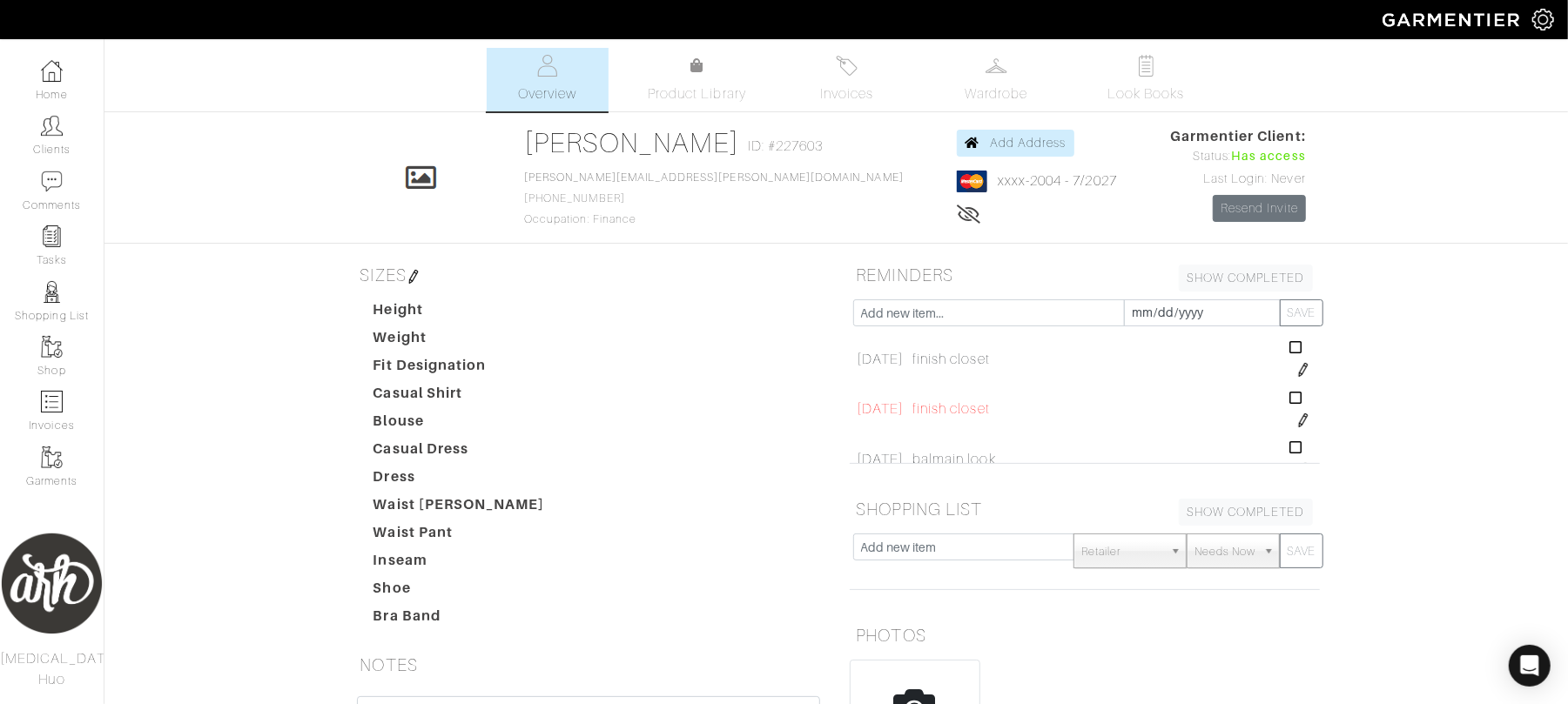
click at [1296, 425] on img at bounding box center [1303, 420] width 14 height 14
click at [888, 402] on input "[DATE]" at bounding box center [909, 404] width 106 height 27
click at [970, 332] on td "21" at bounding box center [975, 329] width 24 height 22
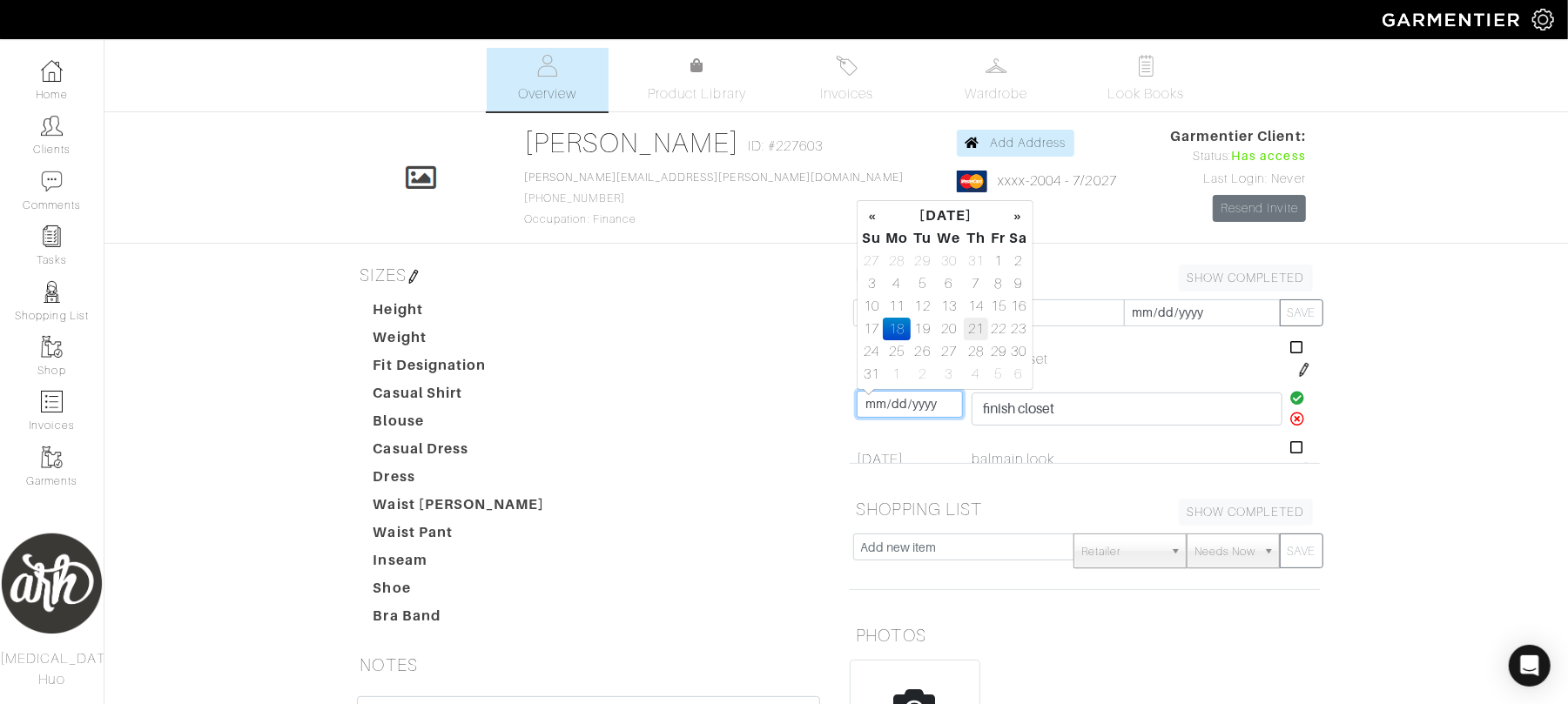
type input "[DATE]"
click at [1290, 398] on icon at bounding box center [1297, 397] width 14 height 14
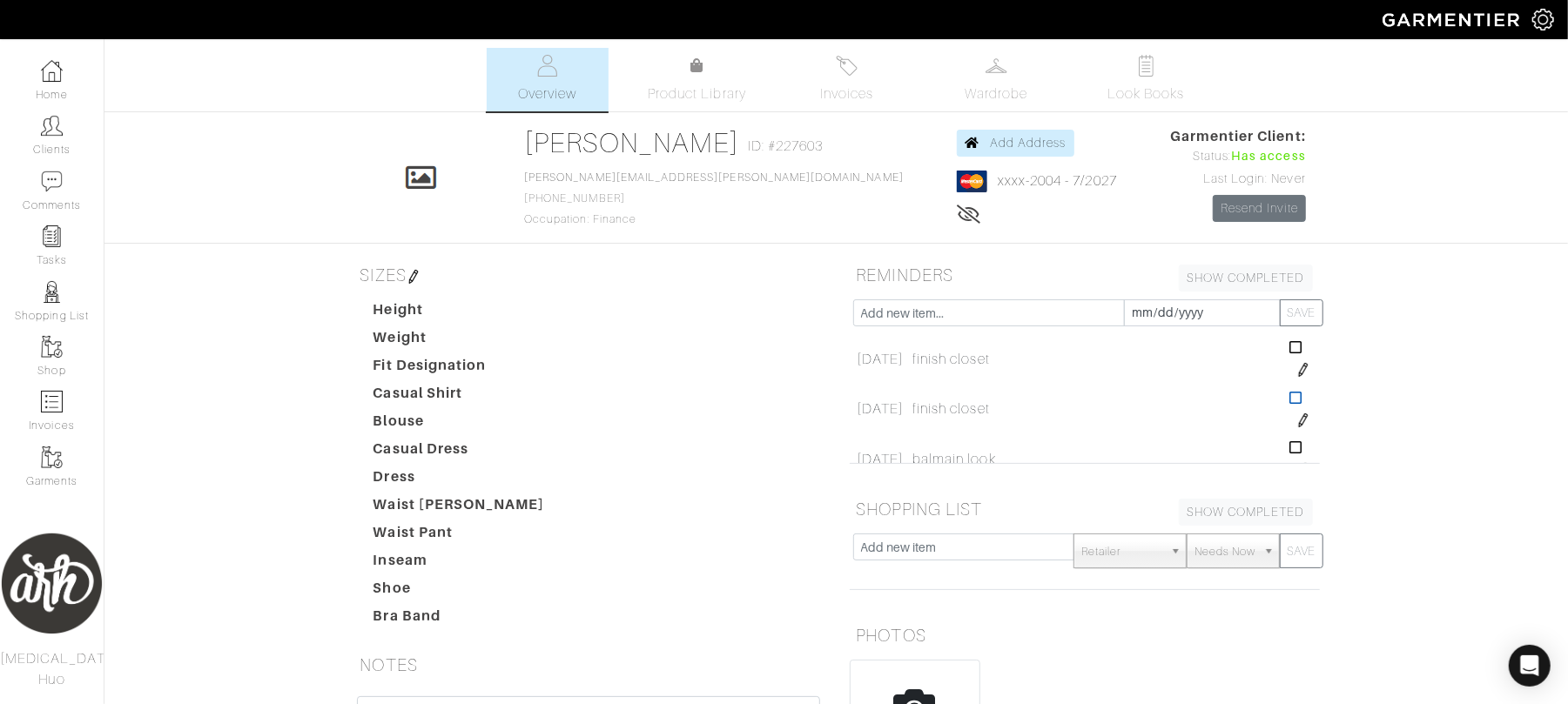
click at [1289, 400] on icon at bounding box center [1296, 397] width 14 height 14
click at [57, 244] on img at bounding box center [51, 236] width 22 height 22
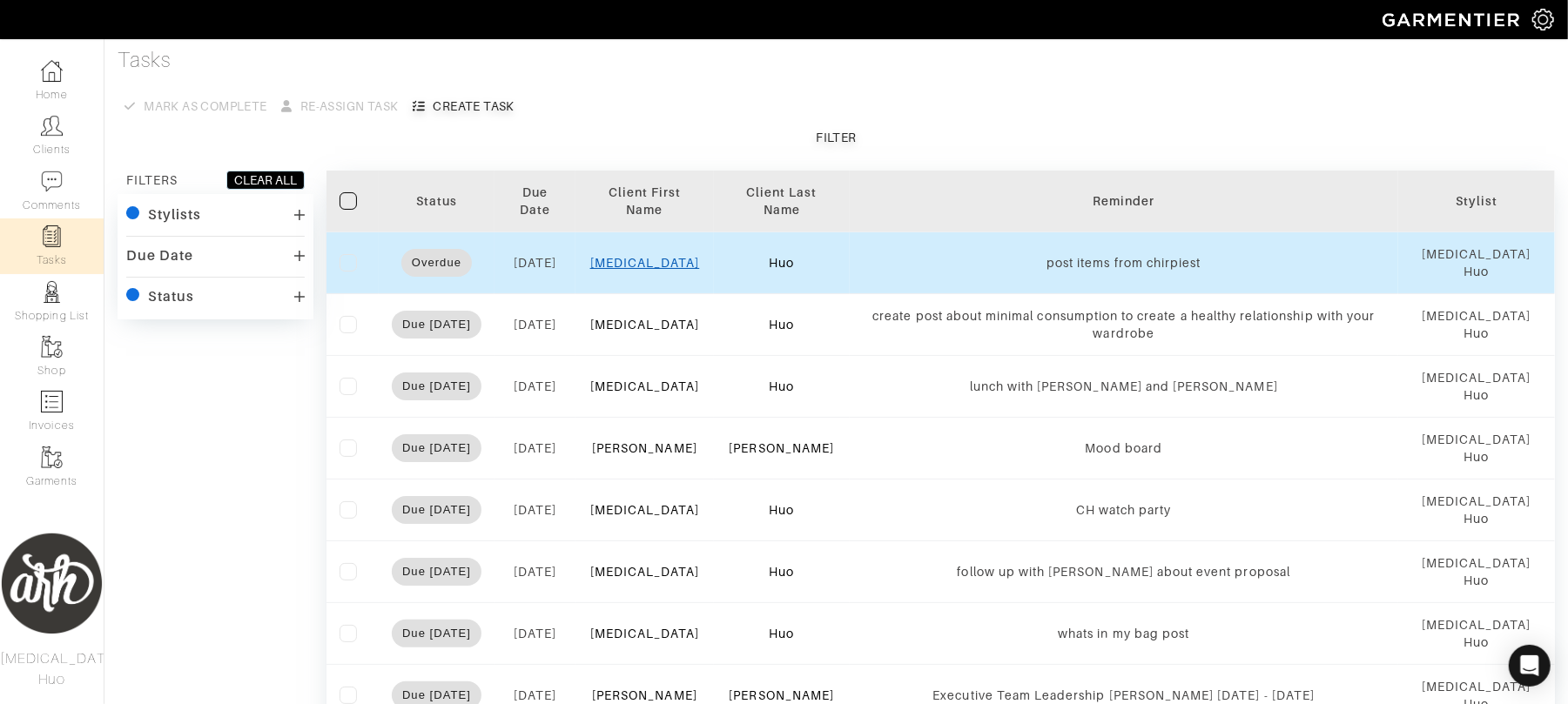
click at [655, 263] on link "[MEDICAL_DATA]" at bounding box center [645, 262] width 110 height 14
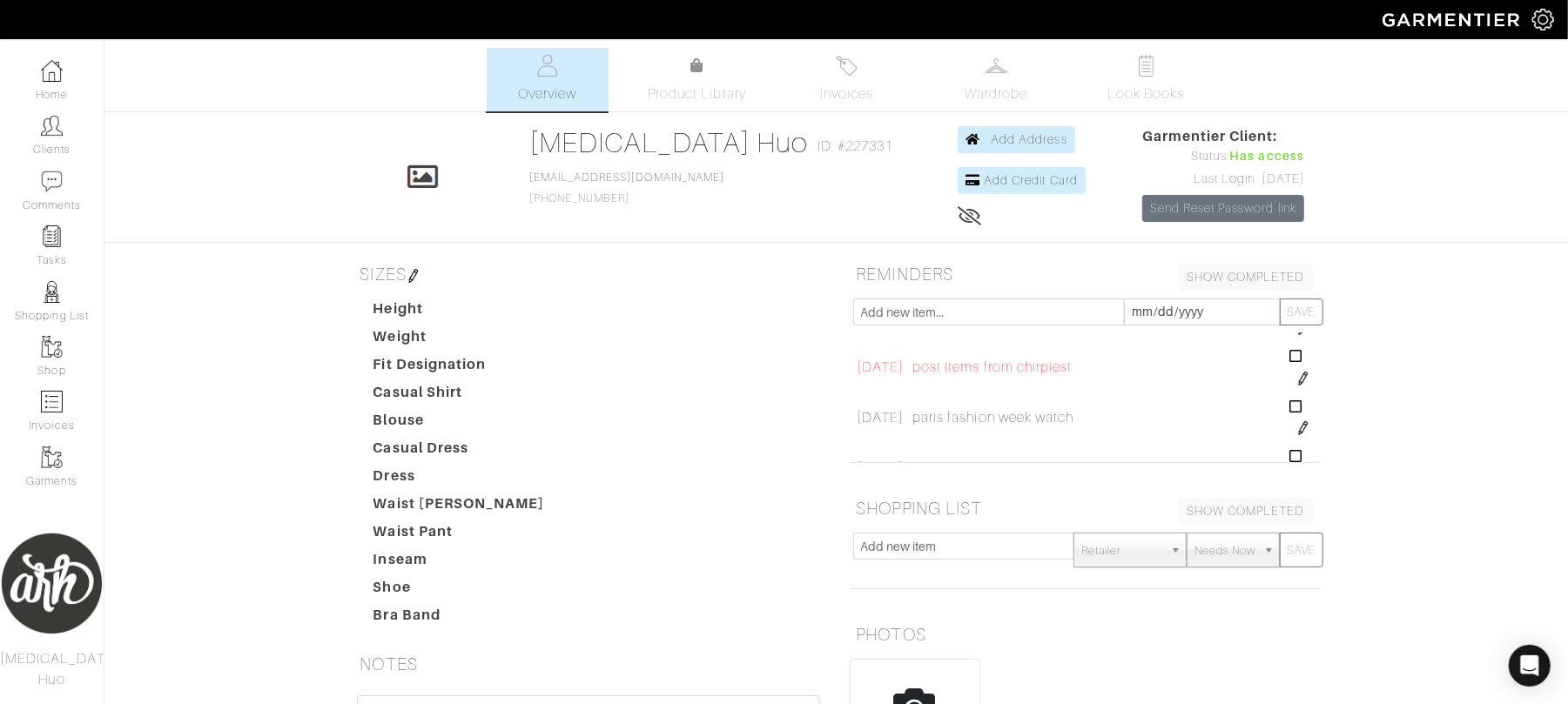
scroll to position [339, 0]
click at [1296, 381] on img at bounding box center [1303, 380] width 14 height 14
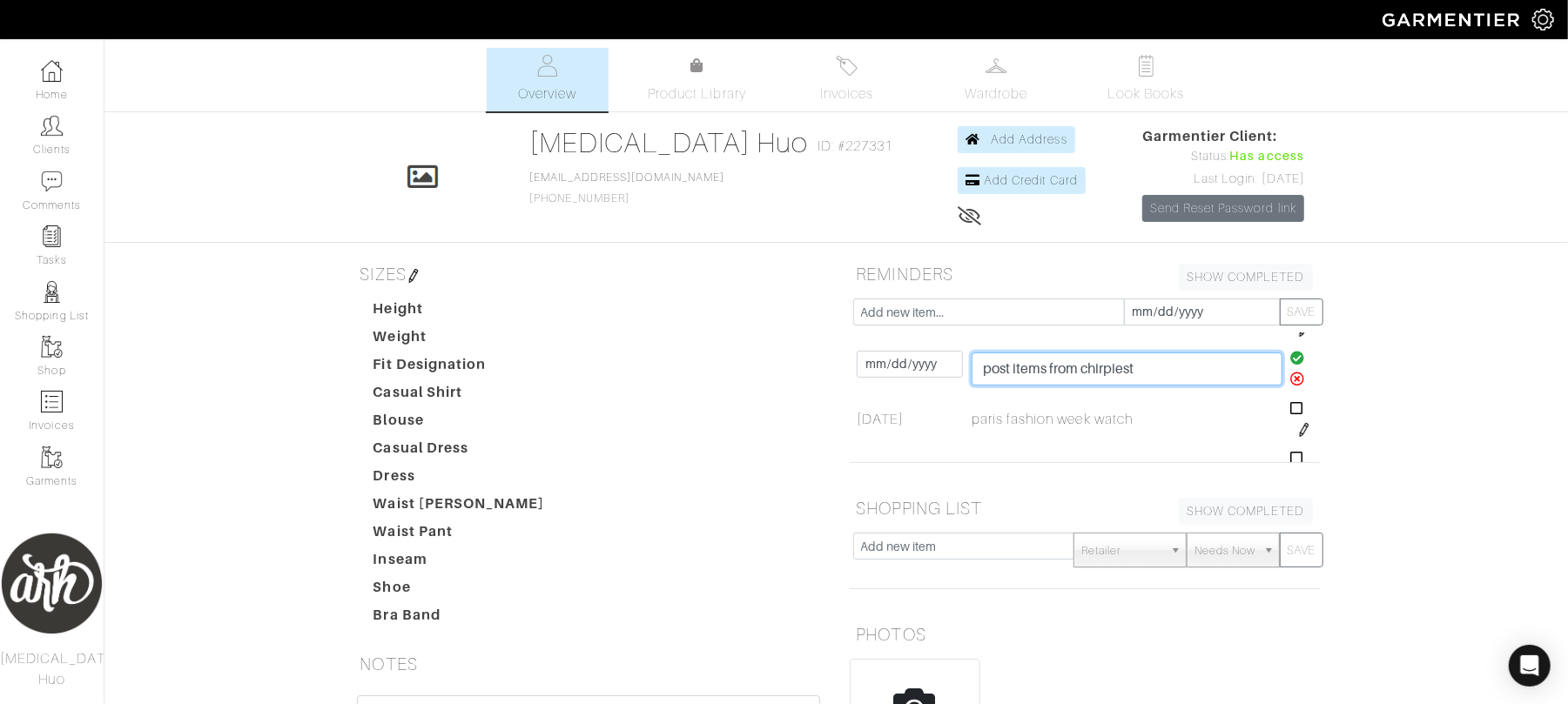
click at [1154, 376] on input "post items from chirpiest" at bounding box center [1126, 369] width 311 height 33
type input "post items from links"
click at [1290, 357] on icon at bounding box center [1297, 358] width 14 height 14
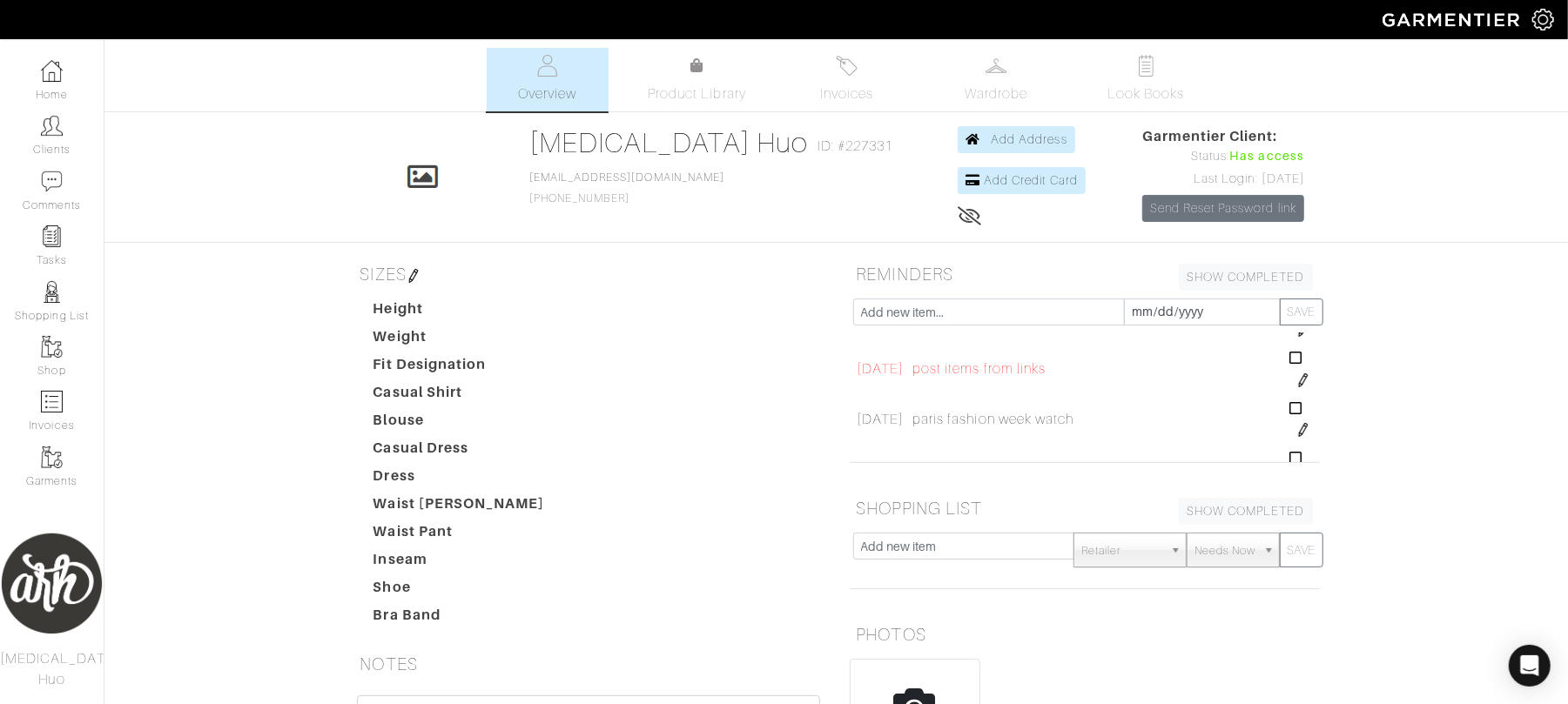
click at [1296, 378] on img at bounding box center [1303, 380] width 14 height 14
click at [913, 367] on input "[DATE]" at bounding box center [909, 365] width 106 height 27
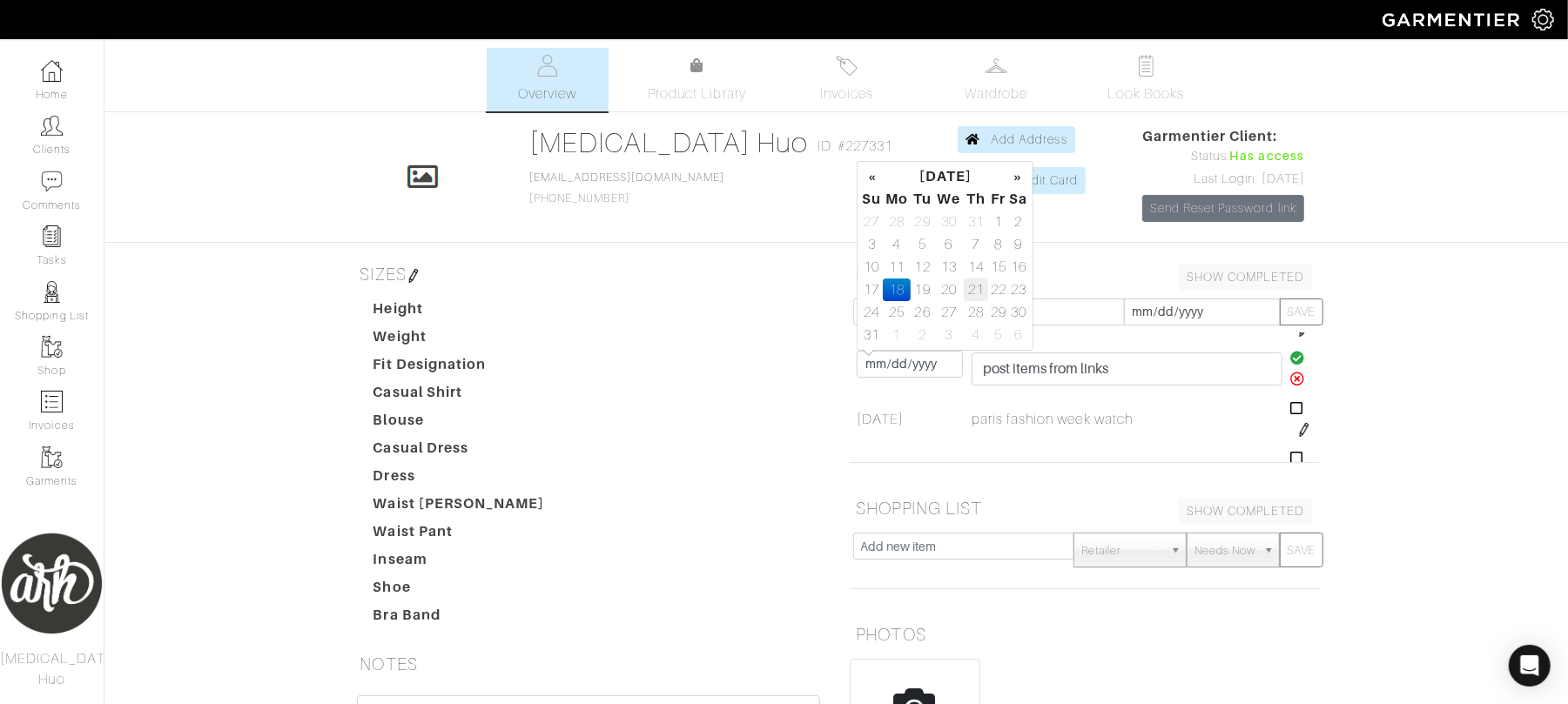
click at [973, 289] on td "21" at bounding box center [975, 289] width 24 height 22
type input "[DATE]"
click at [1290, 360] on icon at bounding box center [1297, 358] width 14 height 14
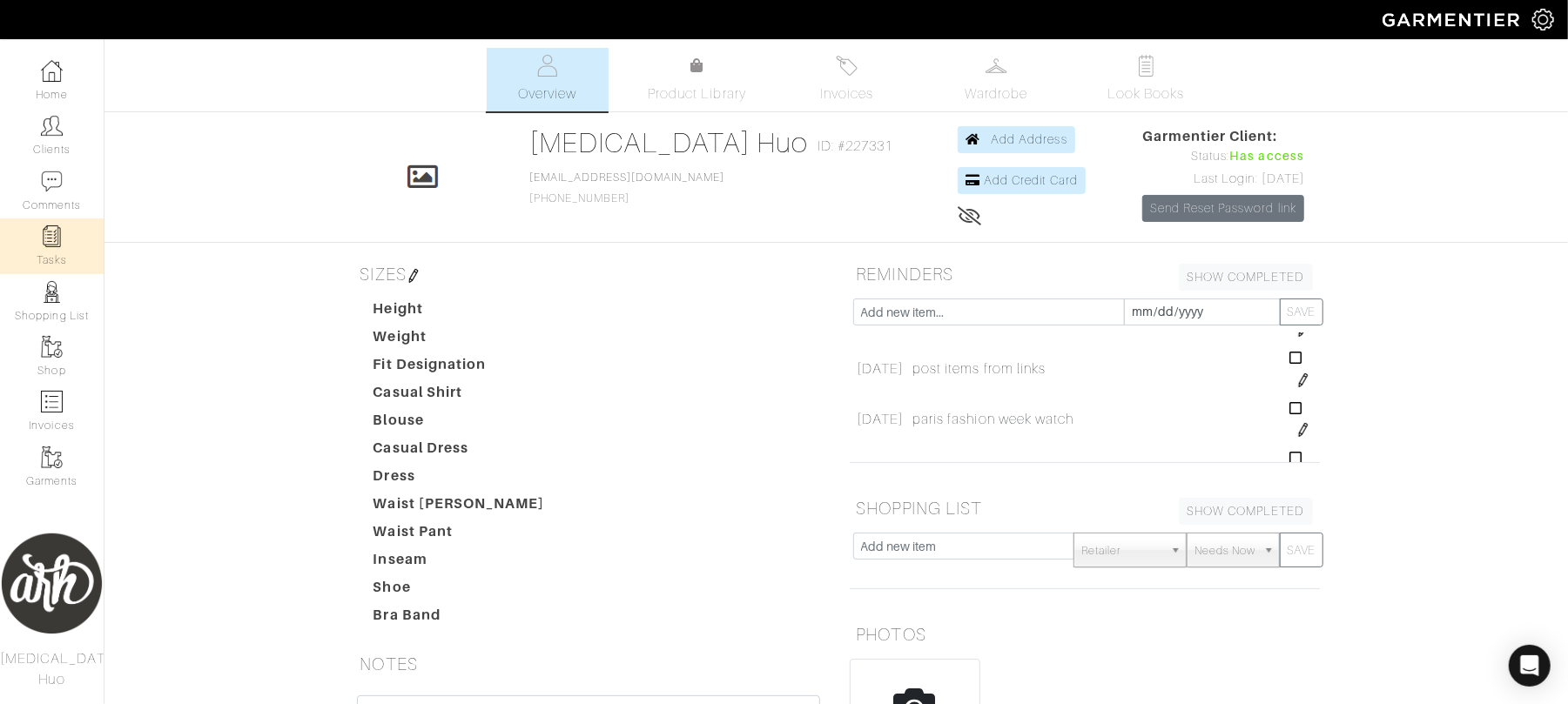
click at [68, 251] on link "Tasks" at bounding box center [51, 246] width 103 height 55
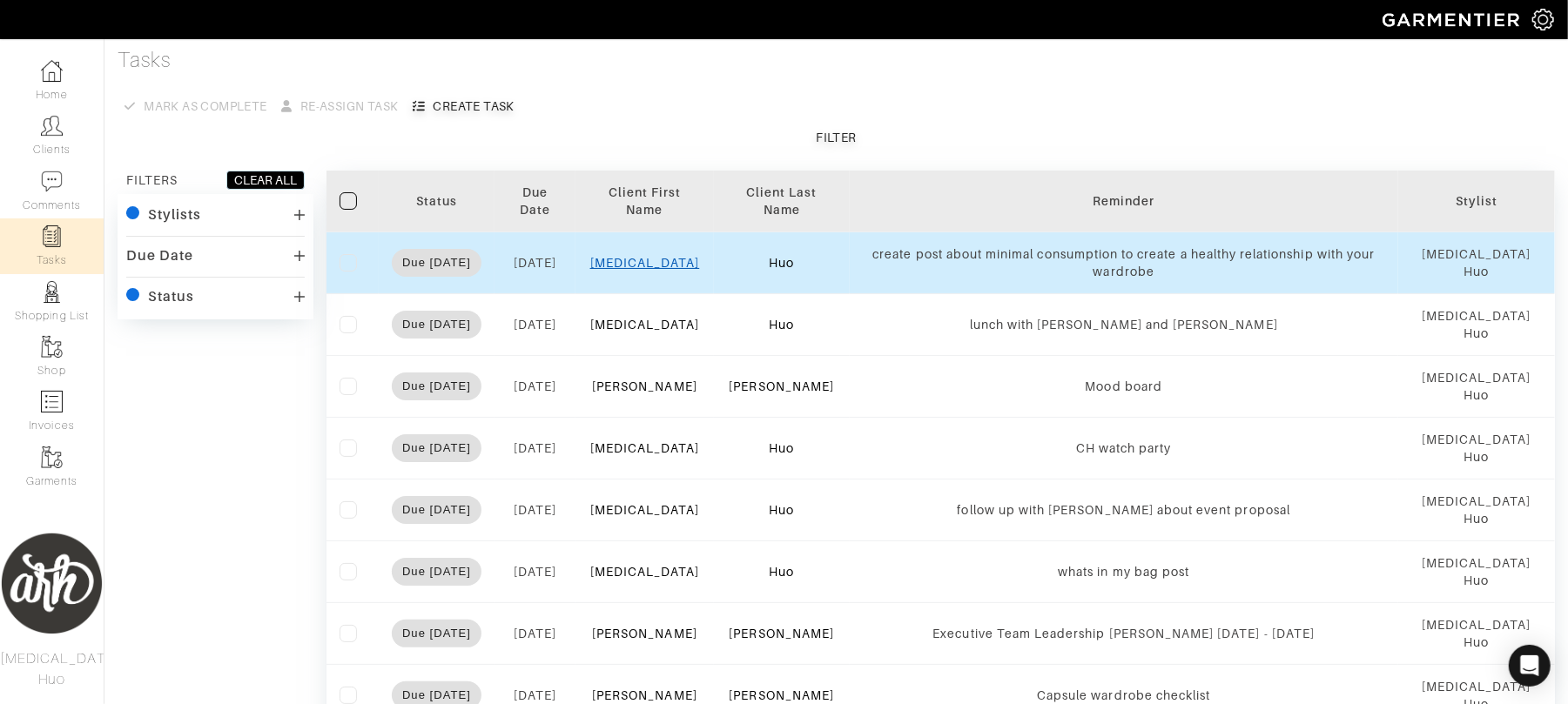
click at [651, 263] on link "[MEDICAL_DATA]" at bounding box center [645, 262] width 110 height 14
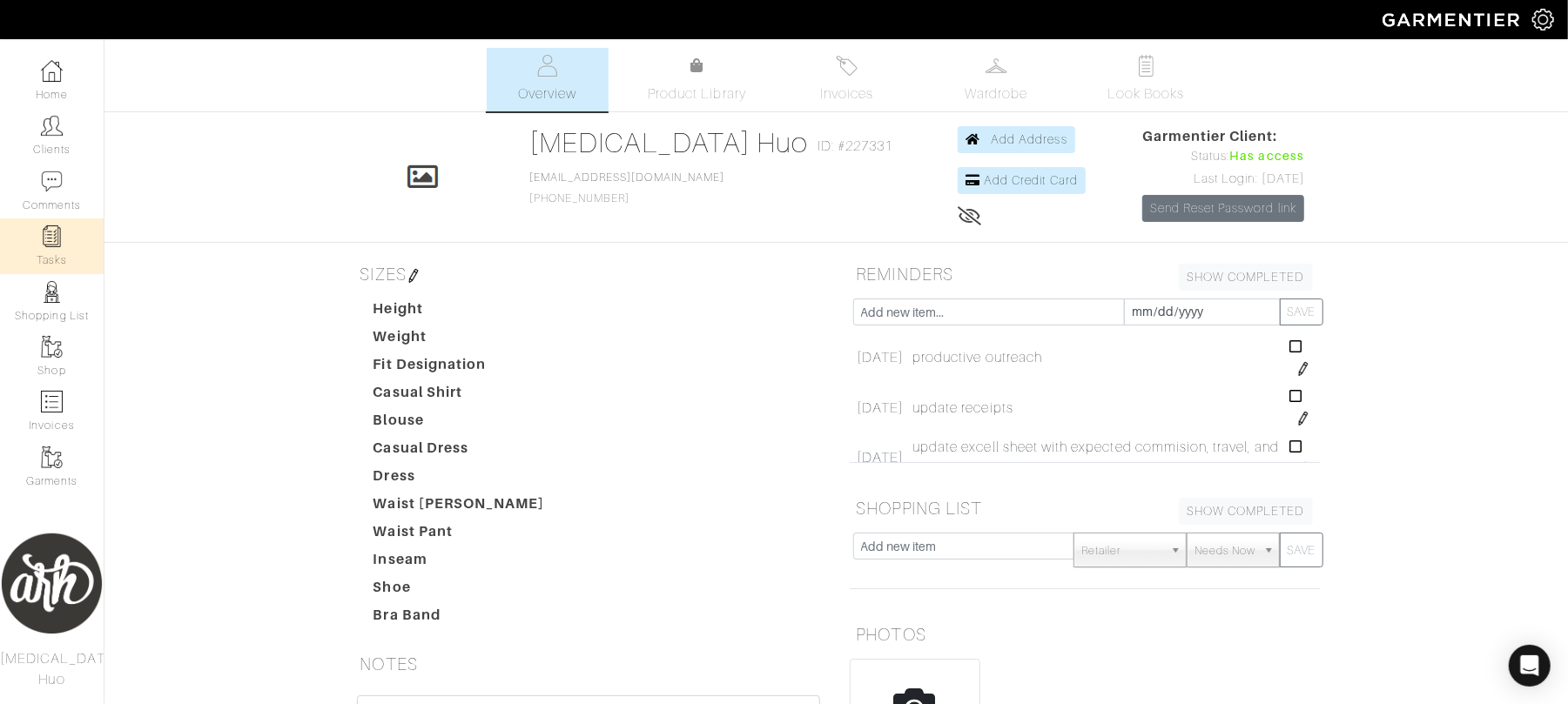
click at [60, 253] on link "Tasks" at bounding box center [51, 246] width 103 height 55
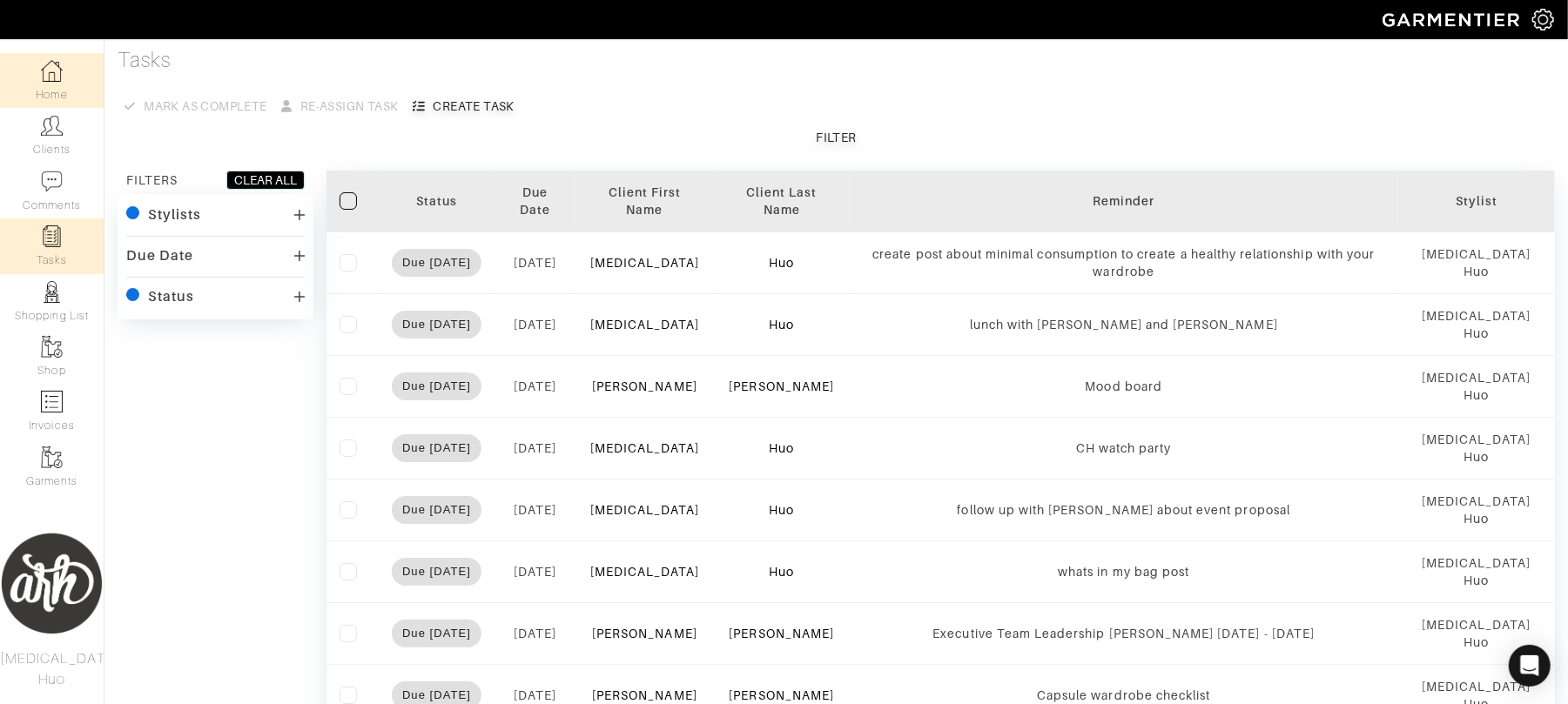
click at [54, 91] on link "Home" at bounding box center [51, 80] width 103 height 55
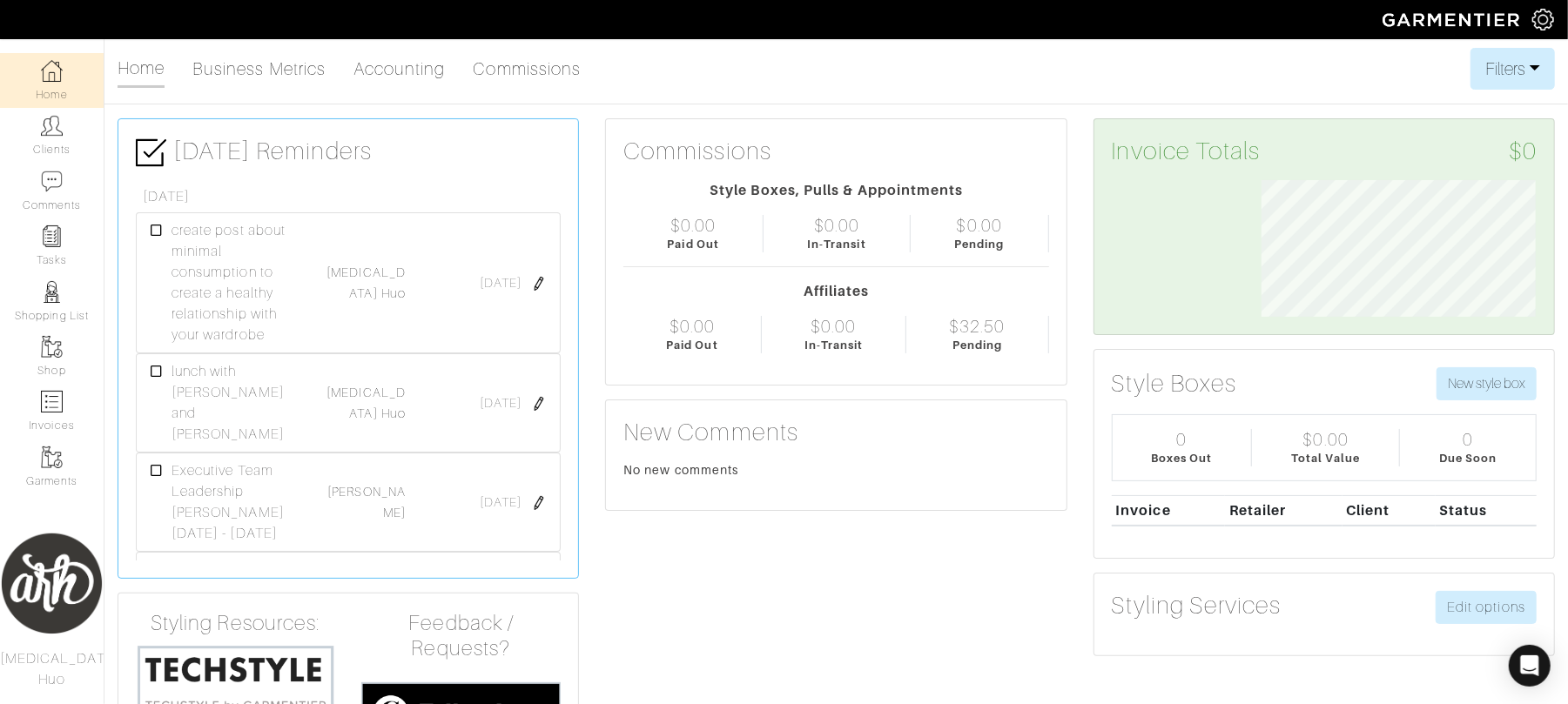
scroll to position [137, 300]
click at [67, 245] on link "Tasks" at bounding box center [51, 246] width 103 height 55
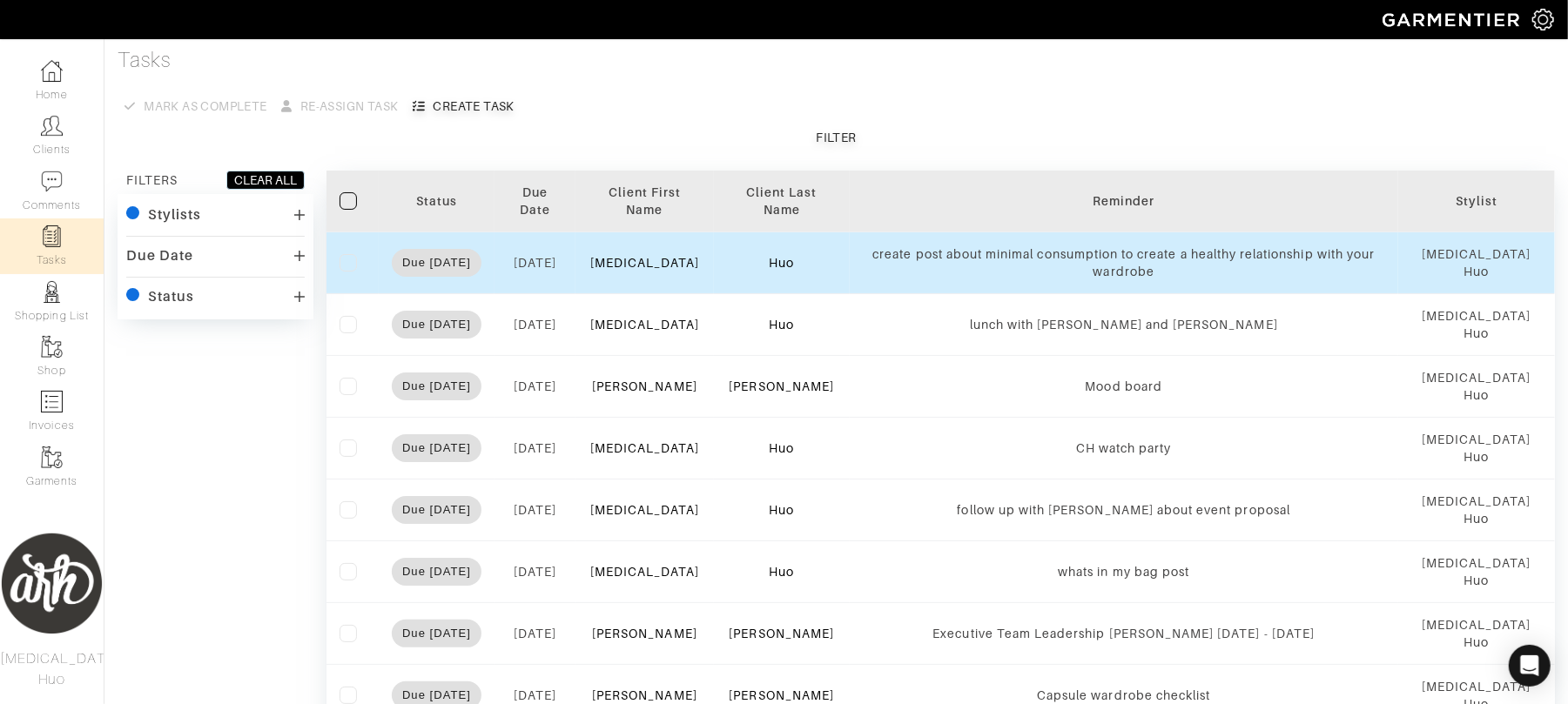
click at [648, 255] on td "[MEDICAL_DATA]" at bounding box center [645, 262] width 139 height 62
click at [648, 264] on link "[MEDICAL_DATA]" at bounding box center [645, 262] width 110 height 14
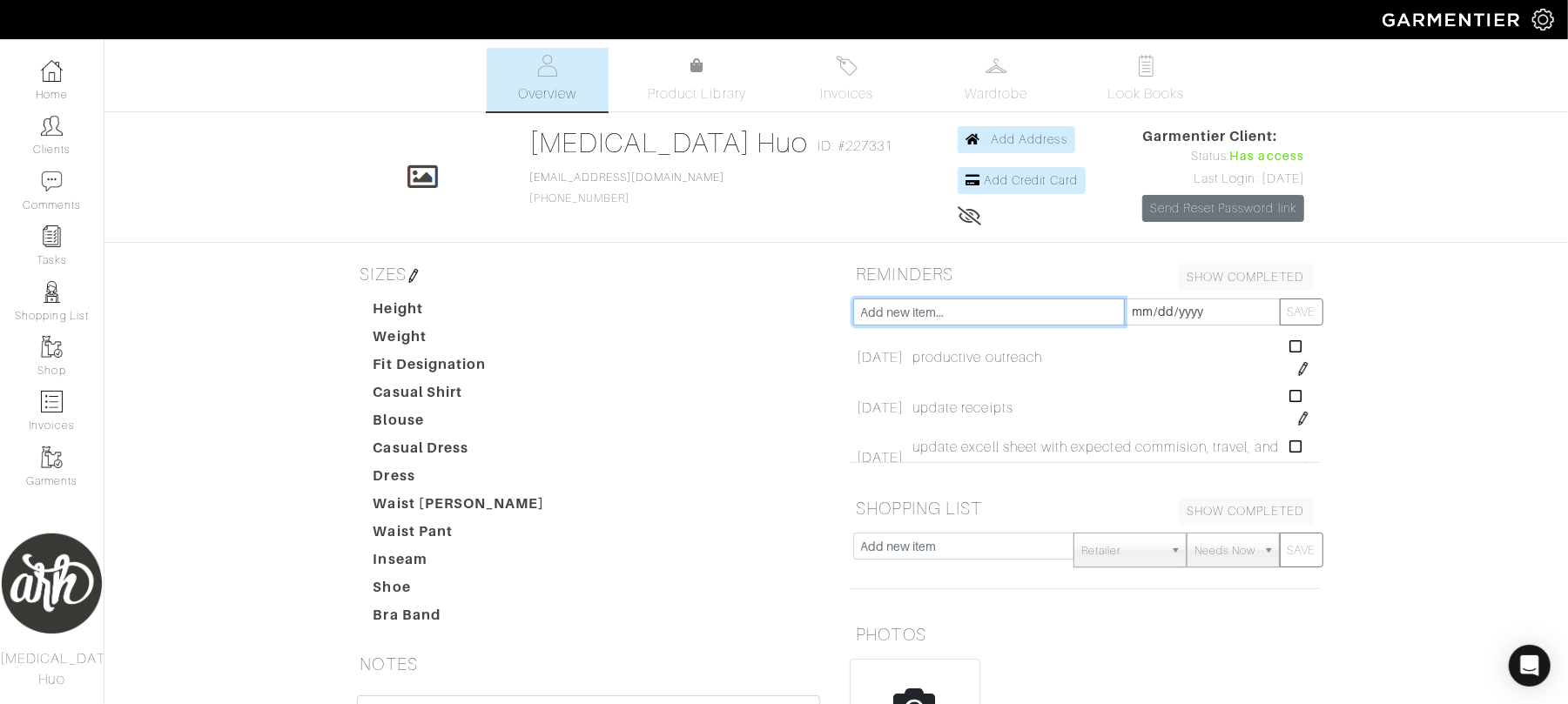
drag, startPoint x: 822, startPoint y: 322, endPoint x: 973, endPoint y: 307, distance: 151.7
click at [973, 307] on input "text" at bounding box center [989, 312] width 272 height 27
type input "questions for vetir: to transfer the closets from [PERSON_NAME] would i need to…"
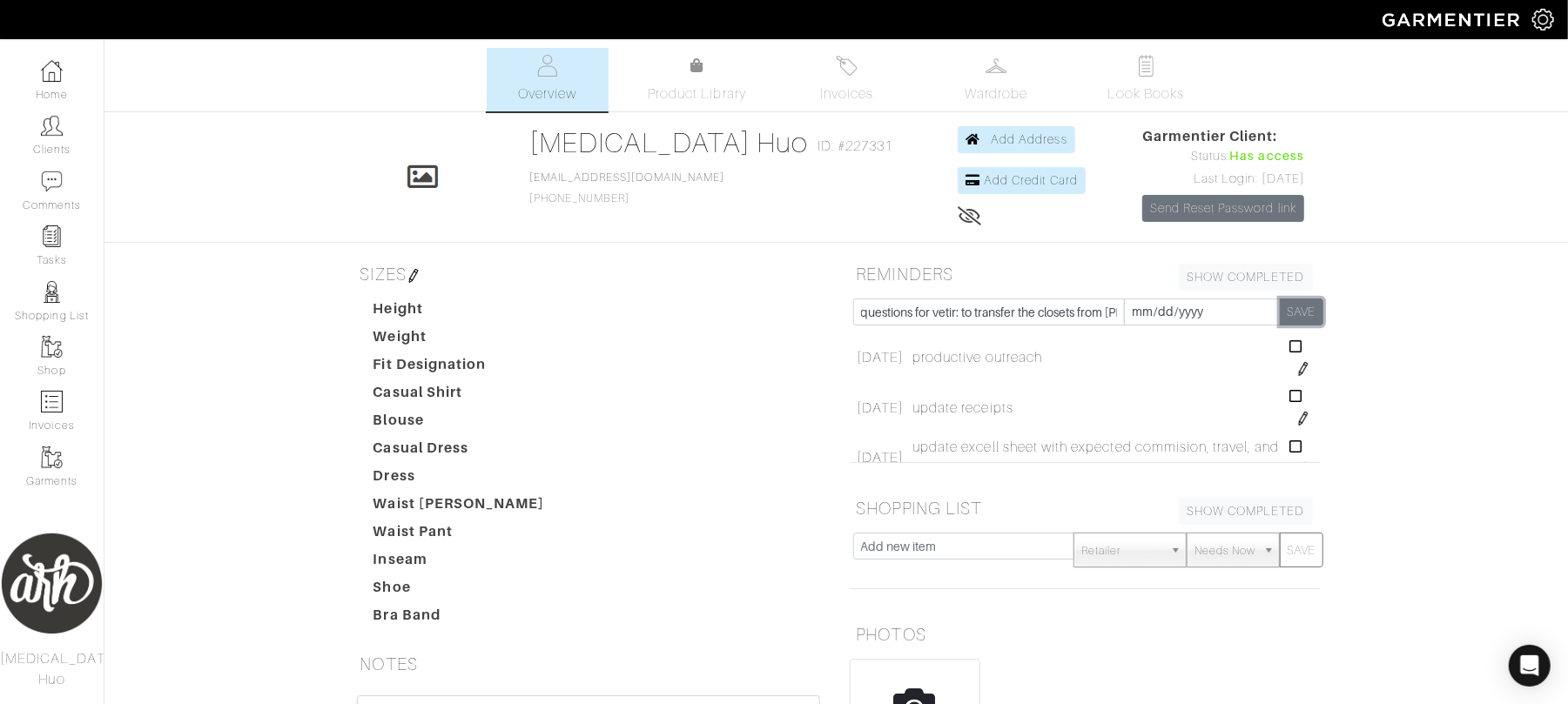
click at [1288, 317] on button "SAVE" at bounding box center [1301, 312] width 43 height 27
click at [1296, 367] on img at bounding box center [1303, 369] width 14 height 14
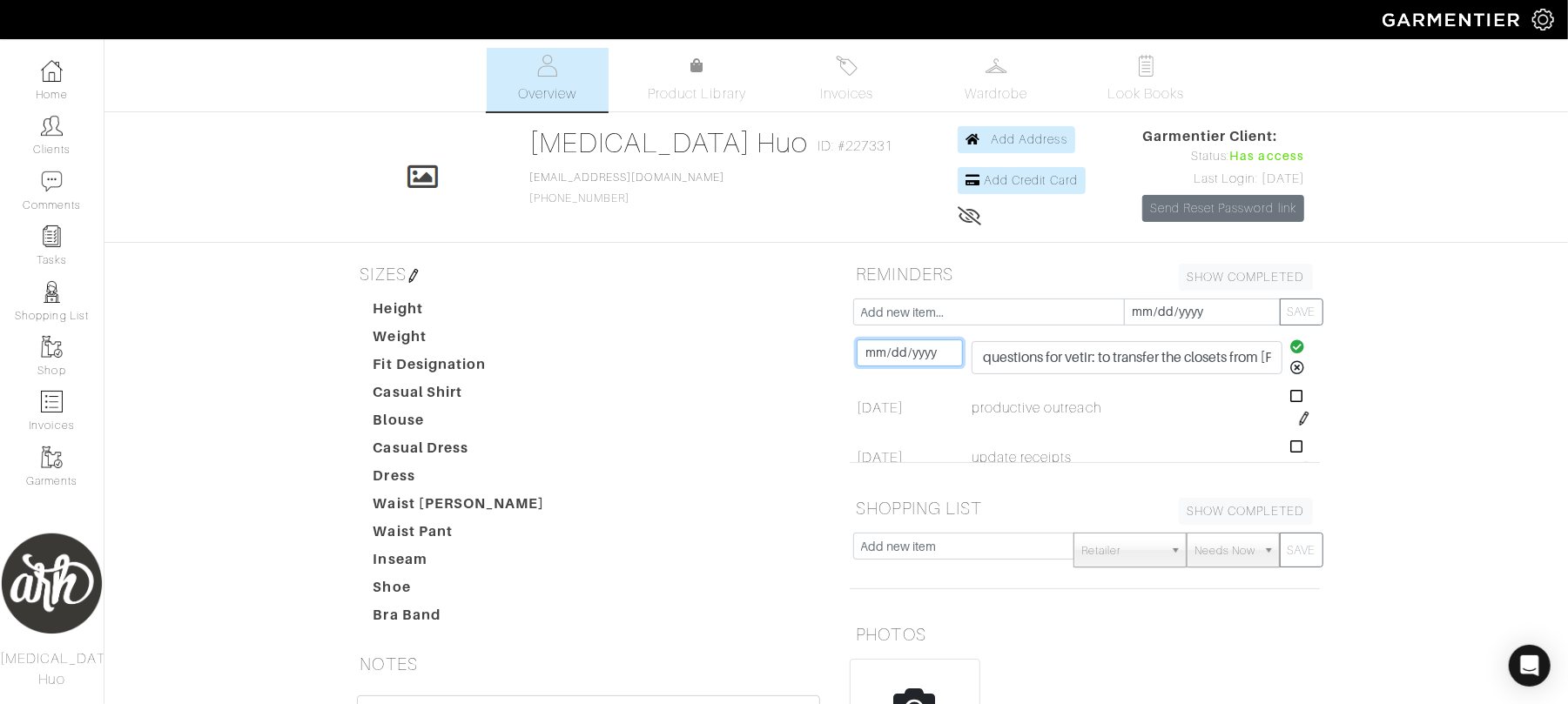
click at [909, 352] on input "[DATE]" at bounding box center [909, 353] width 106 height 27
click at [970, 279] on td "21" at bounding box center [975, 278] width 24 height 22
type input "[DATE]"
click at [1290, 345] on icon at bounding box center [1297, 346] width 14 height 14
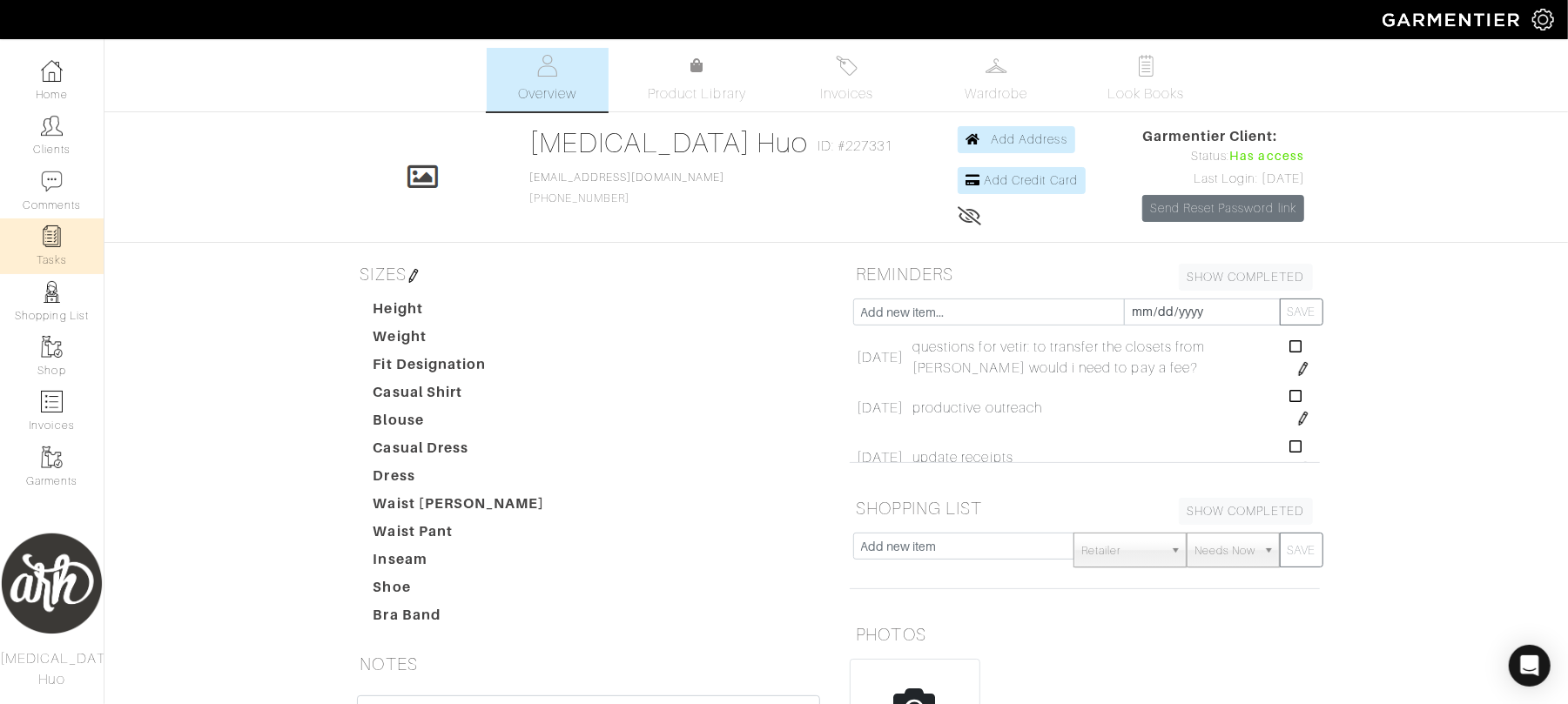
click at [59, 256] on link "Tasks" at bounding box center [51, 246] width 103 height 55
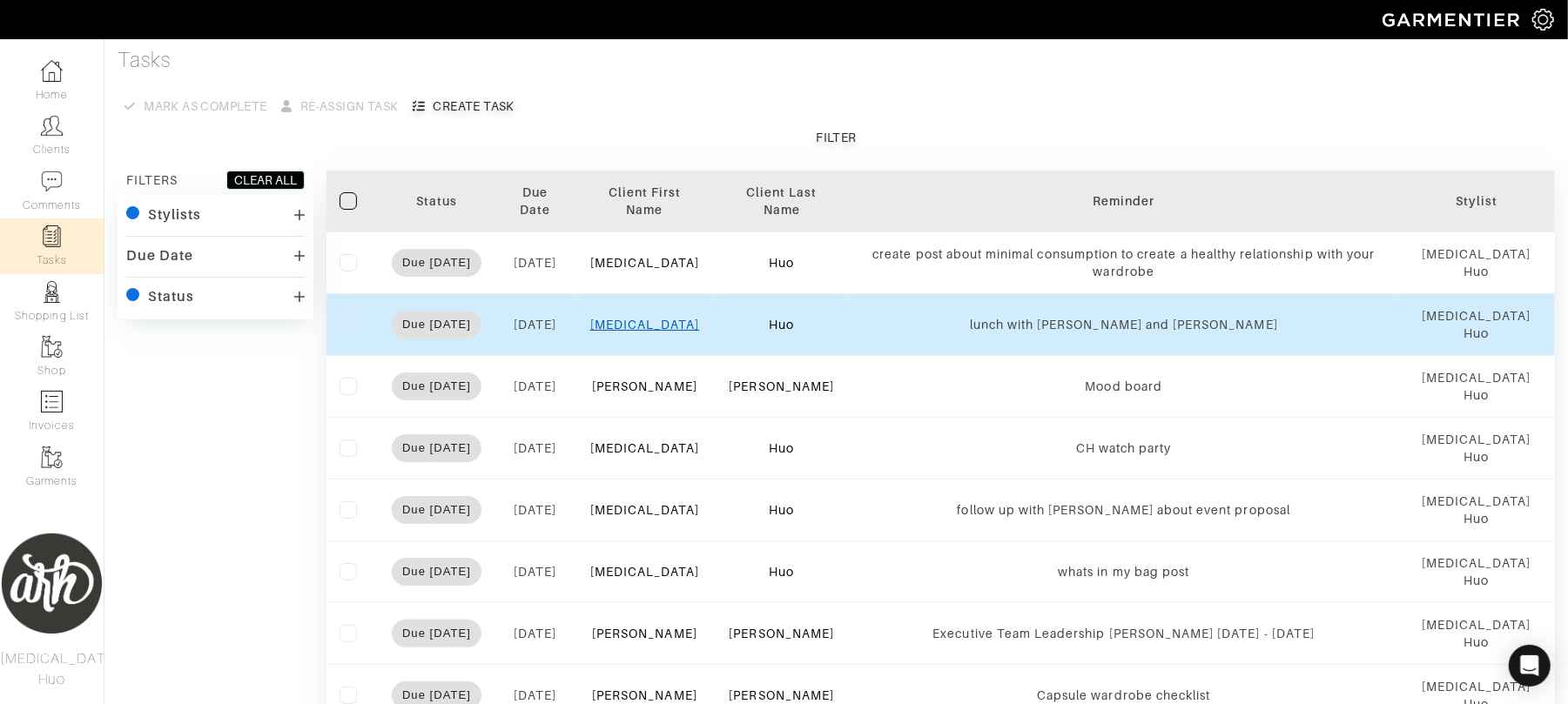
click at [649, 327] on link "[MEDICAL_DATA]" at bounding box center [645, 325] width 110 height 14
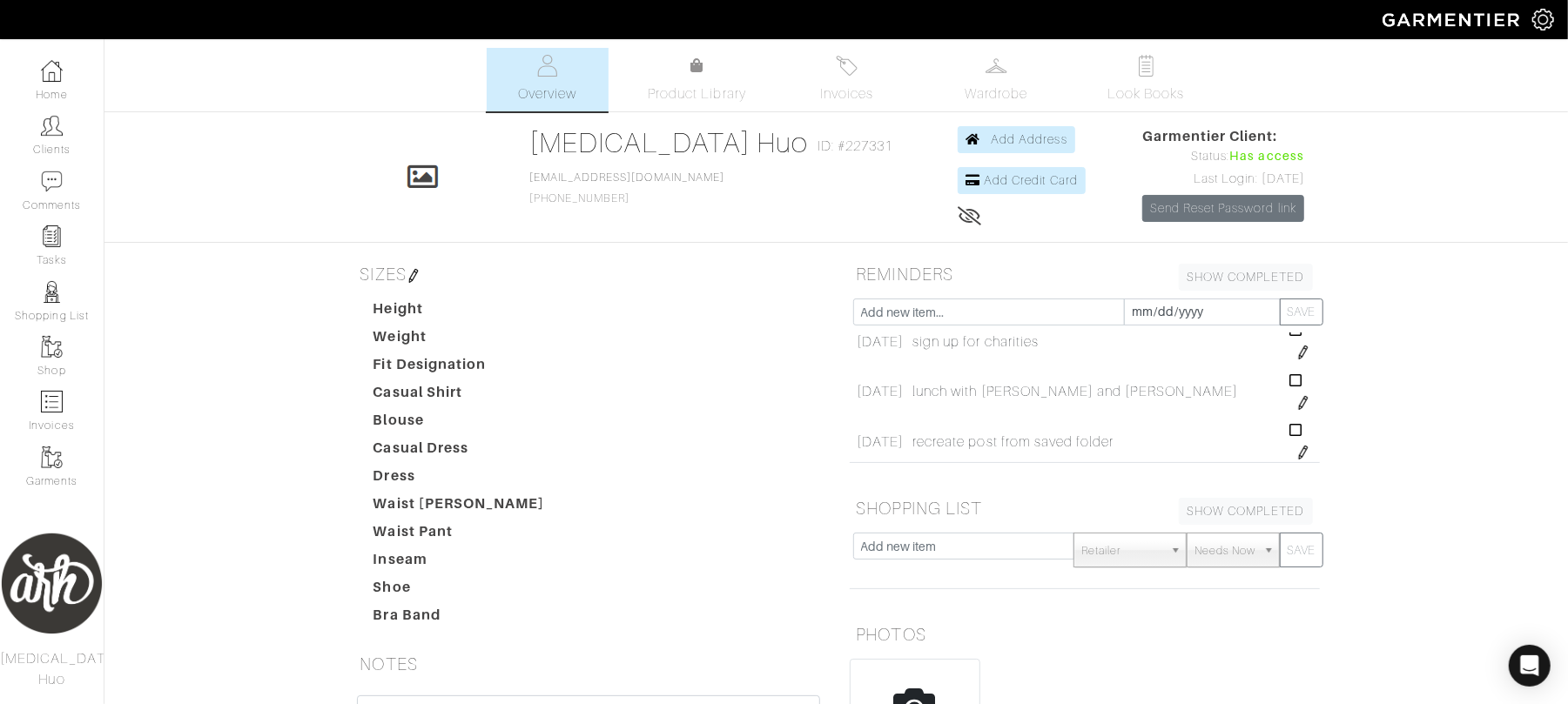
scroll to position [1346, 0]
click at [1296, 384] on img at bounding box center [1303, 377] width 14 height 14
click at [0, 0] on icon at bounding box center [0, 0] width 0 height 0
click at [1296, 384] on img at bounding box center [1303, 377] width 14 height 14
click at [903, 374] on input "[DATE]" at bounding box center [909, 382] width 106 height 27
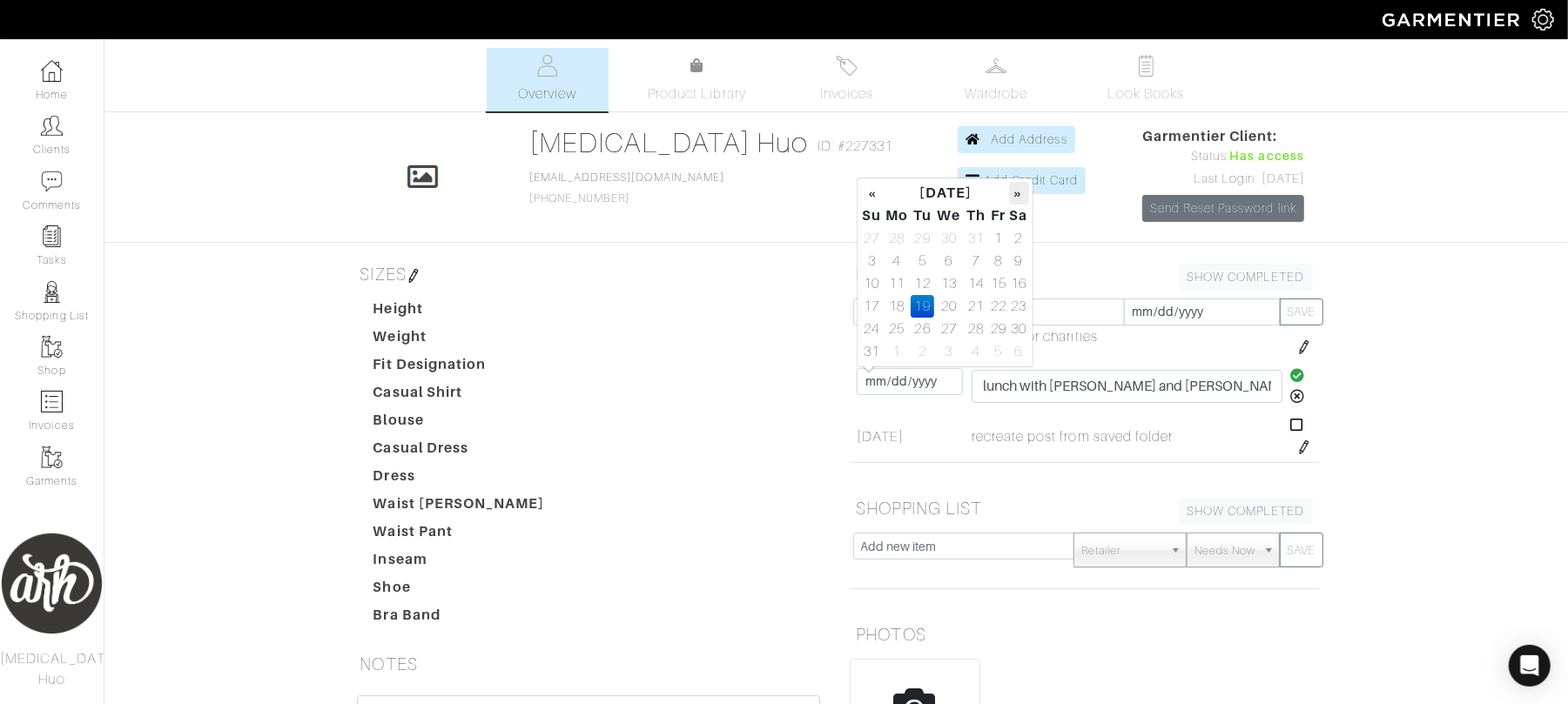
click at [1015, 201] on th "»" at bounding box center [1018, 193] width 20 height 22
click at [976, 354] on td "9" at bounding box center [975, 351] width 24 height 22
type input "[DATE]"
click at [1290, 378] on icon at bounding box center [1297, 375] width 14 height 14
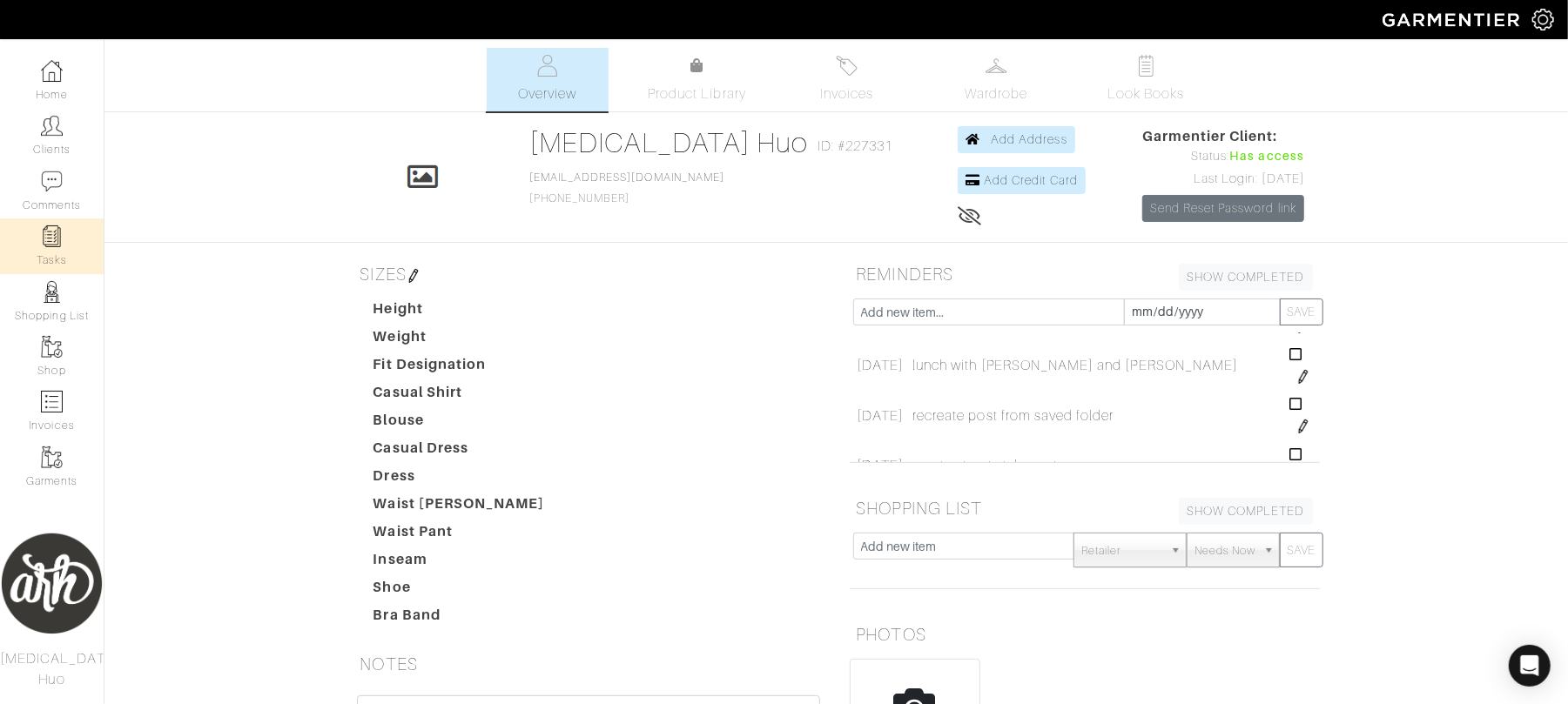
click at [67, 248] on link "Tasks" at bounding box center [51, 246] width 103 height 55
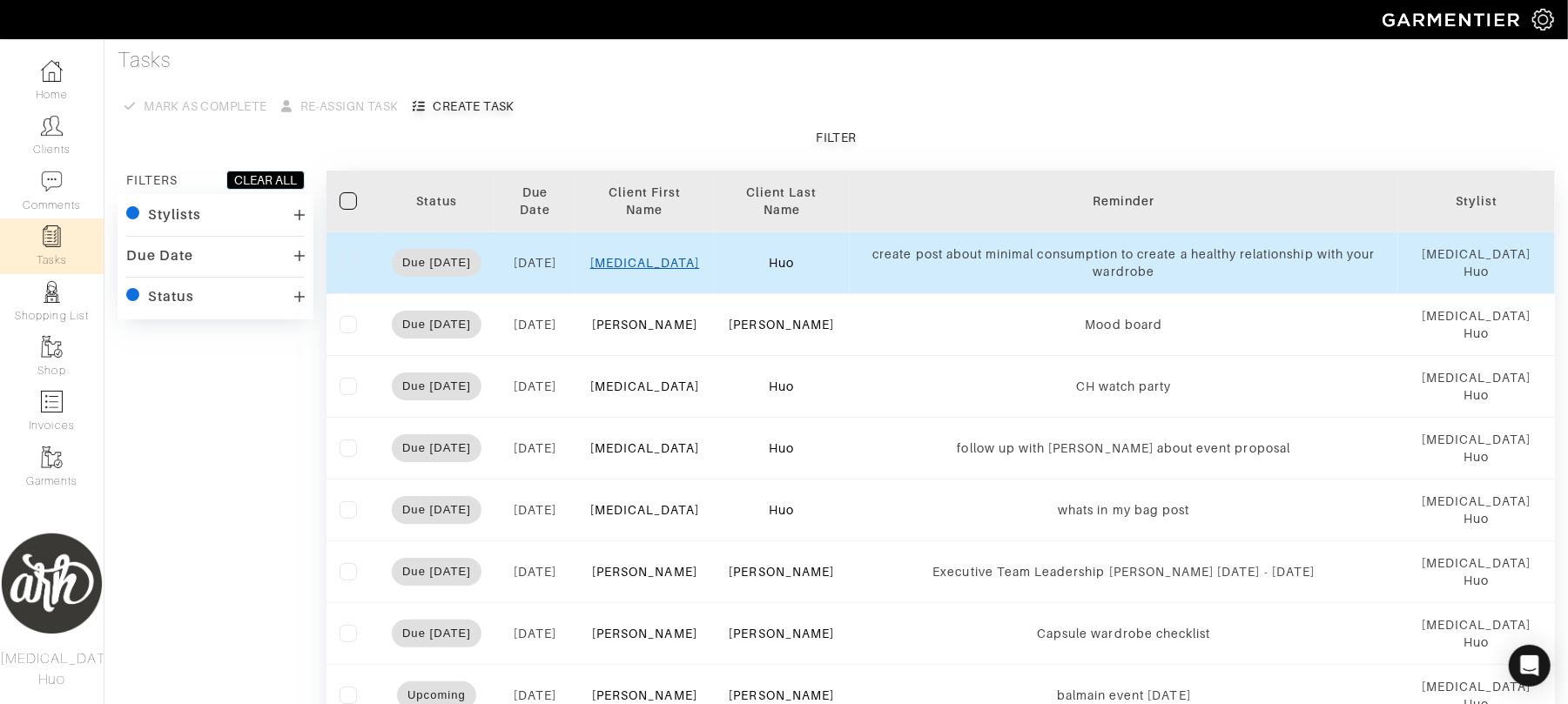
click at [646, 265] on link "[MEDICAL_DATA]" at bounding box center [645, 262] width 110 height 14
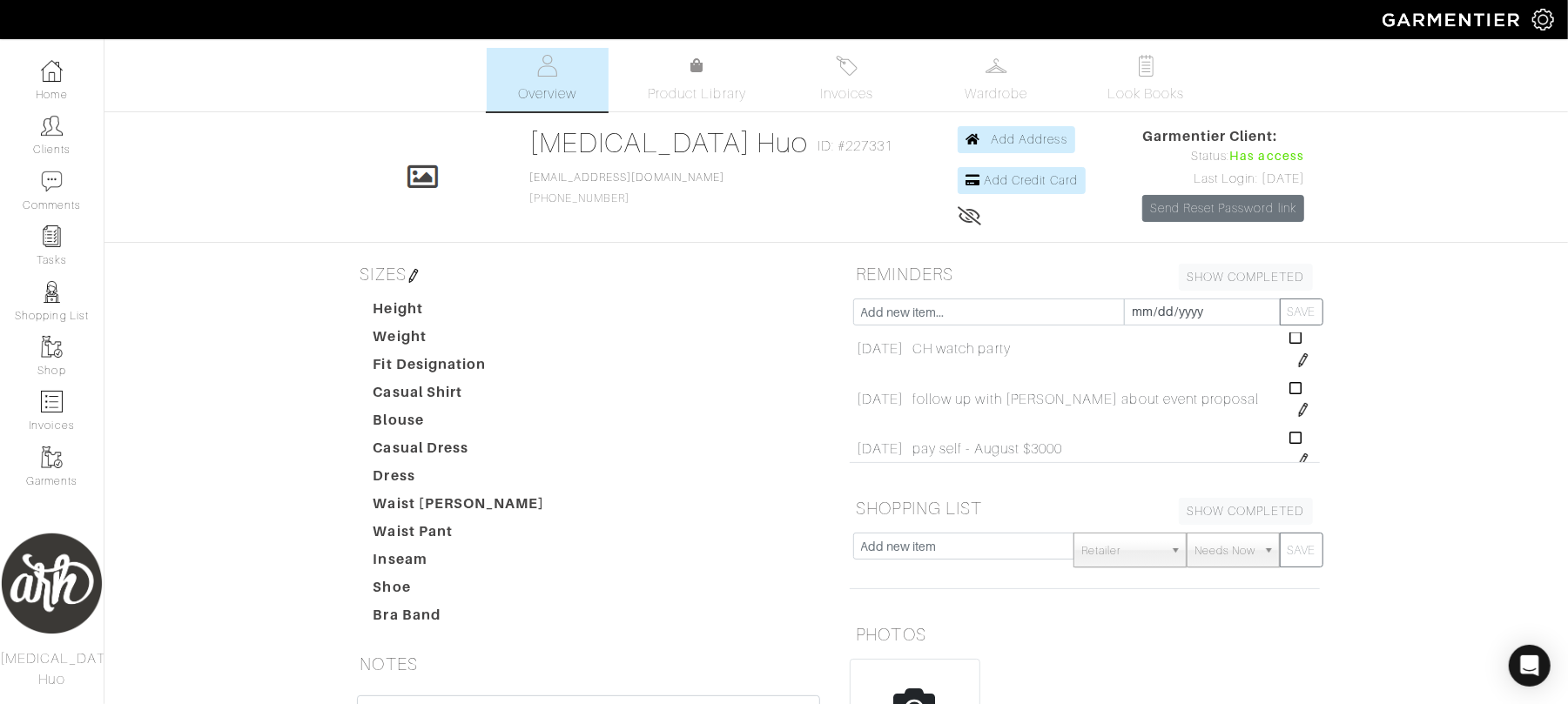
scroll to position [618, 0]
click at [1296, 357] on img at bounding box center [1303, 352] width 14 height 14
click at [919, 349] on input "[DATE]" at bounding box center [909, 337] width 106 height 27
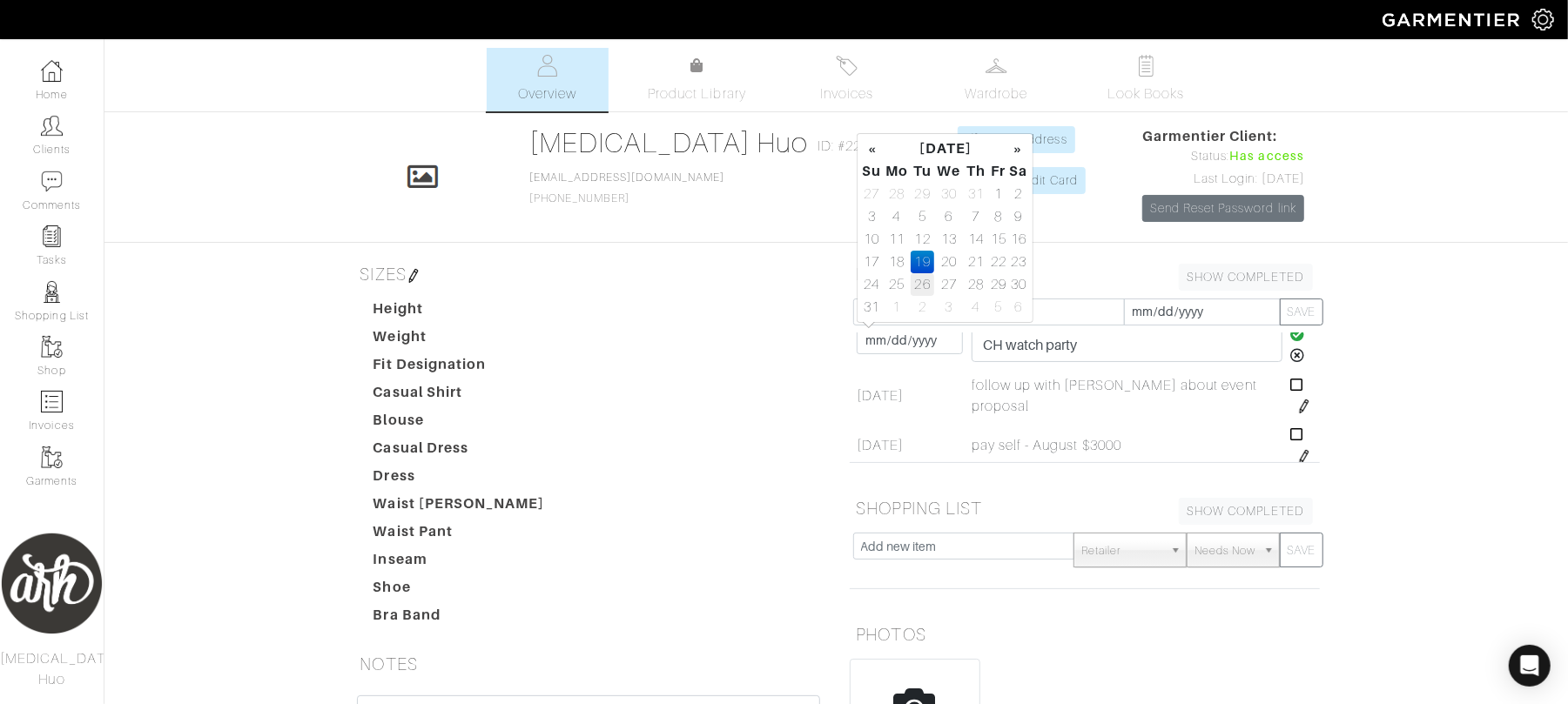
click at [924, 287] on td "26" at bounding box center [922, 284] width 23 height 22
type input "[DATE]"
click at [1290, 342] on icon at bounding box center [1297, 340] width 14 height 14
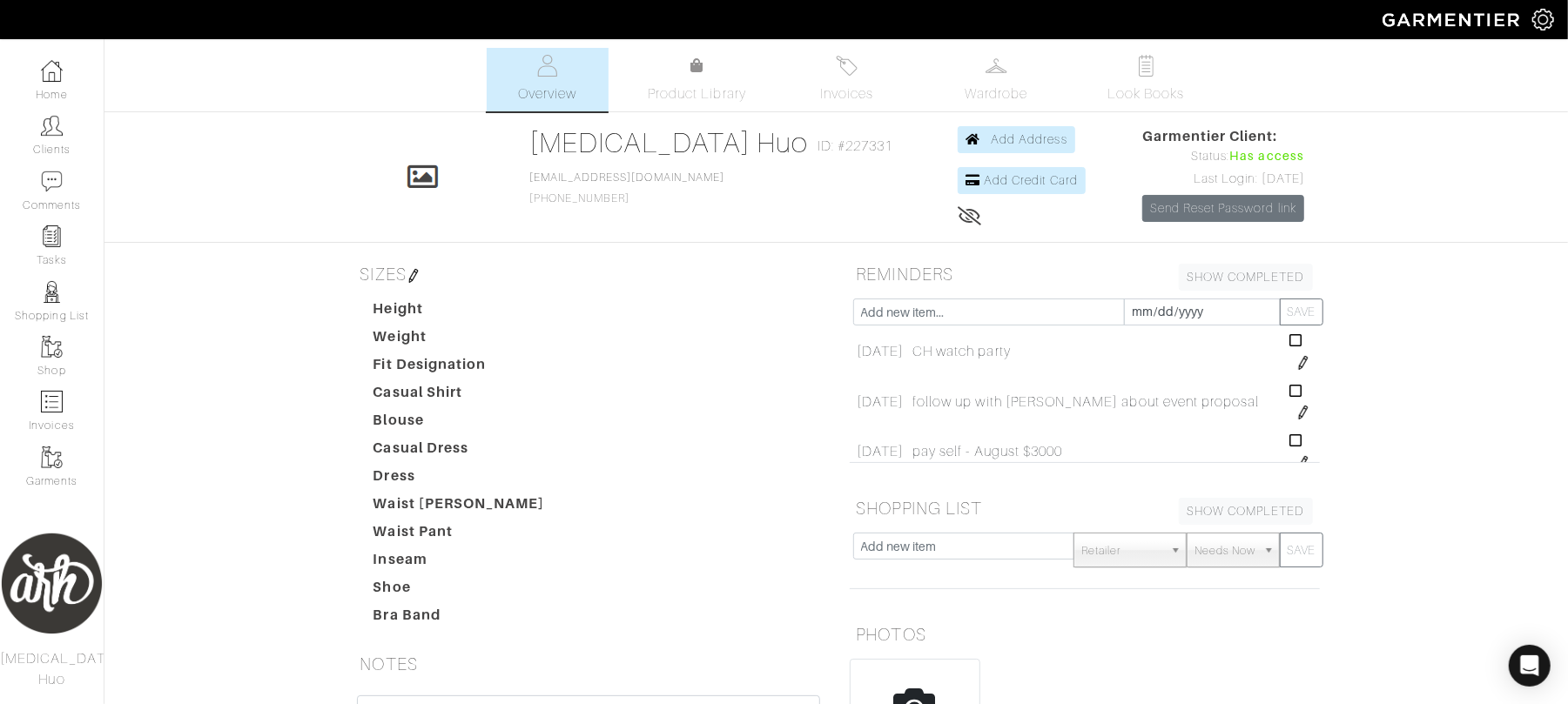
click at [1296, 413] on img at bounding box center [1303, 413] width 14 height 14
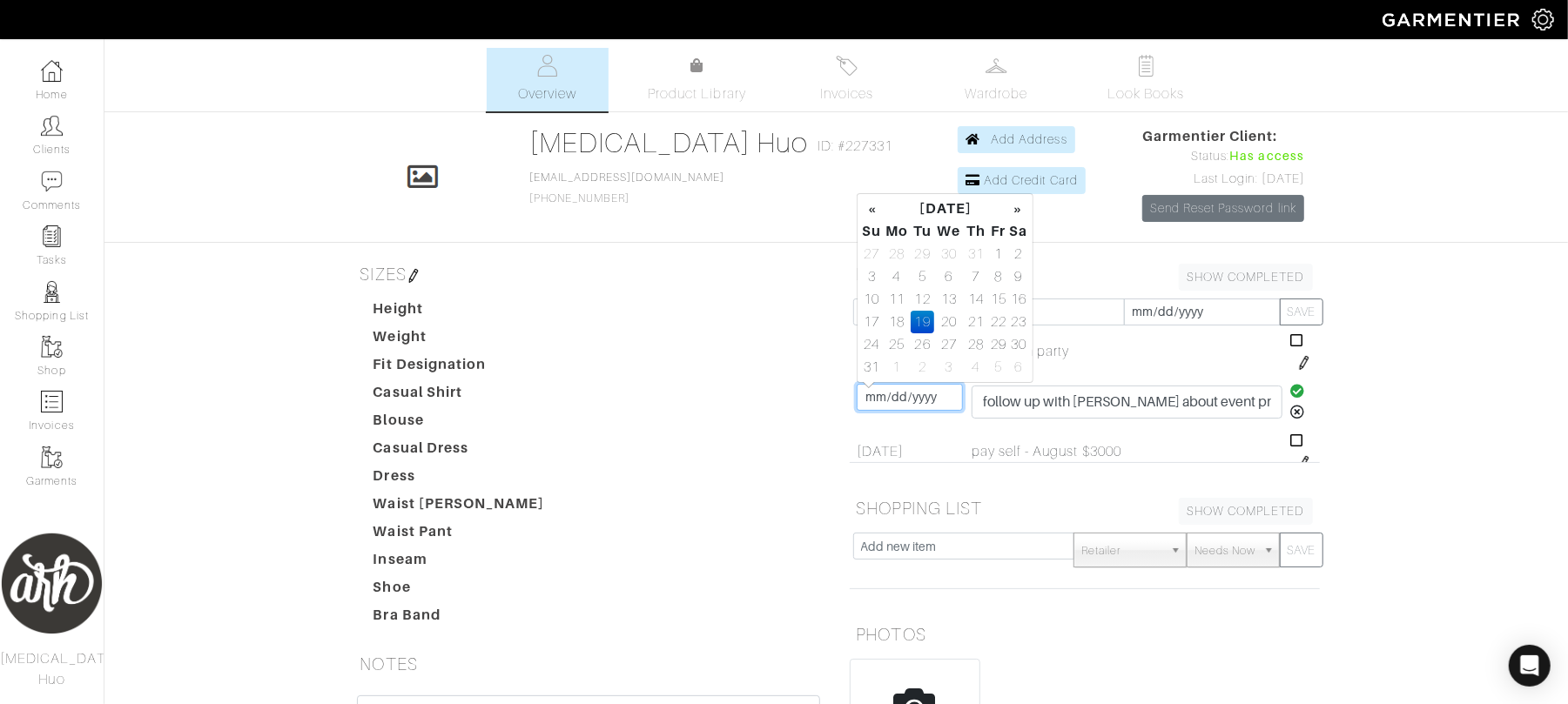
click at [895, 405] on input "[DATE]" at bounding box center [909, 397] width 106 height 27
click at [897, 343] on td "25" at bounding box center [897, 344] width 29 height 22
click at [921, 343] on td "26" at bounding box center [922, 344] width 23 height 22
type input "[DATE]"
click at [1290, 390] on icon at bounding box center [1297, 391] width 14 height 14
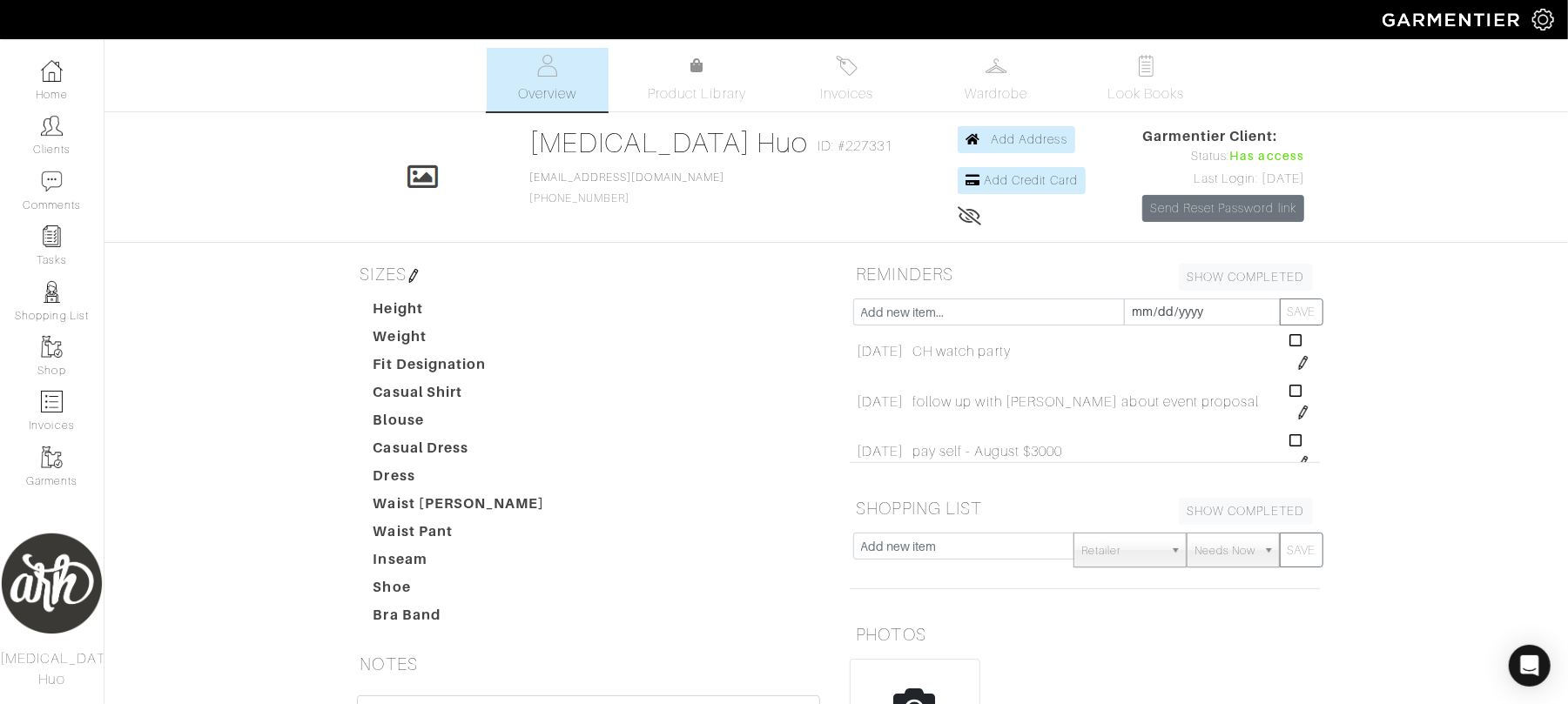
click at [1296, 364] on img at bounding box center [1303, 363] width 14 height 14
click at [917, 355] on input "[DATE]" at bounding box center [909, 347] width 106 height 27
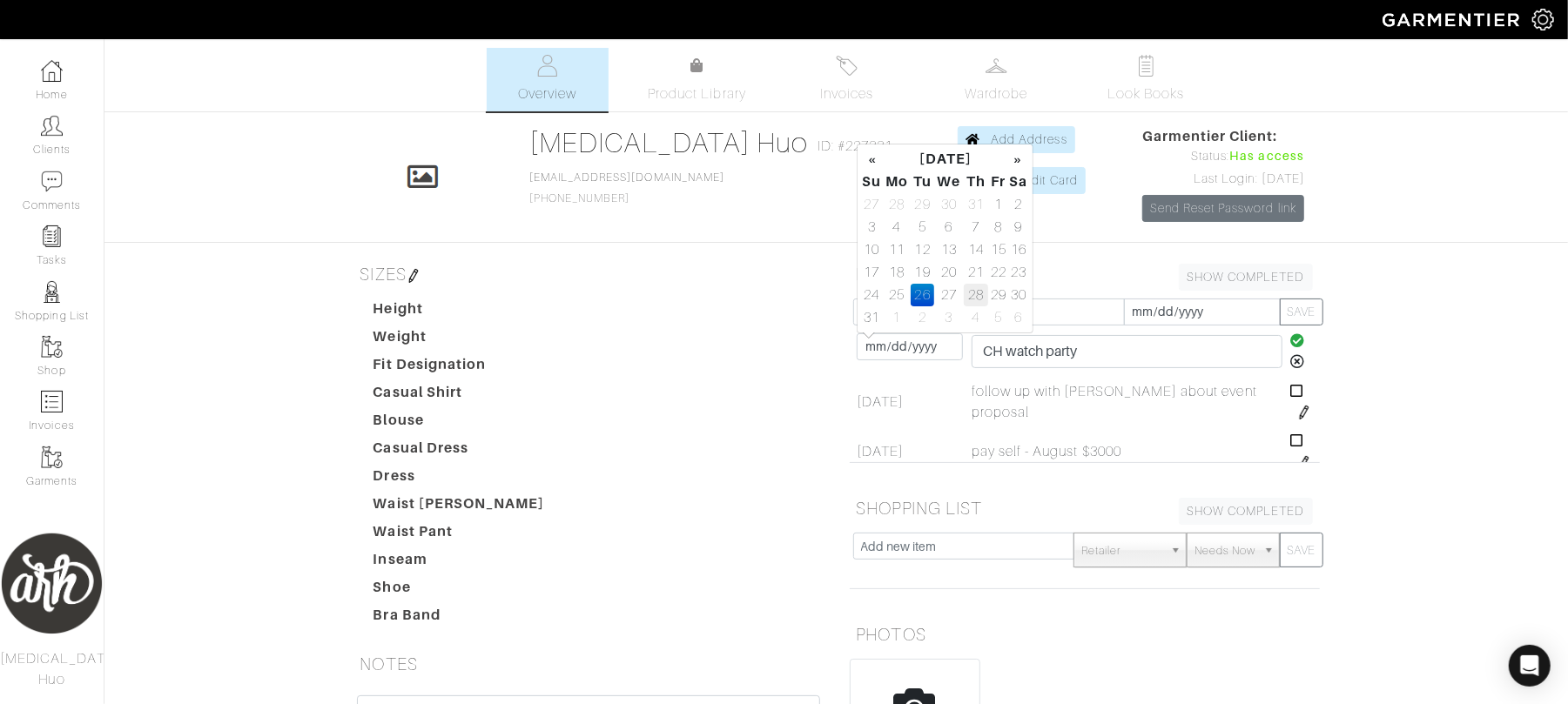
click at [980, 289] on td "28" at bounding box center [975, 294] width 24 height 22
type input "[DATE]"
click at [1290, 338] on icon at bounding box center [1297, 340] width 14 height 14
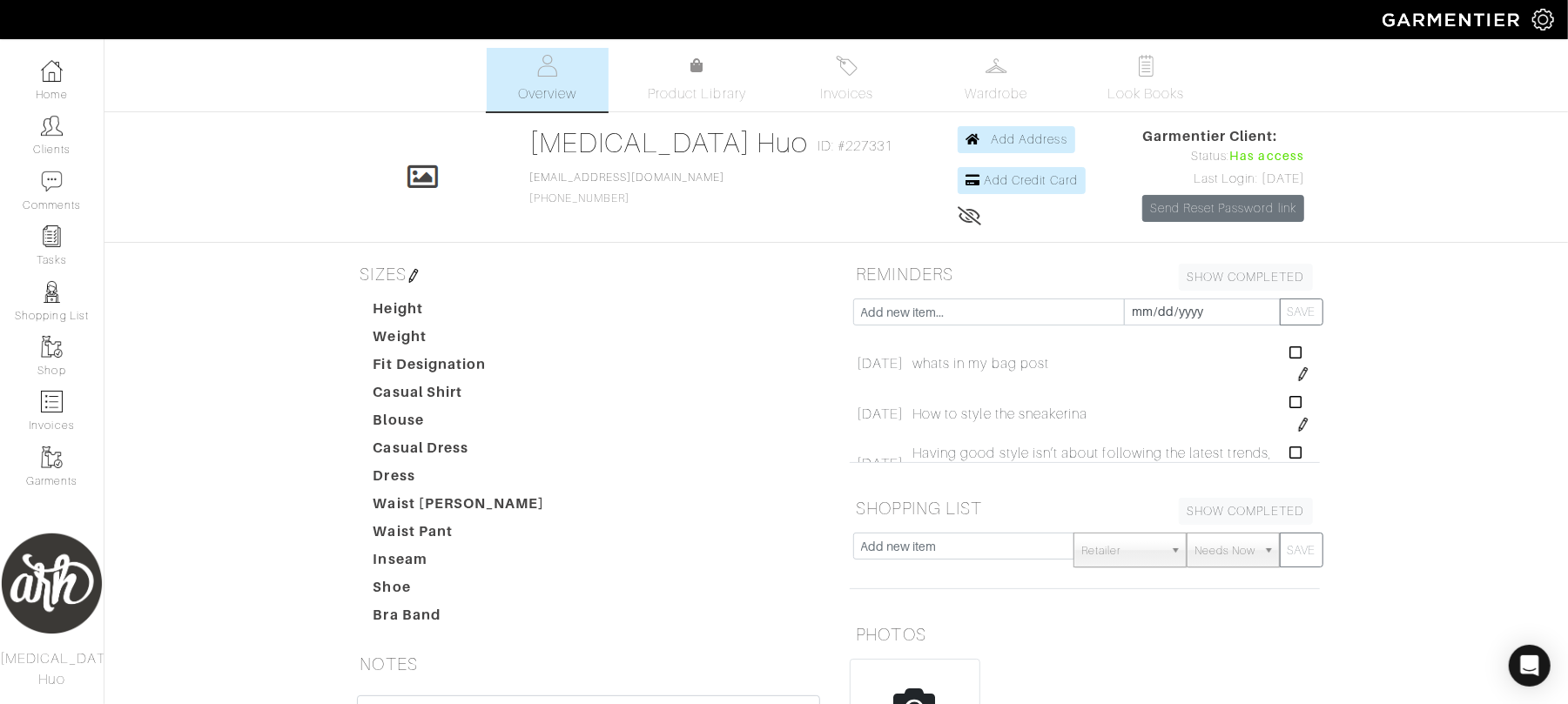
scroll to position [988, 0]
click at [1296, 384] on img at bounding box center [1303, 384] width 14 height 14
click at [899, 370] on input "[DATE]" at bounding box center [909, 368] width 106 height 27
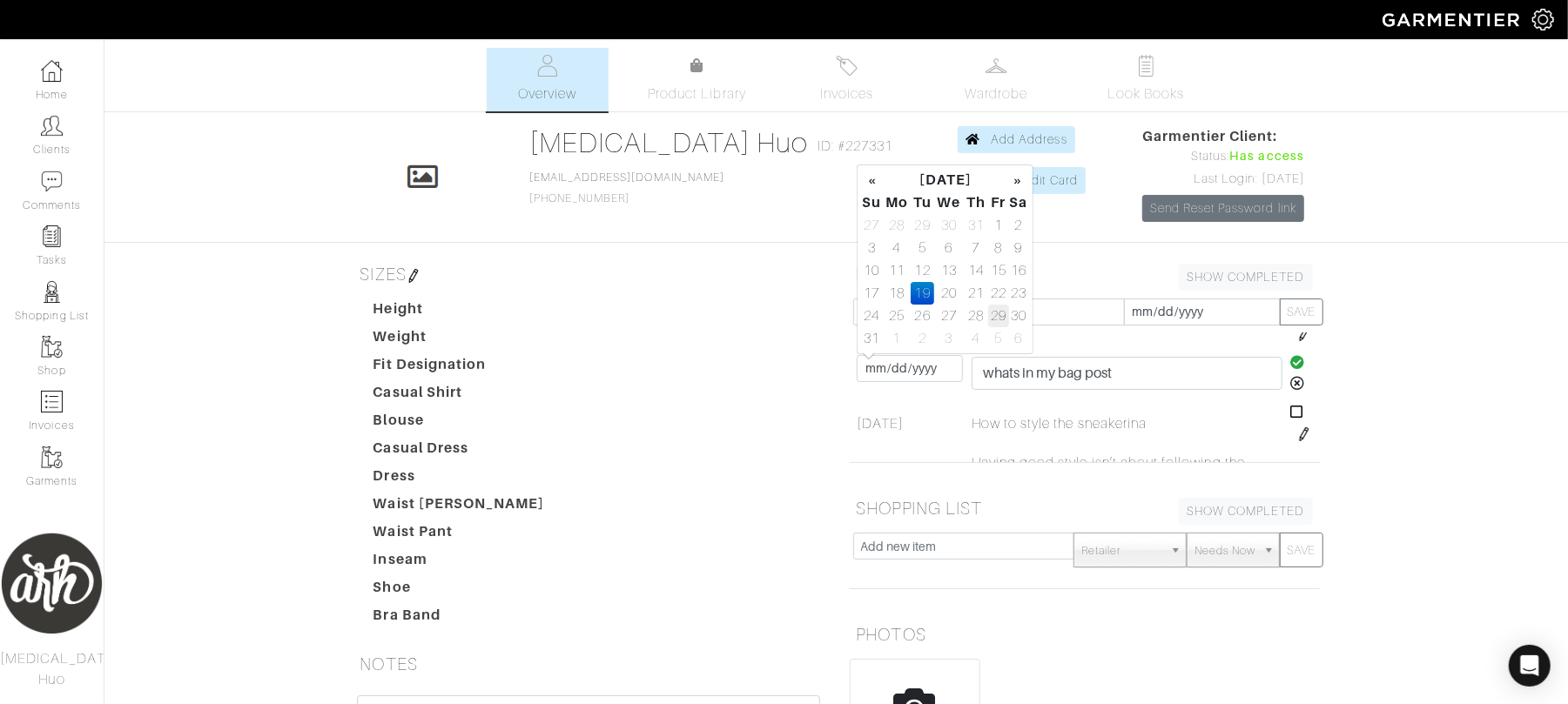
click at [996, 318] on td "29" at bounding box center [998, 315] width 20 height 22
type input "[DATE]"
click at [1290, 361] on icon at bounding box center [1297, 362] width 14 height 14
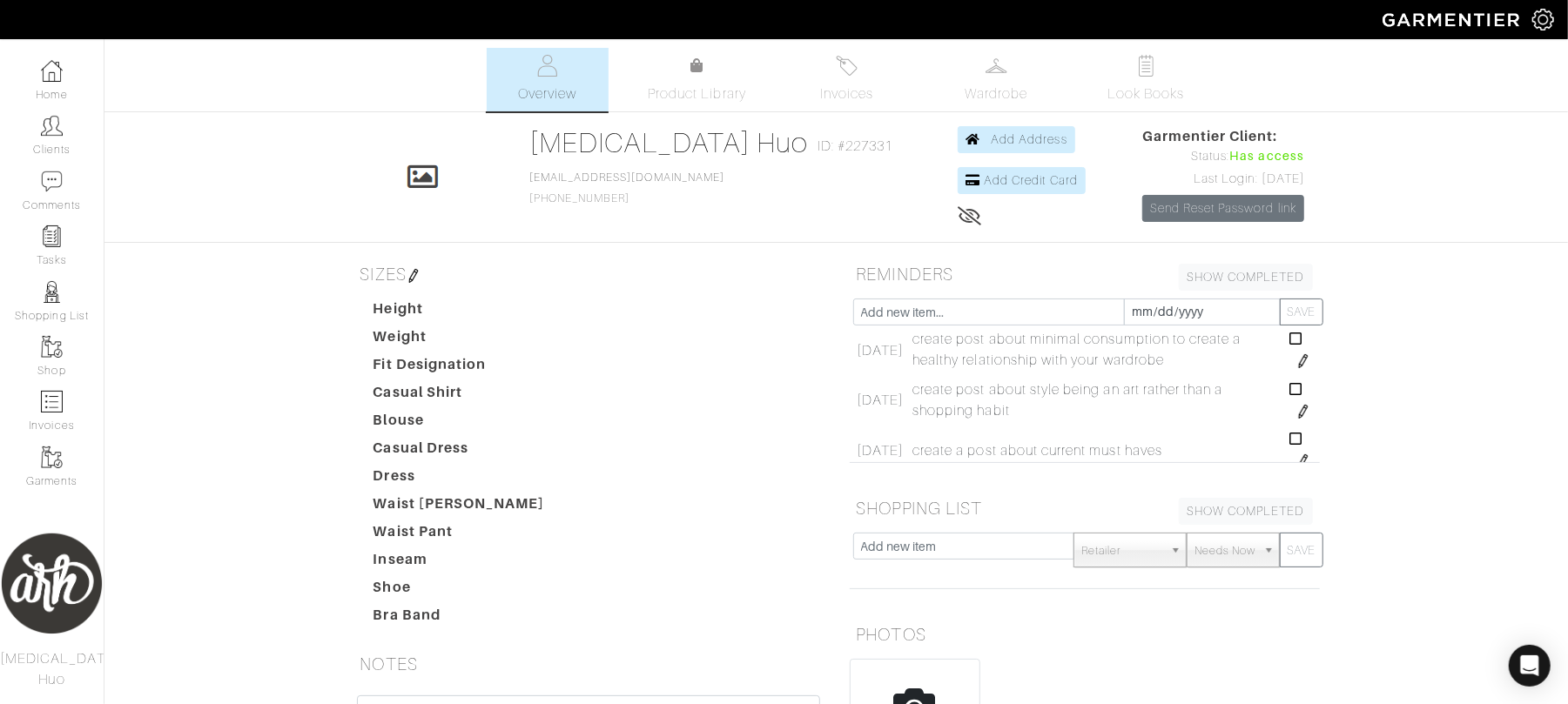
scroll to position [2071, 0]
click at [1296, 362] on img at bounding box center [1303, 354] width 14 height 14
click at [902, 366] on input "[DATE]" at bounding box center [909, 360] width 106 height 27
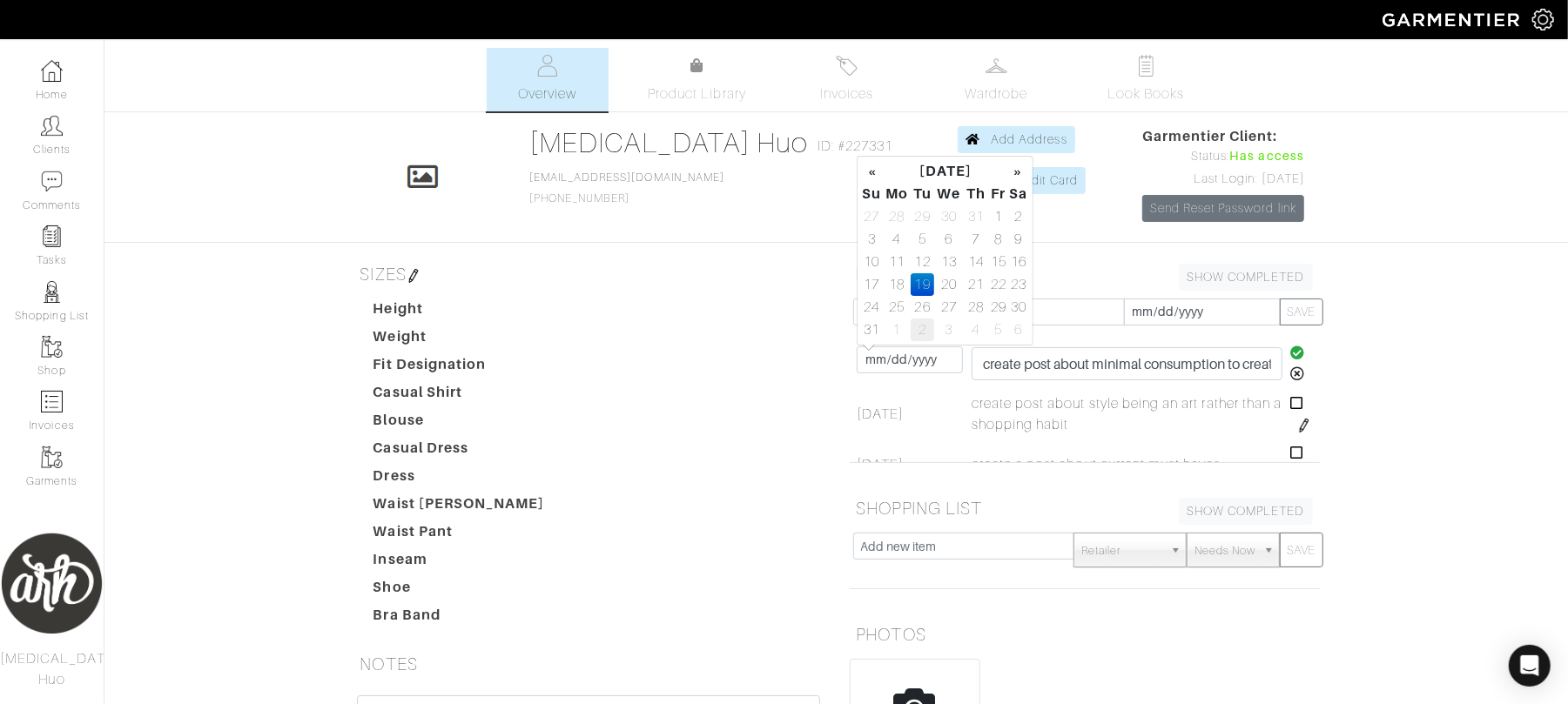
click at [916, 331] on td "2" at bounding box center [922, 329] width 23 height 22
type input "[DATE]"
click at [1290, 356] on icon at bounding box center [1297, 352] width 14 height 14
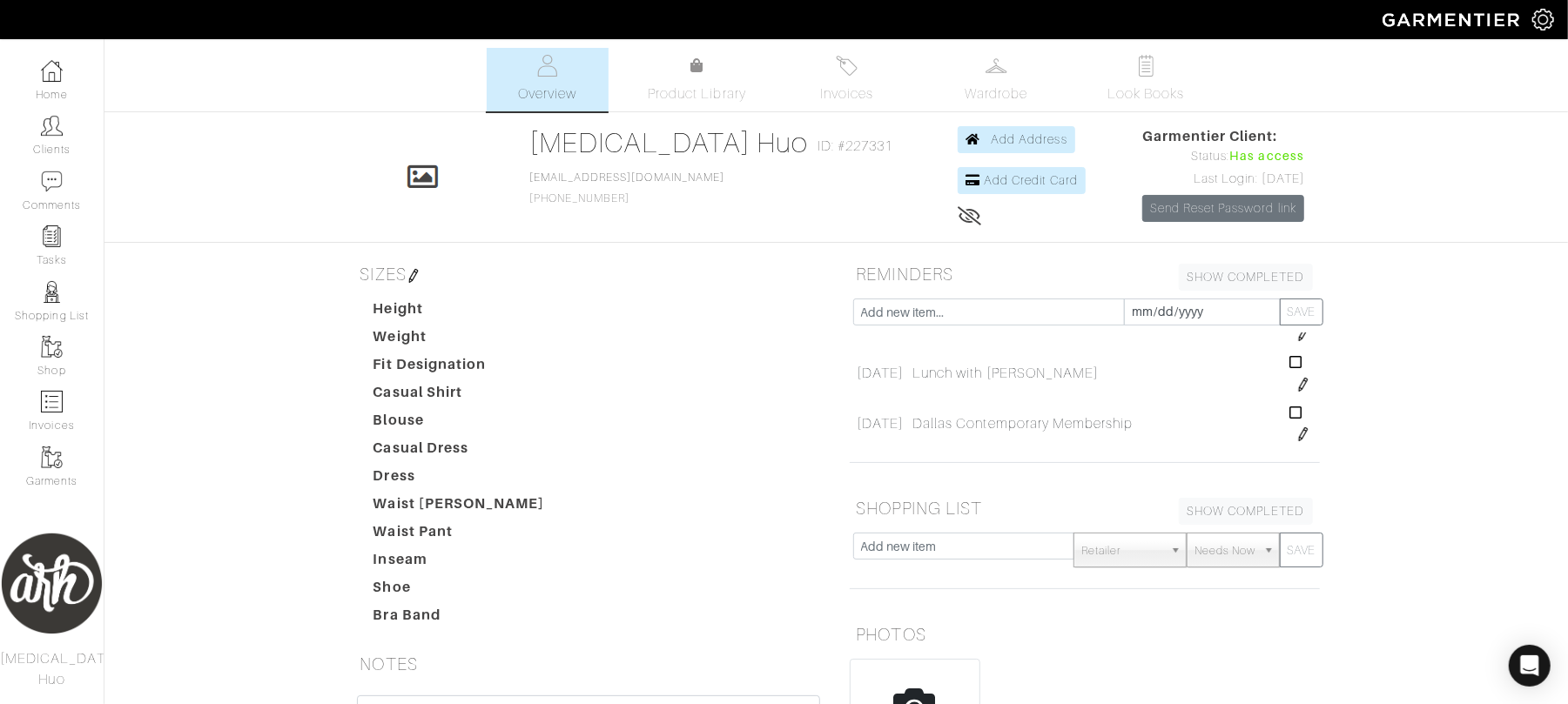
scroll to position [2833, 0]
click at [41, 248] on link "Tasks" at bounding box center [51, 246] width 103 height 55
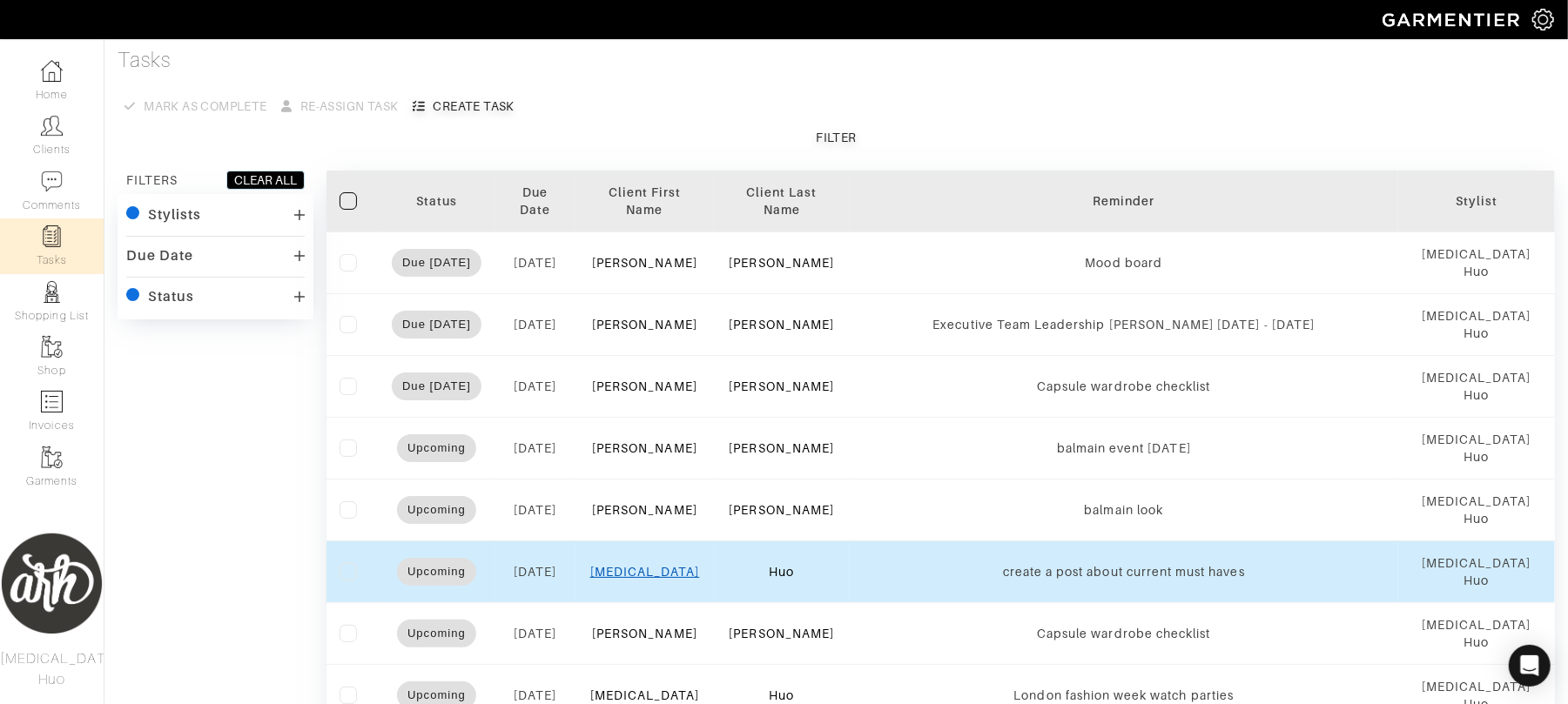
click at [642, 568] on link "[MEDICAL_DATA]" at bounding box center [645, 572] width 110 height 14
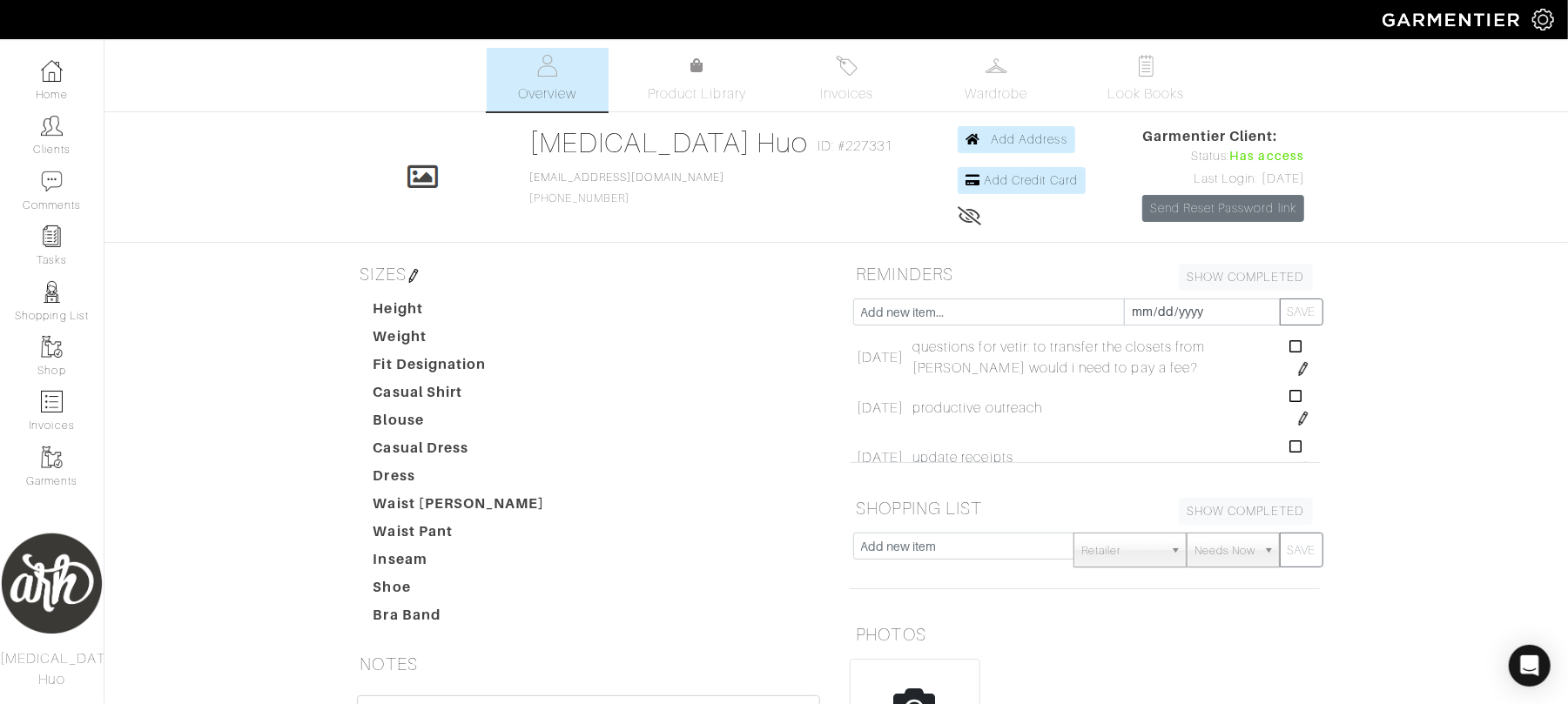
click at [1296, 373] on img at bounding box center [1303, 369] width 14 height 14
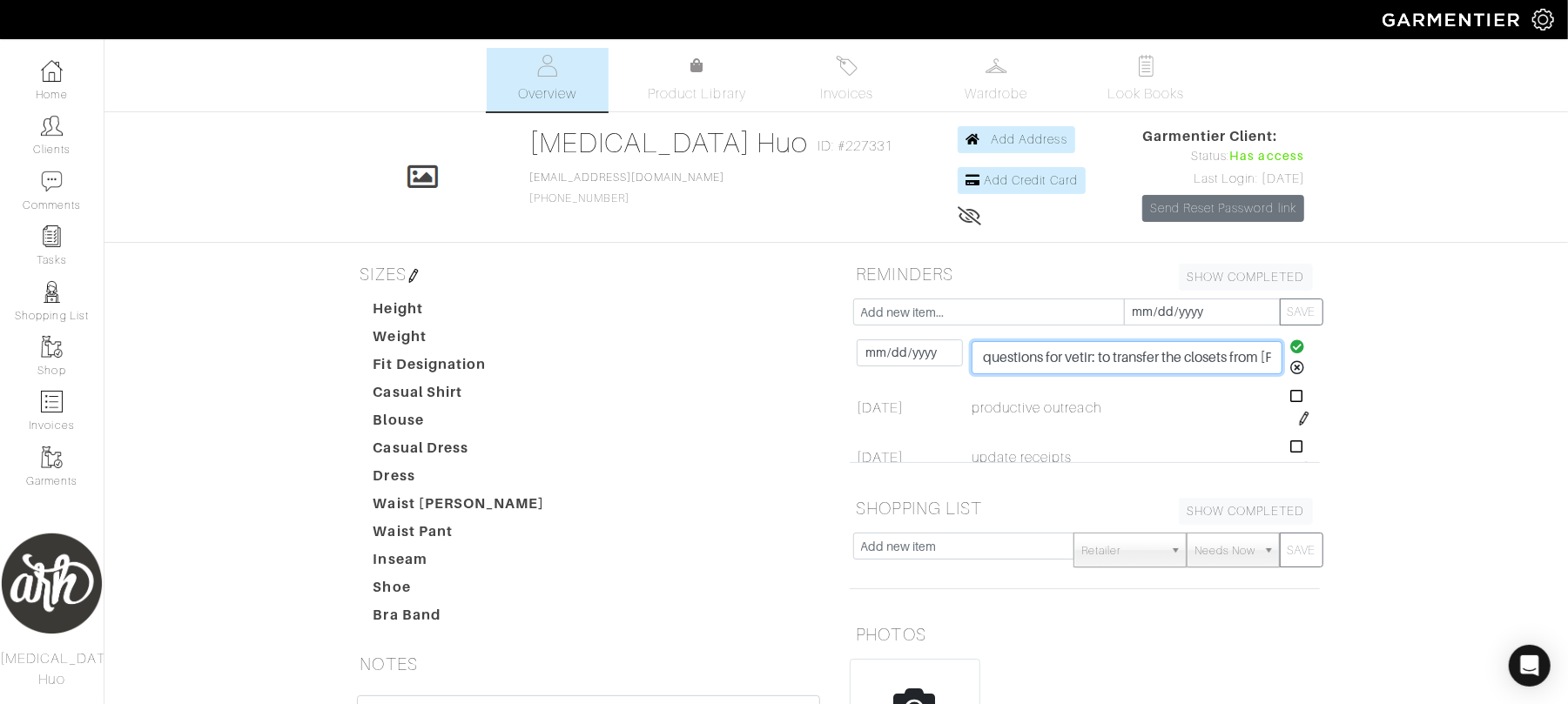
scroll to position [0, 249]
drag, startPoint x: 1203, startPoint y: 366, endPoint x: 1336, endPoint y: 374, distance: 133.2
click at [1336, 374] on div "[MEDICAL_DATA] Huo Overview Overview Product Library Invoices Wardrobe Look Boo…" at bounding box center [784, 513] width 1568 height 931
type input "questions for vetir: to transfer the closets from [PERSON_NAME] would i need to…"
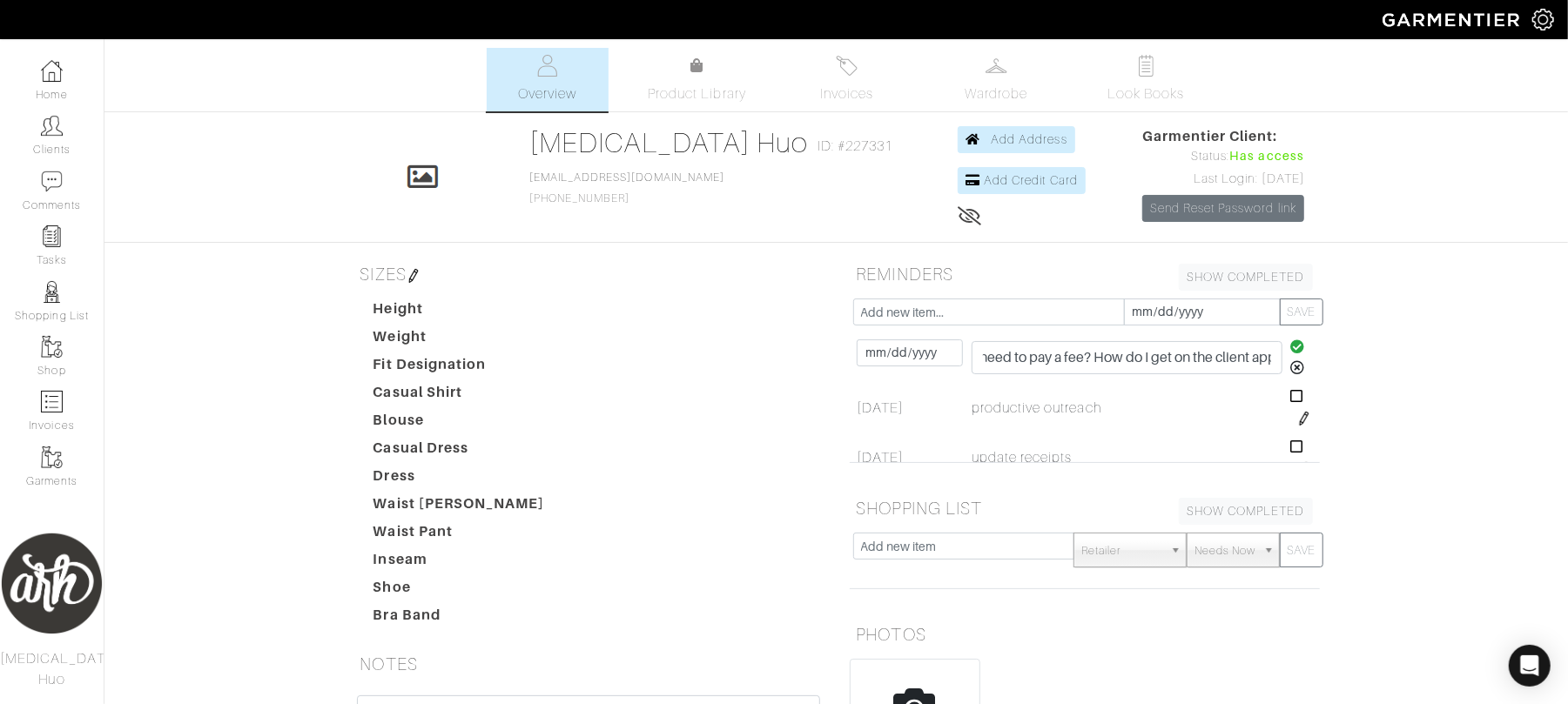
scroll to position [0, 0]
click at [1290, 350] on icon at bounding box center [1297, 346] width 14 height 14
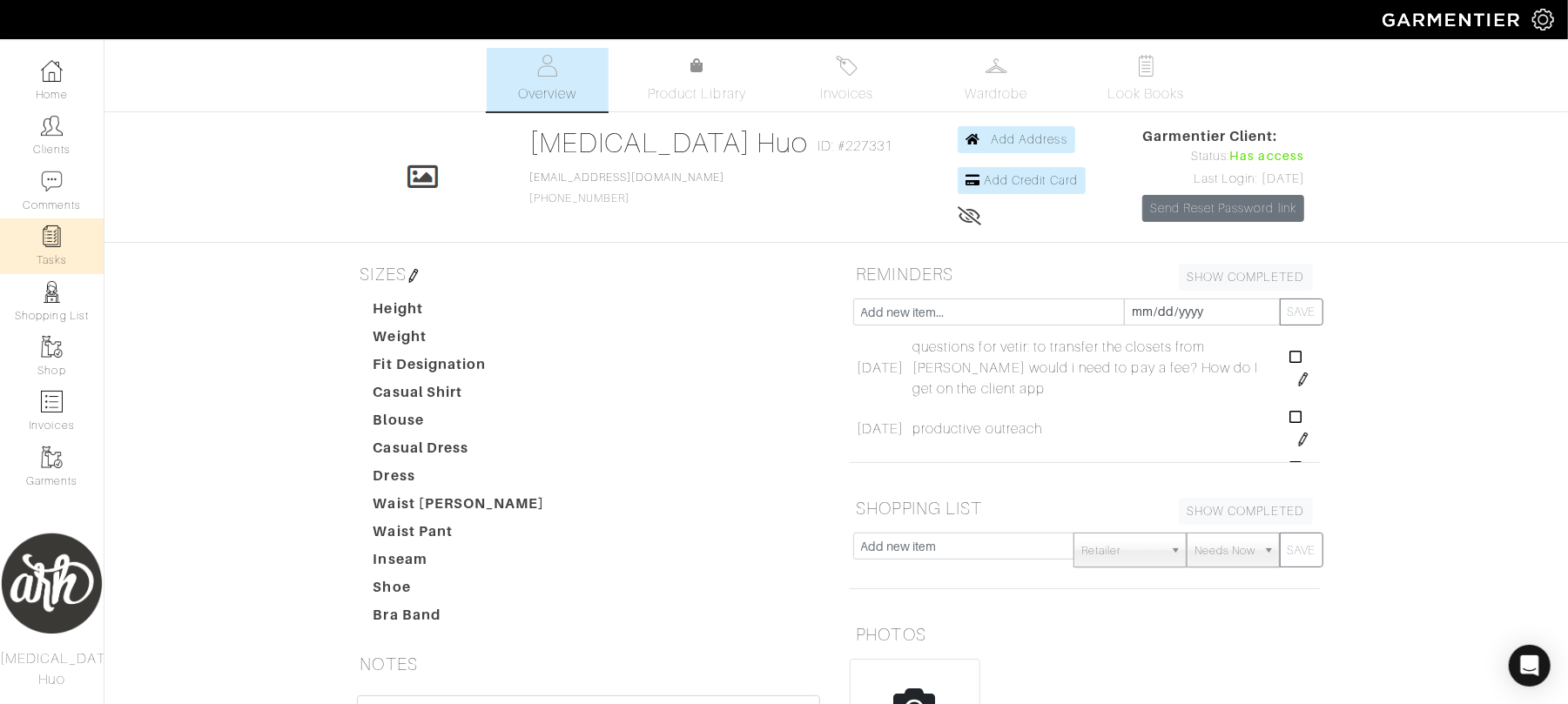
click at [69, 256] on link "Tasks" at bounding box center [51, 246] width 103 height 55
